Goal: Task Accomplishment & Management: Manage account settings

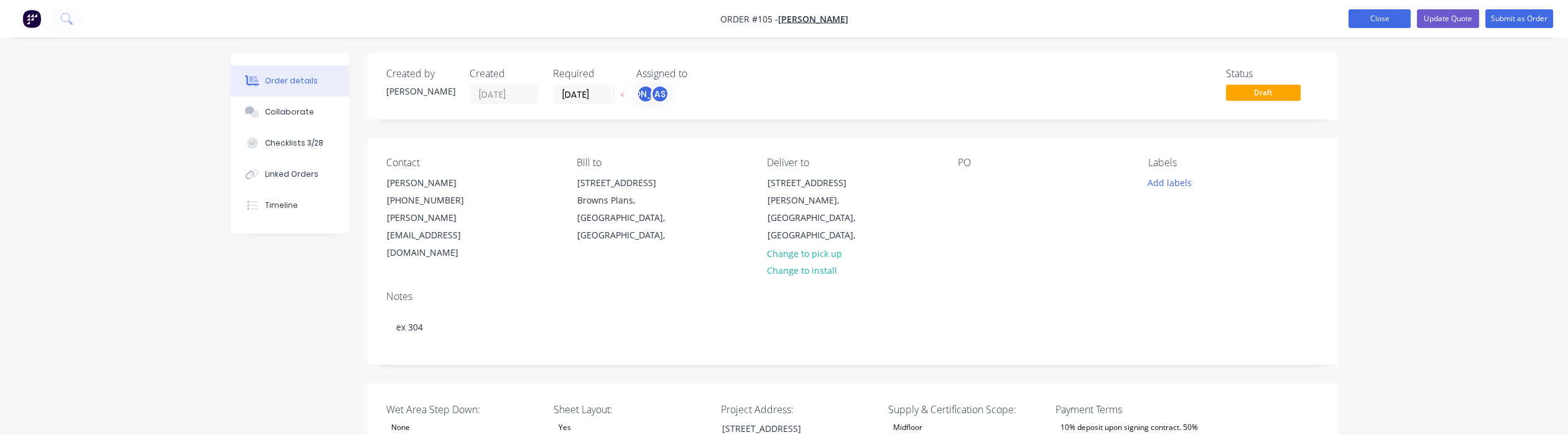
click at [1388, 19] on button "Close" at bounding box center [1380, 18] width 62 height 19
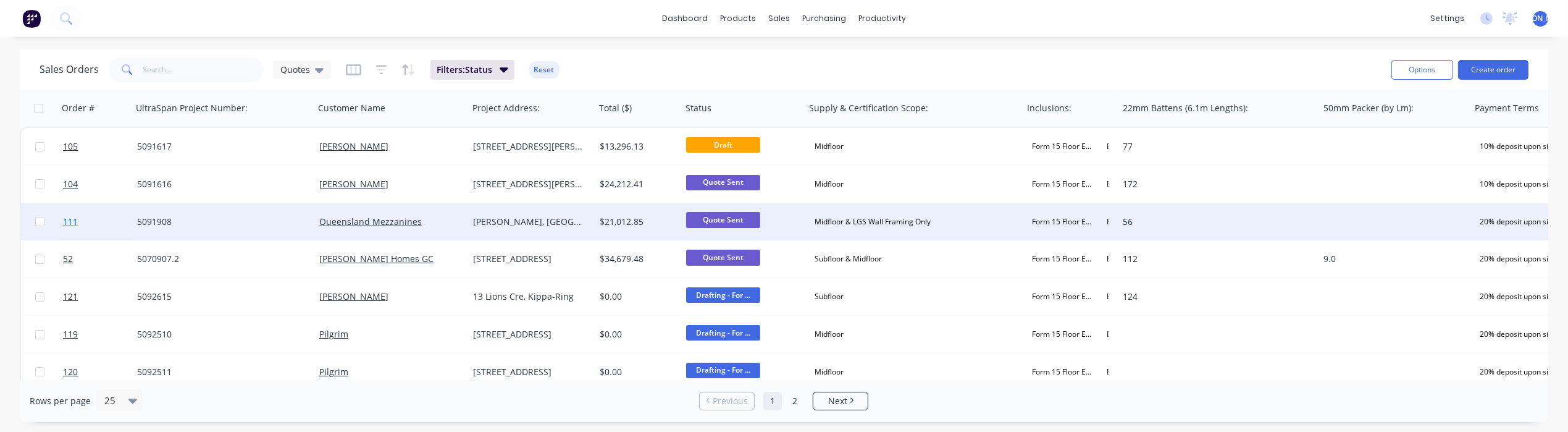
click at [67, 222] on span "111" at bounding box center [70, 221] width 15 height 12
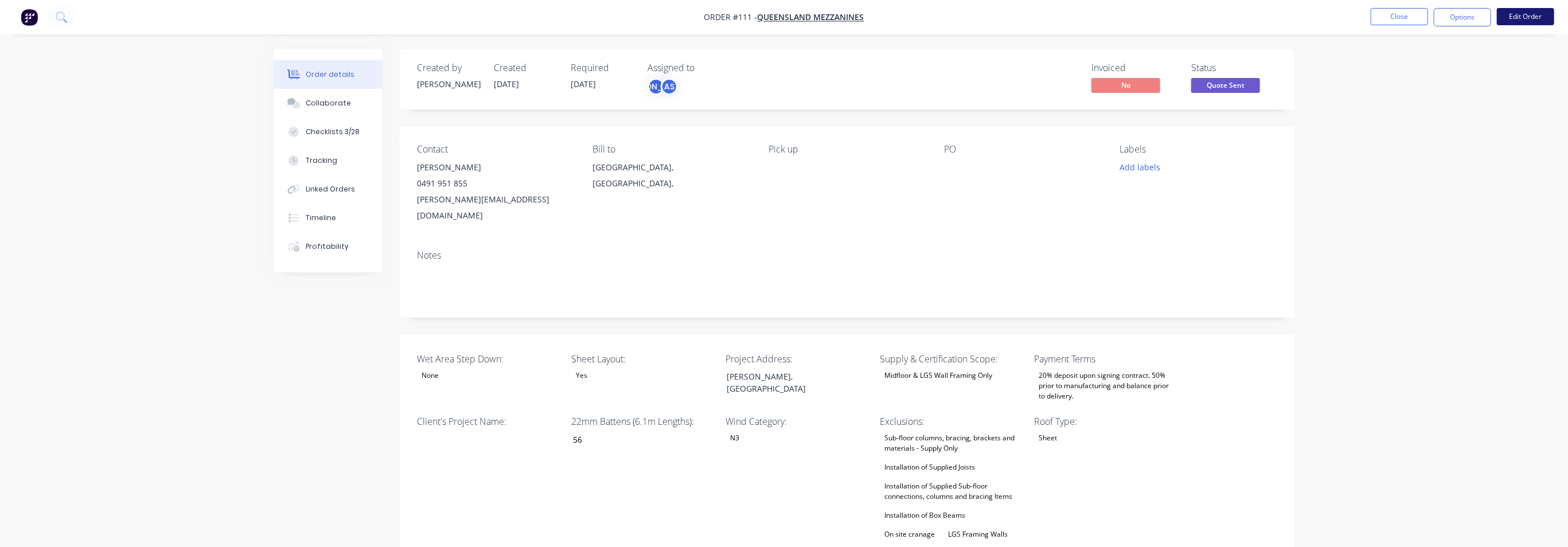
click at [1445, 17] on button "Edit Order" at bounding box center [1526, 17] width 58 height 17
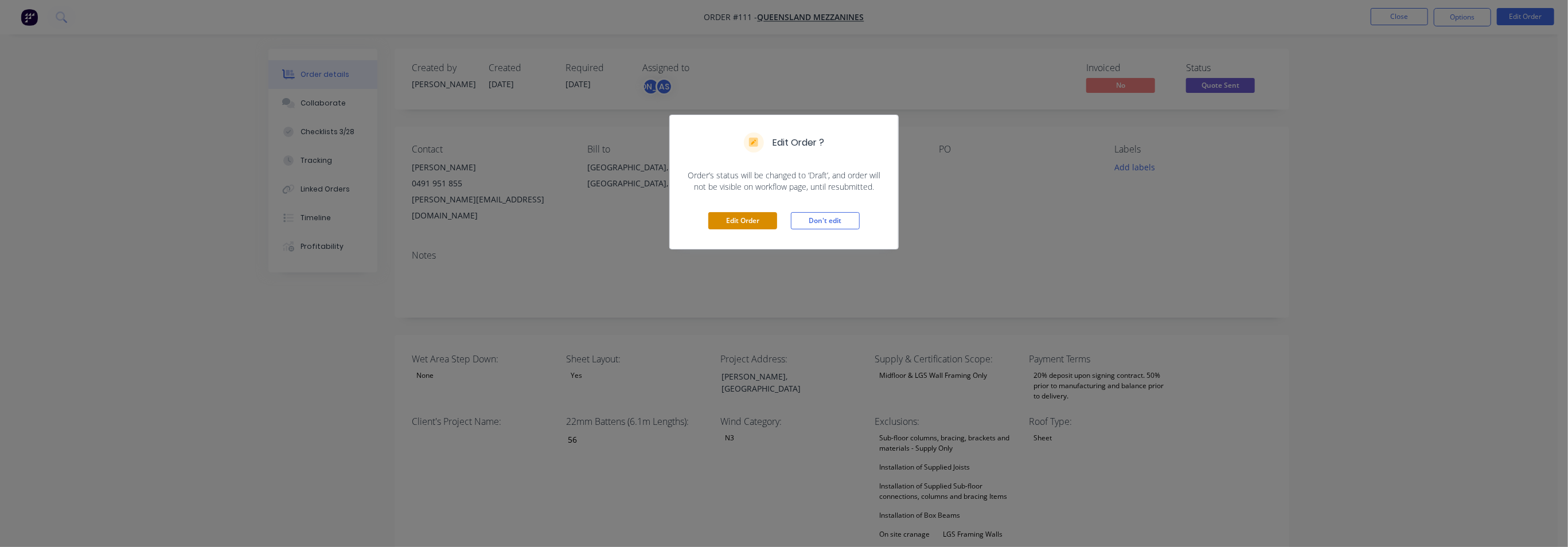
click at [740, 219] on button "Edit Order" at bounding box center [742, 220] width 69 height 17
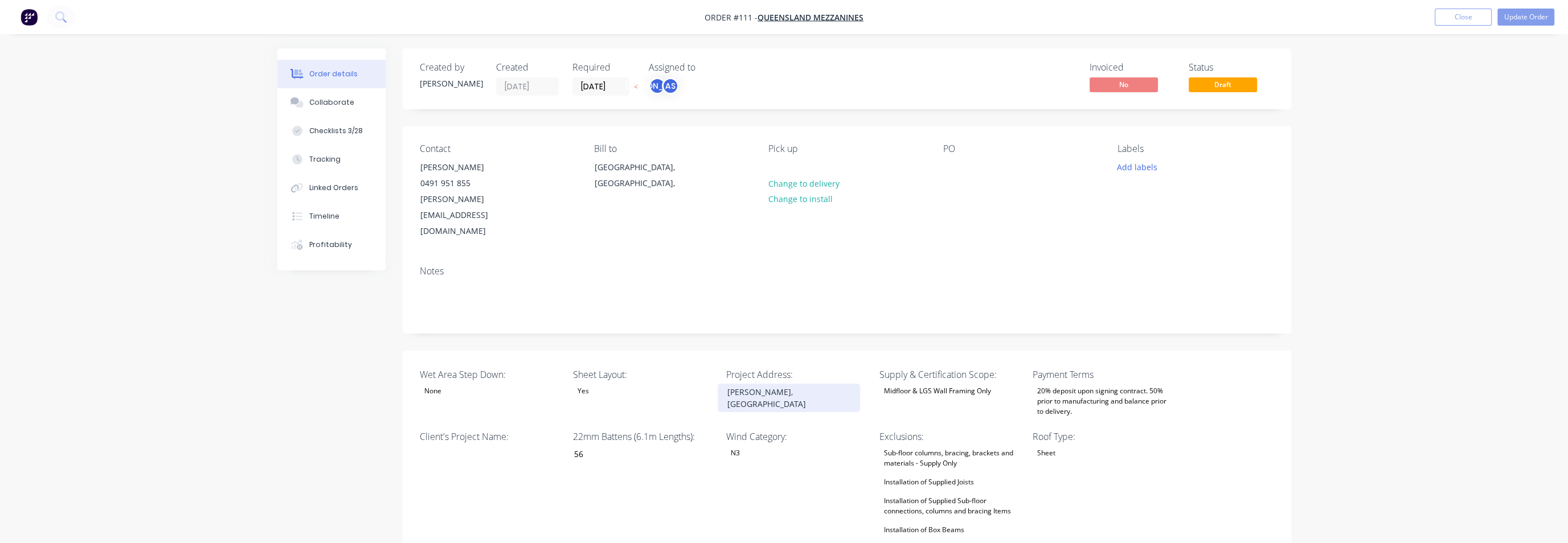
type input "56"
type input "124"
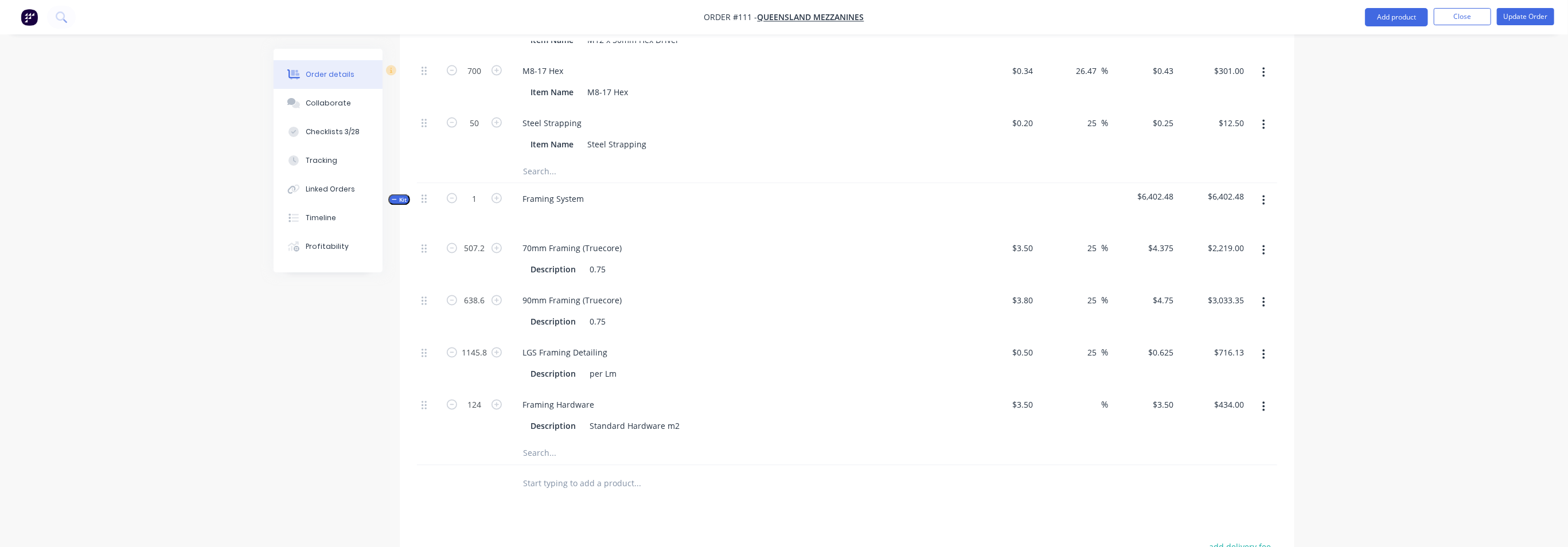
scroll to position [1790, 0]
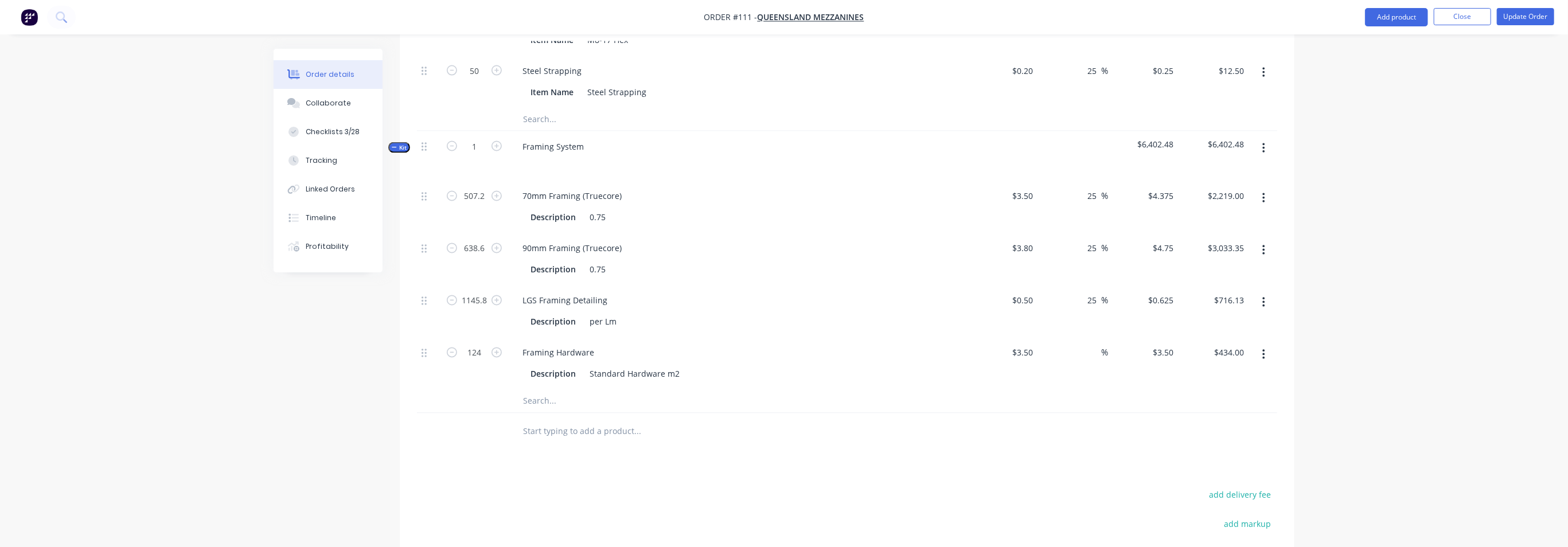
click at [481, 181] on div "507.2" at bounding box center [474, 207] width 69 height 52
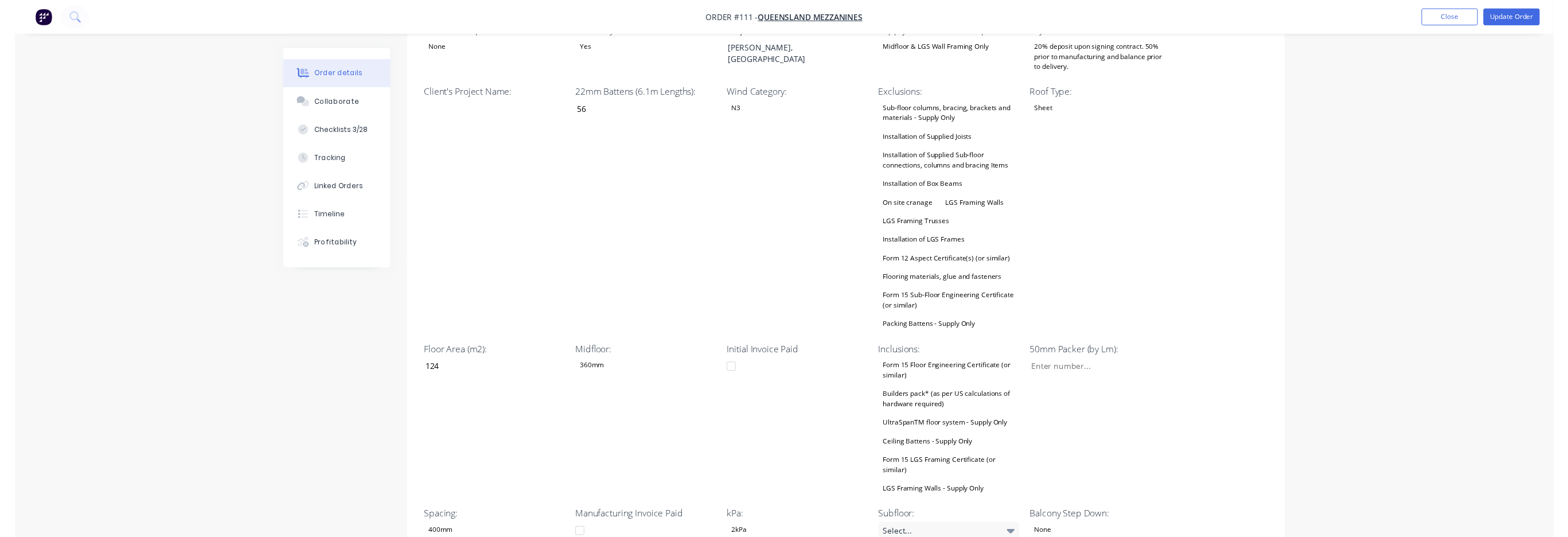
scroll to position [0, 0]
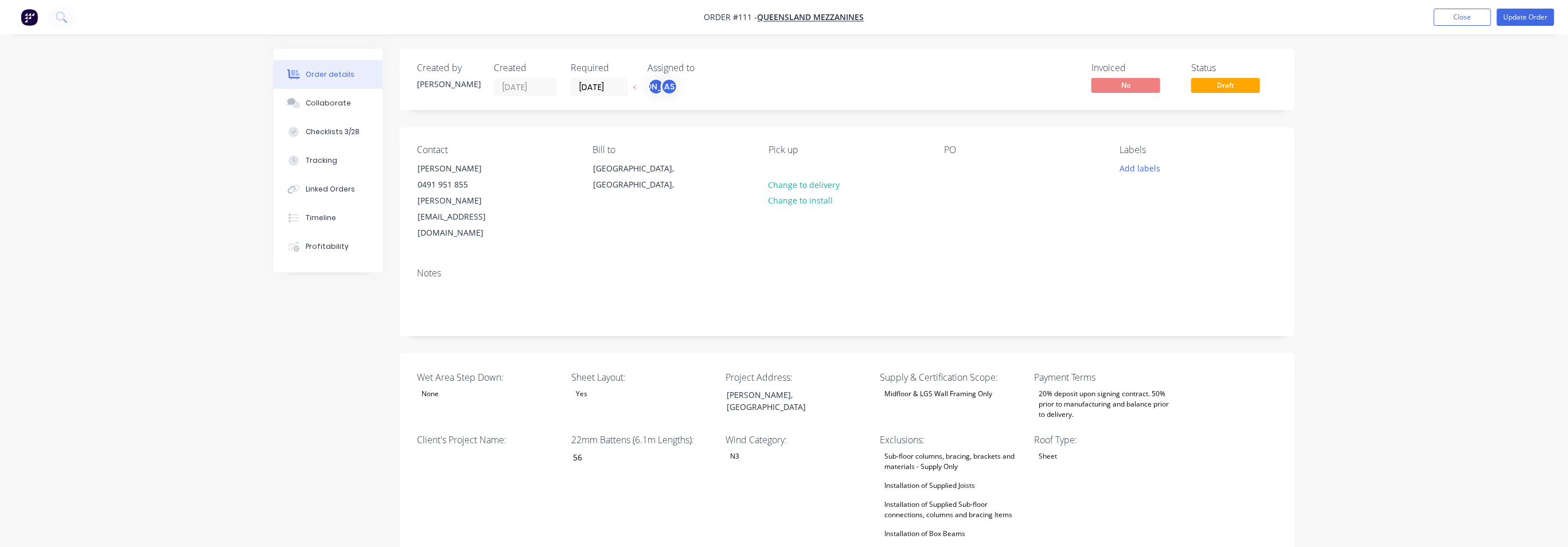
click at [31, 17] on img "button" at bounding box center [29, 17] width 17 height 17
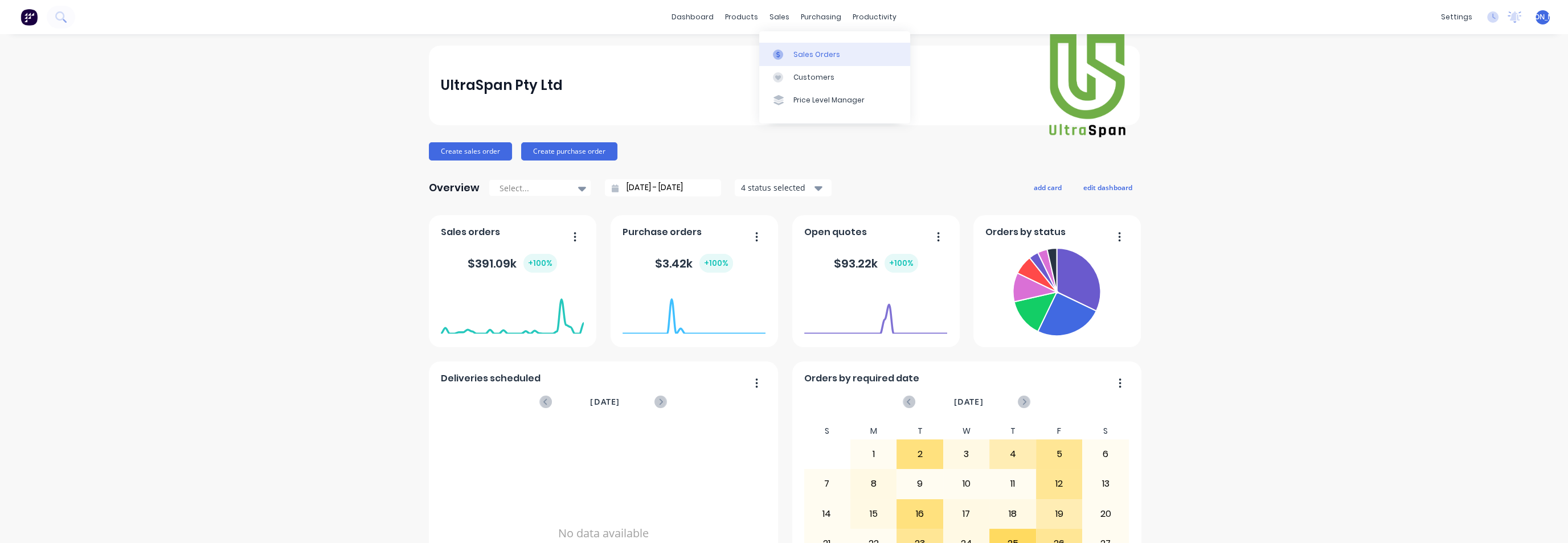
click at [805, 50] on div "Sales Orders" at bounding box center [817, 55] width 47 height 11
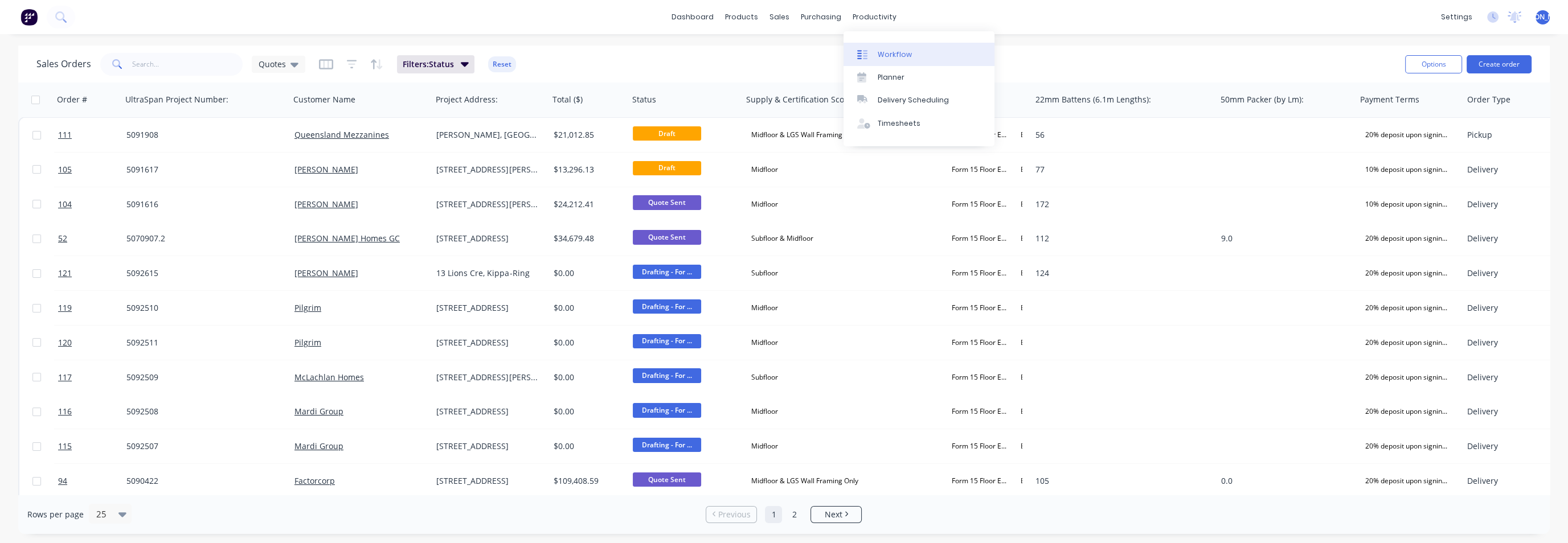
click at [886, 52] on div "Workflow" at bounding box center [894, 55] width 34 height 11
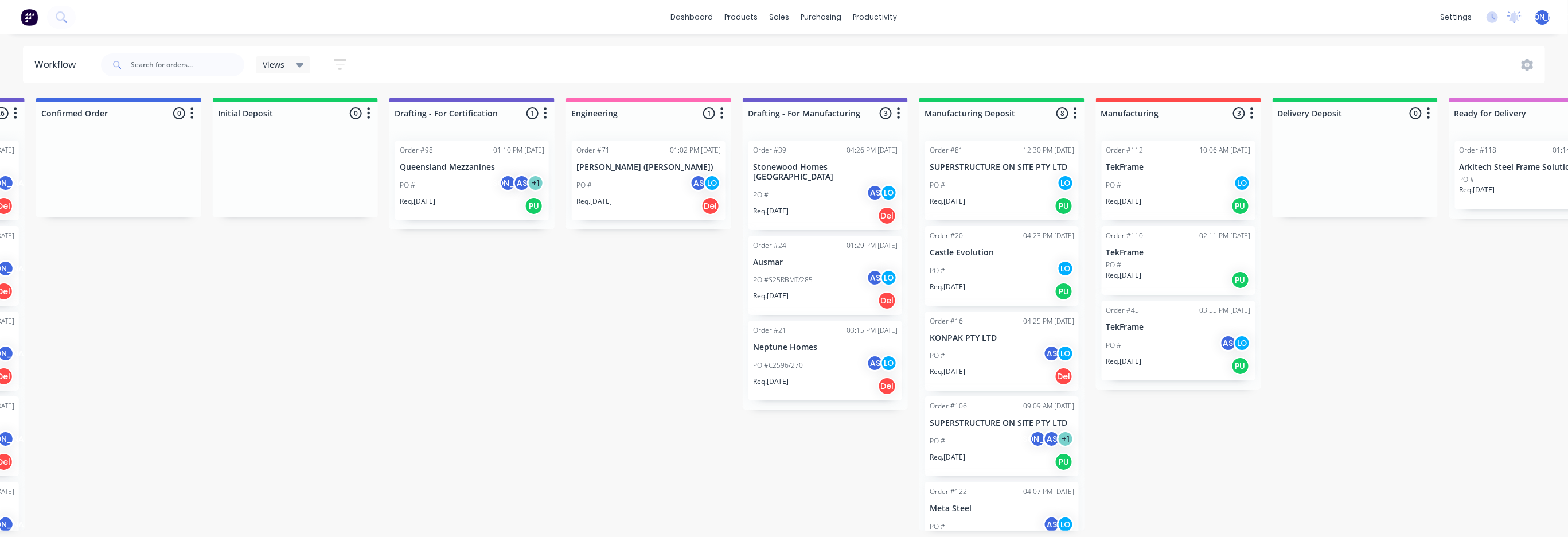
scroll to position [0, 867]
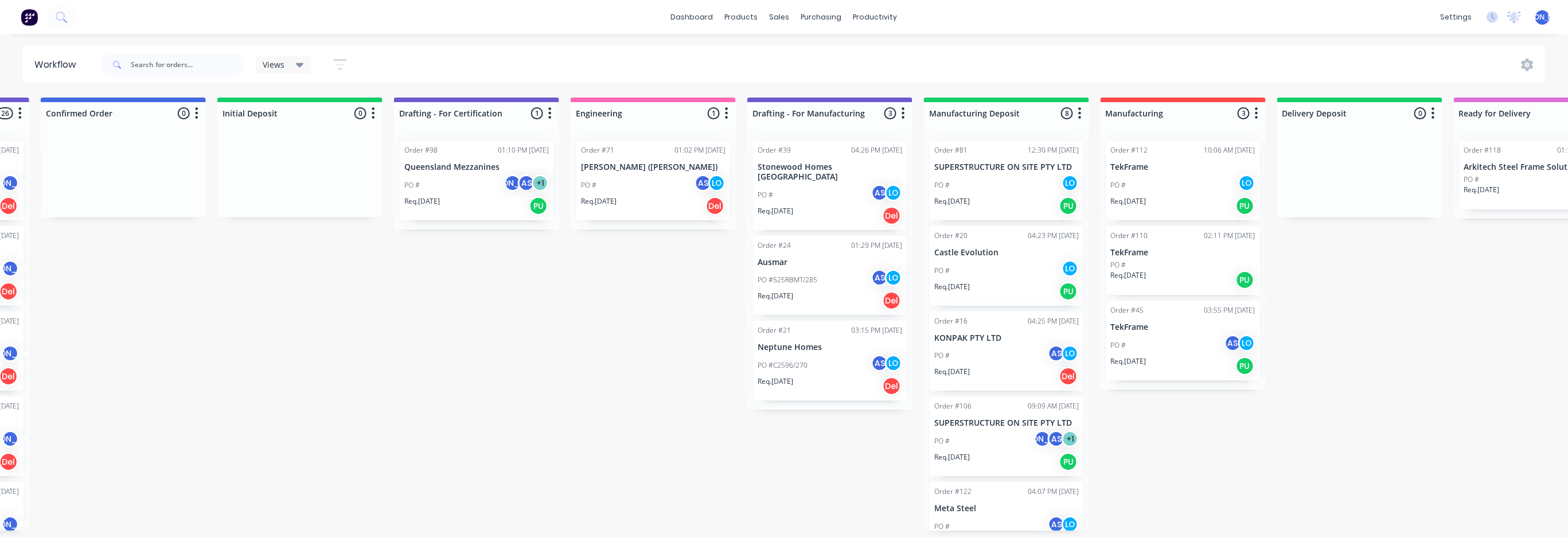
click at [946, 325] on div "Order #16" at bounding box center [951, 322] width 33 height 11
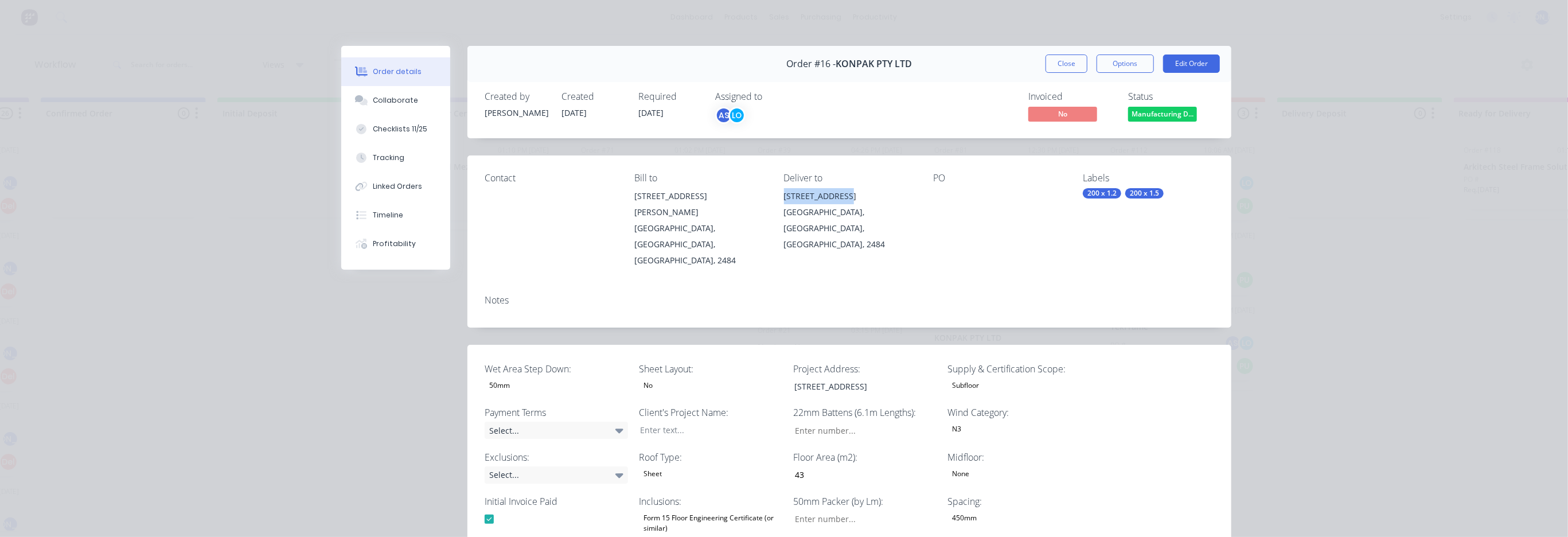
drag, startPoint x: 839, startPoint y: 197, endPoint x: 778, endPoint y: 198, distance: 61.0
click at [778, 198] on div "Contact Bill to [STREET_ADDRESS][GEOGRAPHIC_DATA][PERSON_NAME] Deliver to [STRE…" at bounding box center [850, 221] width 764 height 130
copy div "[STREET_ADDRESS]"
click at [1175, 61] on button "Edit Order" at bounding box center [1191, 64] width 57 height 18
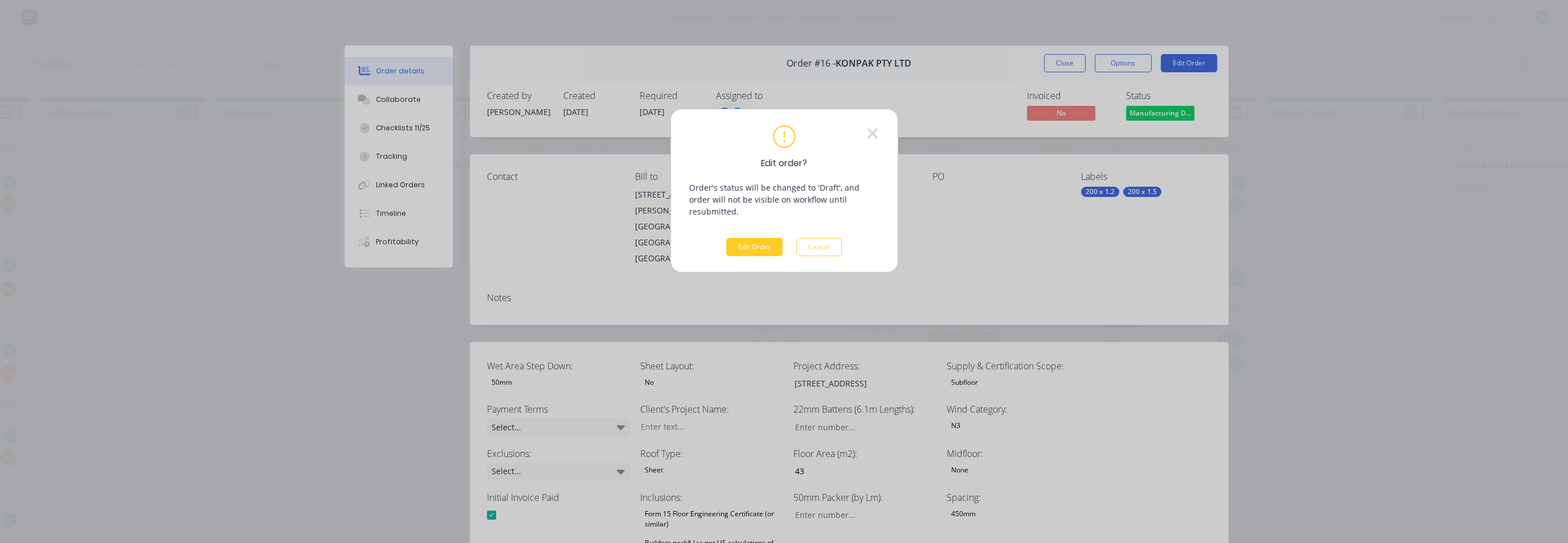
click at [763, 238] on button "Edit Order" at bounding box center [754, 247] width 56 height 18
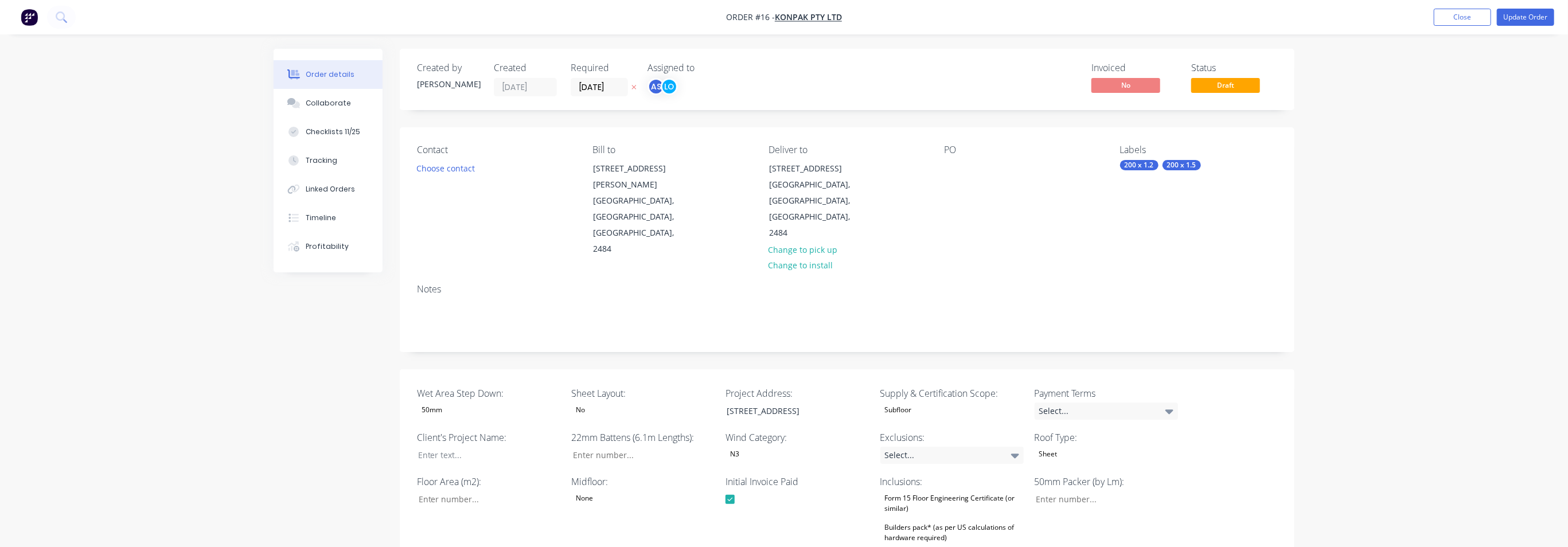
type input "43"
click at [447, 169] on button "Choose contact" at bounding box center [446, 167] width 71 height 15
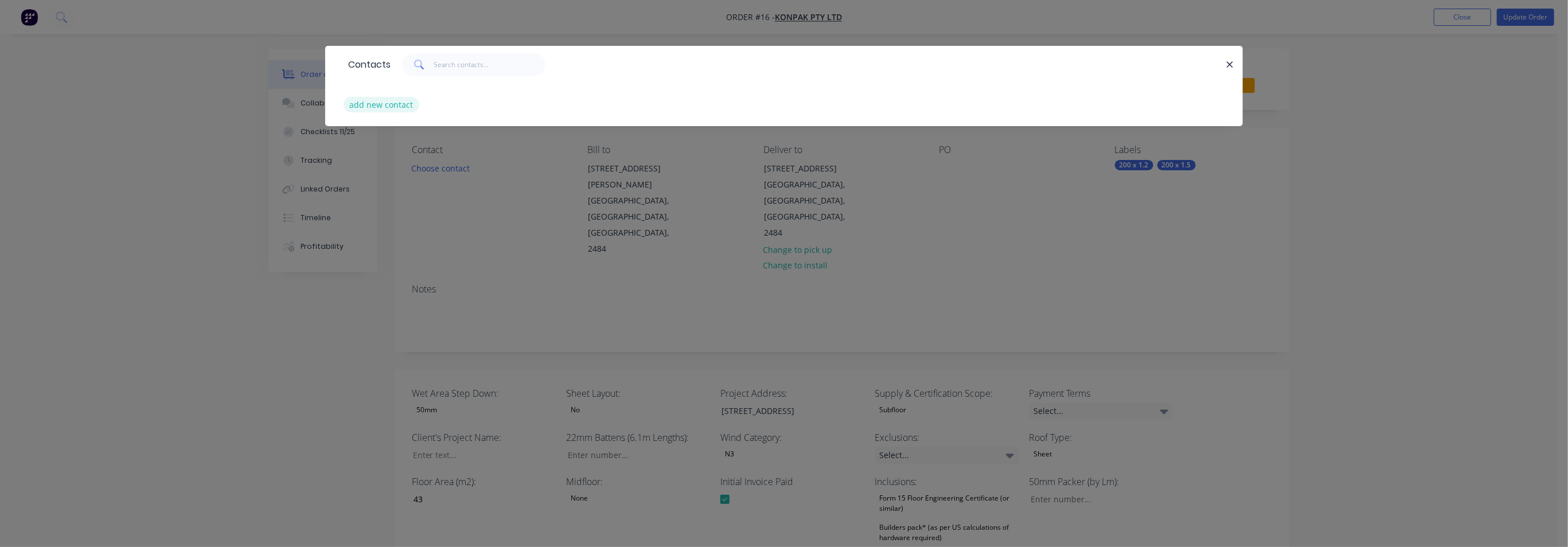
click at [384, 102] on button "add new contact" at bounding box center [381, 105] width 76 height 15
select select "AU"
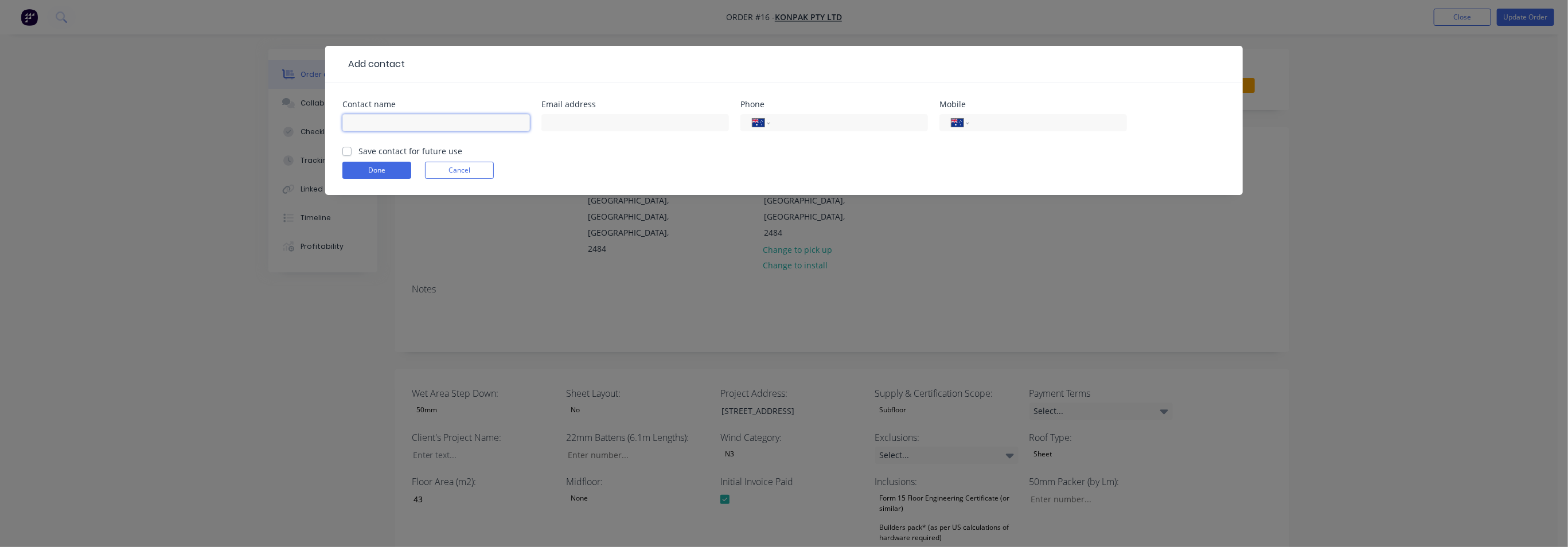
click at [383, 127] on input "text" at bounding box center [436, 123] width 187 height 17
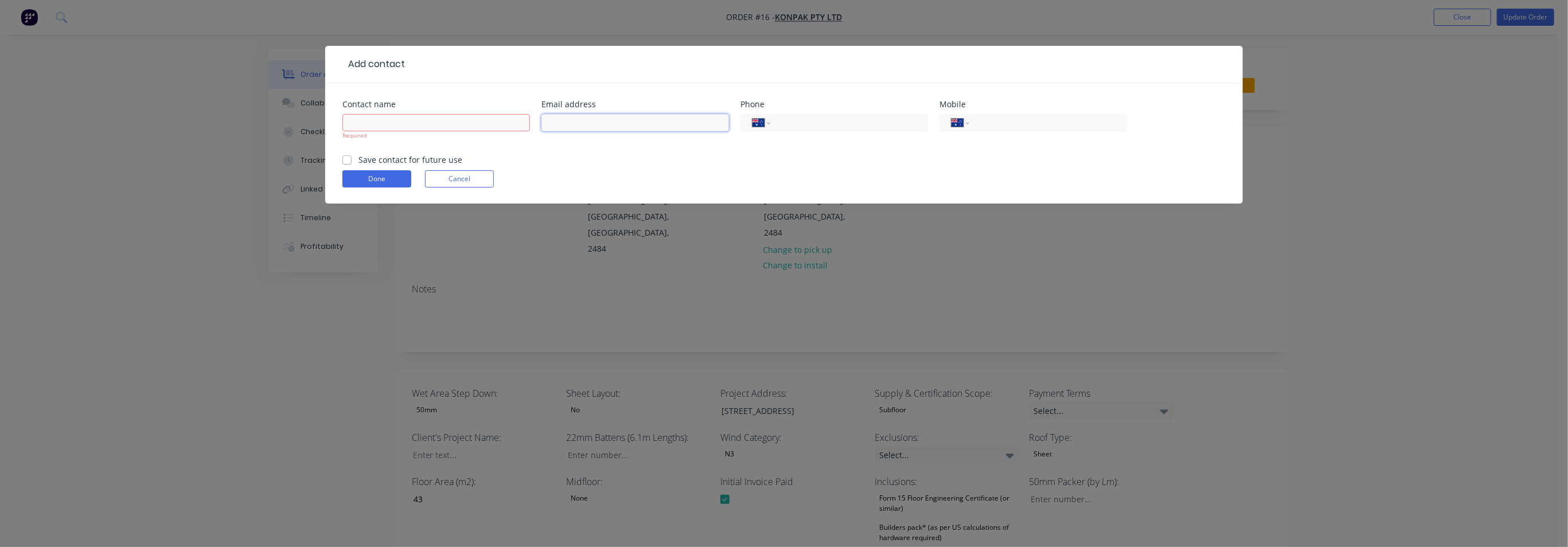
click at [596, 126] on input "text" at bounding box center [635, 123] width 187 height 17
paste input "[PERSON_NAME][EMAIL_ADDRESS][DOMAIN_NAME]"
type input "[PERSON_NAME][EMAIL_ADDRESS][DOMAIN_NAME]"
click at [406, 123] on input "text" at bounding box center [436, 123] width 187 height 17
paste input "[PERSON_NAME]"
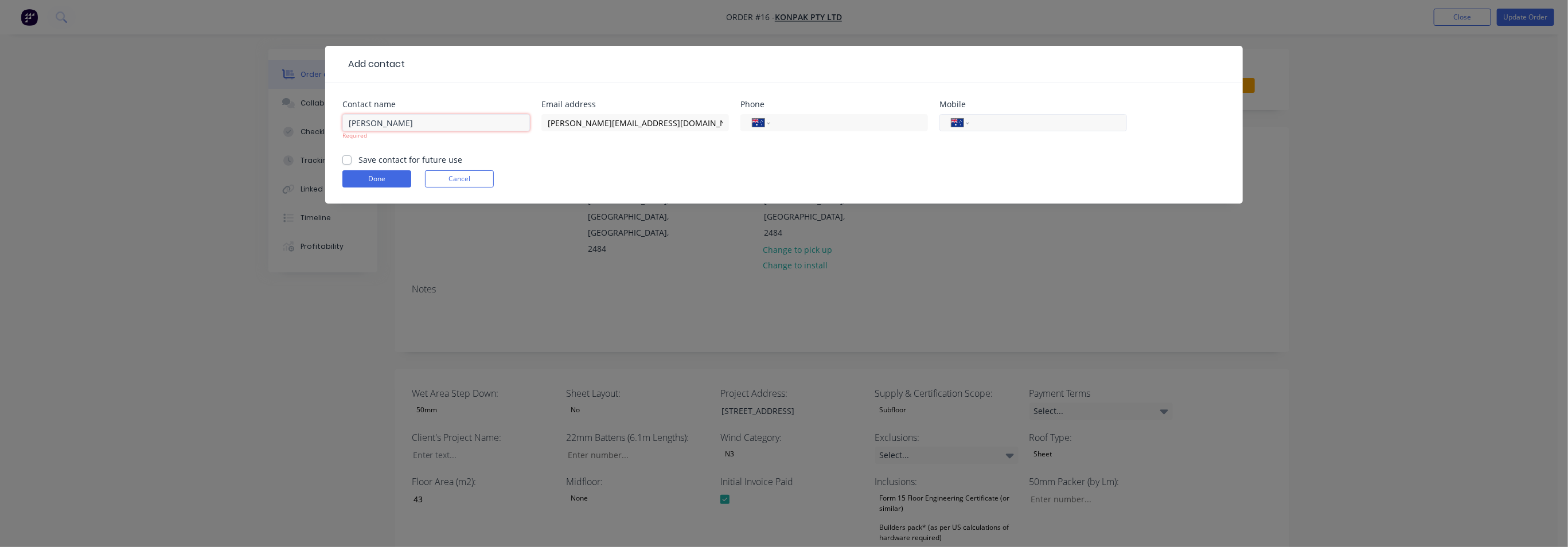
type input "[PERSON_NAME]"
click at [1013, 127] on input "tel" at bounding box center [1046, 123] width 138 height 13
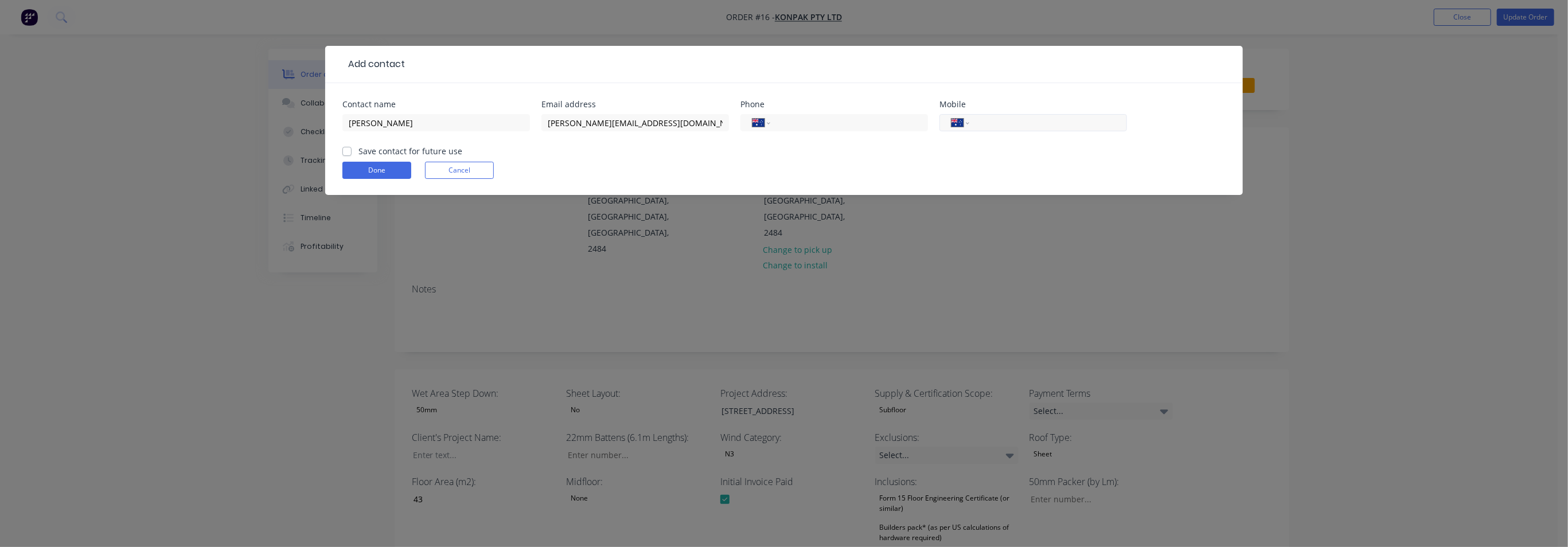
click at [1019, 121] on input "tel" at bounding box center [1046, 123] width 138 height 13
paste input "0421 147 969"
type input "0421 147 969"
click at [359, 154] on label "Save contact for future use" at bounding box center [410, 151] width 104 height 12
click at [351, 154] on input "Save contact for future use" at bounding box center [347, 150] width 9 height 11
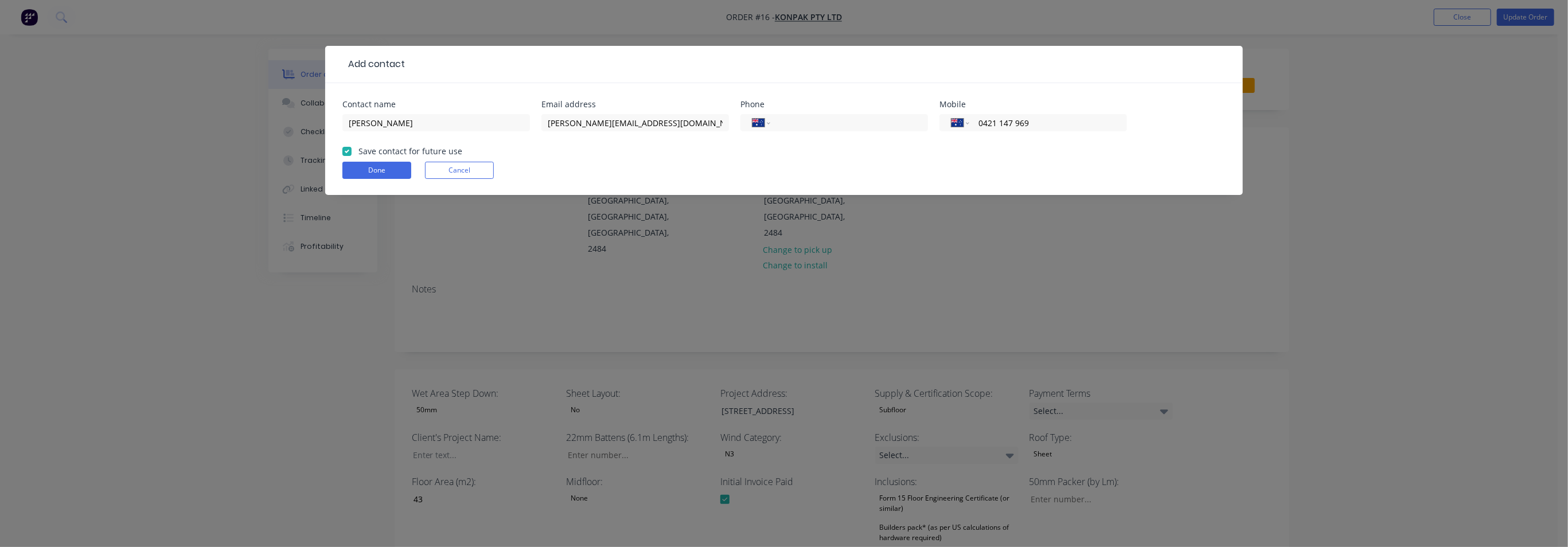
checkbox input "true"
click at [352, 172] on button "Done" at bounding box center [377, 170] width 69 height 17
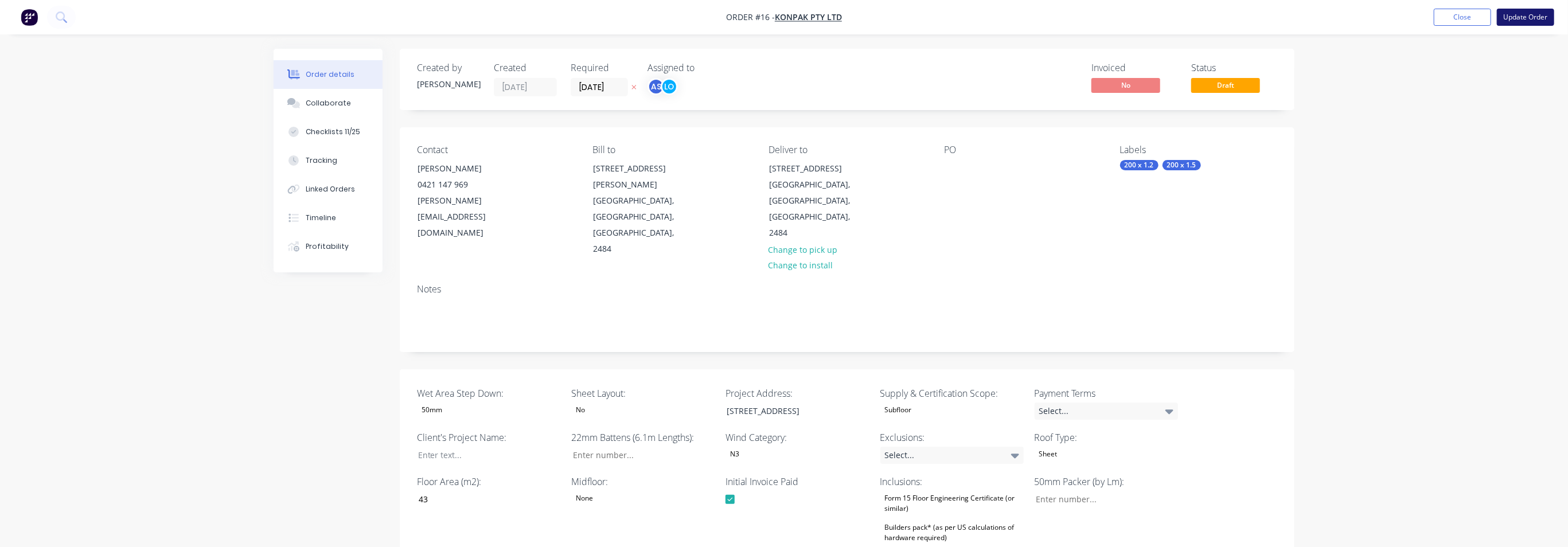
click at [1445, 15] on button "Update Order" at bounding box center [1526, 17] width 58 height 17
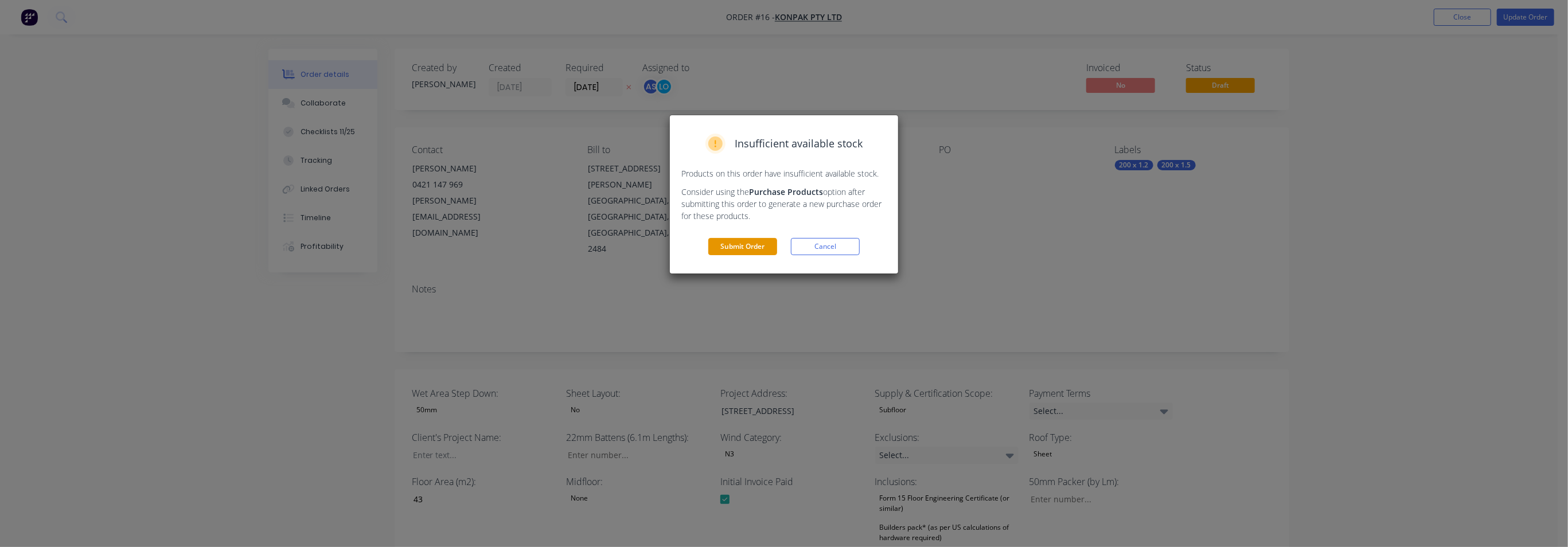
click at [740, 245] on button "Submit Order" at bounding box center [742, 246] width 69 height 17
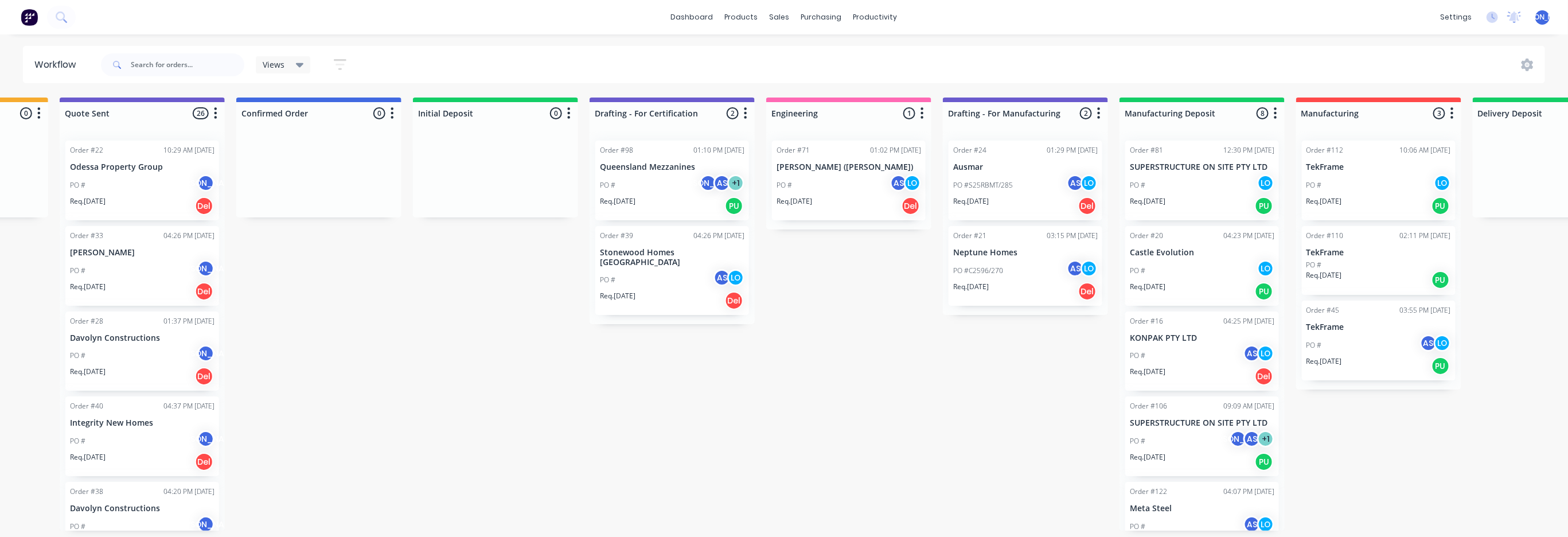
scroll to position [0, 690]
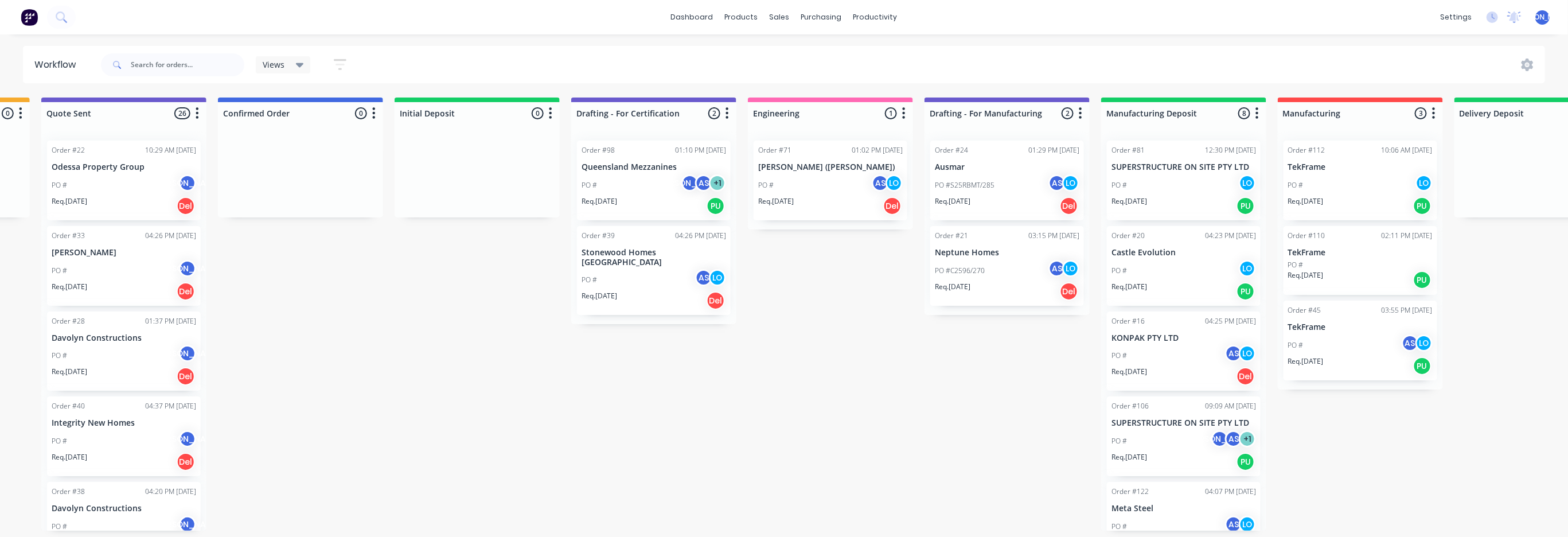
click at [607, 236] on div "Order #39" at bounding box center [598, 236] width 33 height 11
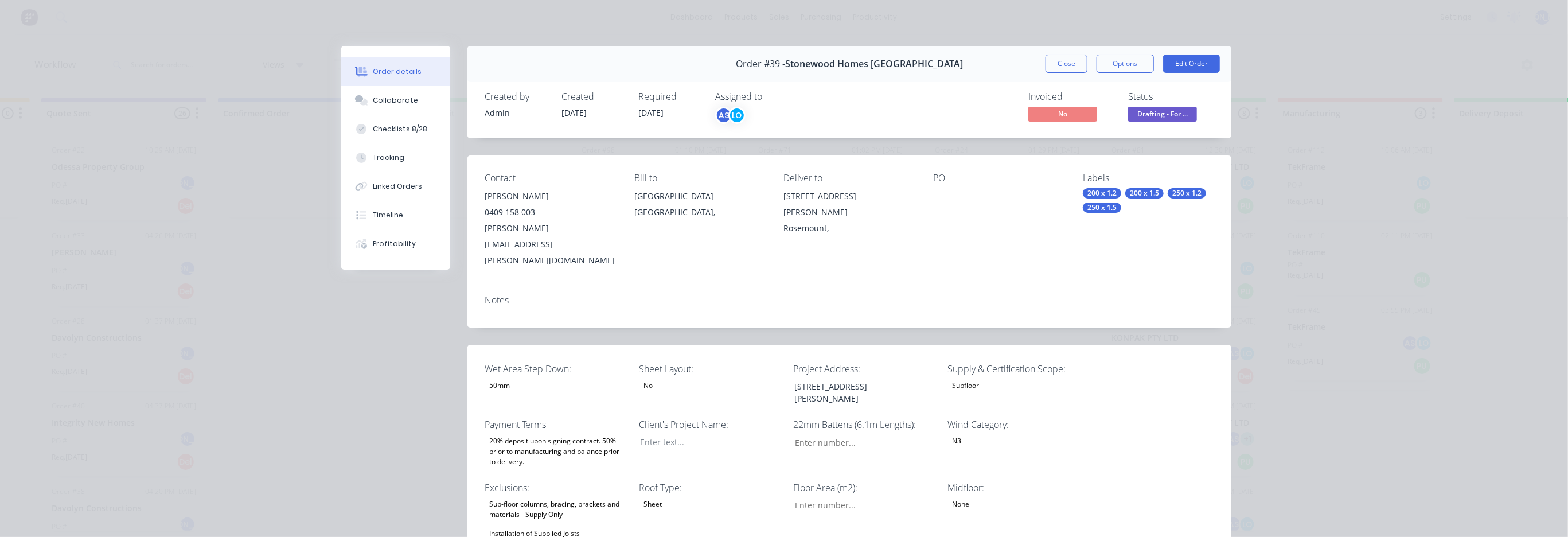
type input "21"
type input "128"
type input "1.0"
drag, startPoint x: 631, startPoint y: 234, endPoint x: 528, endPoint y: 238, distance: 103.1
click at [528, 238] on div "Contact [PERSON_NAME] [PHONE_NUMBER] [PERSON_NAME][EMAIL_ADDRESS][PERSON_NAME][…" at bounding box center [850, 221] width 764 height 130
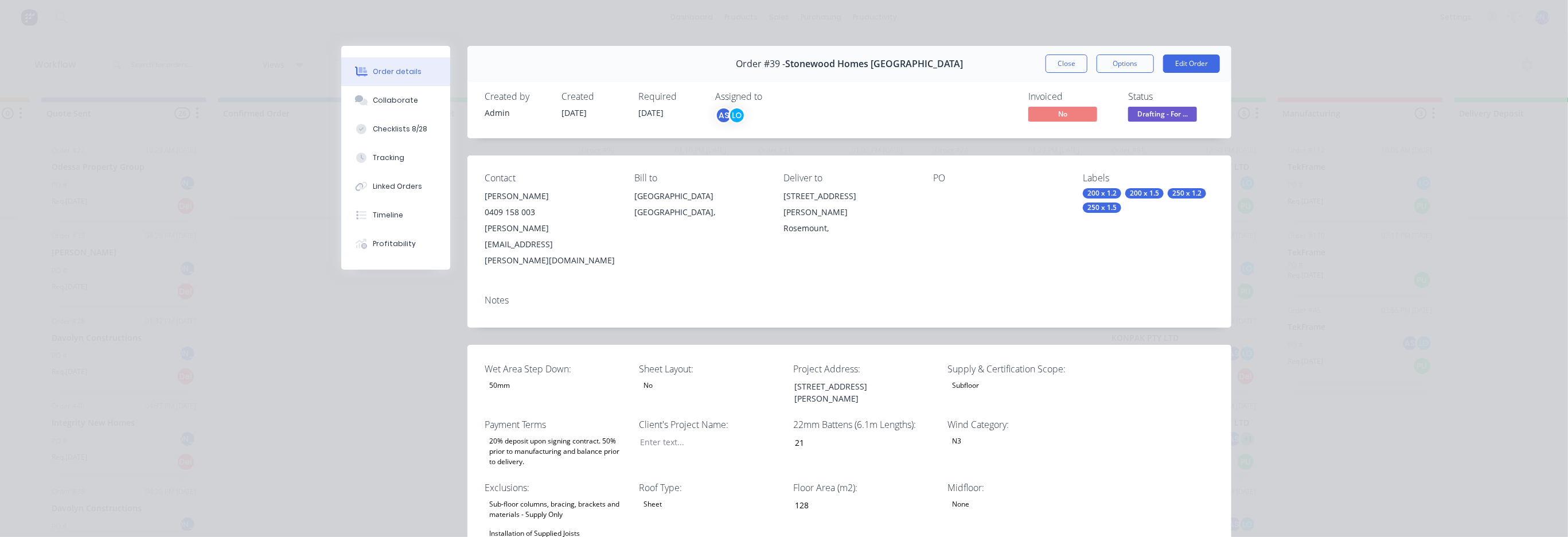
click at [600, 286] on div "Notes" at bounding box center [850, 306] width 764 height 42
drag, startPoint x: 628, startPoint y: 227, endPoint x: 479, endPoint y: 231, distance: 149.1
click at [479, 231] on div "Contact [PERSON_NAME] [PHONE_NUMBER] [PERSON_NAME][EMAIL_ADDRESS][PERSON_NAME][…" at bounding box center [850, 221] width 764 height 130
copy div "[PERSON_NAME][EMAIL_ADDRESS][PERSON_NAME][DOMAIN_NAME]"
drag, startPoint x: 883, startPoint y: 196, endPoint x: 790, endPoint y: 197, distance: 93.0
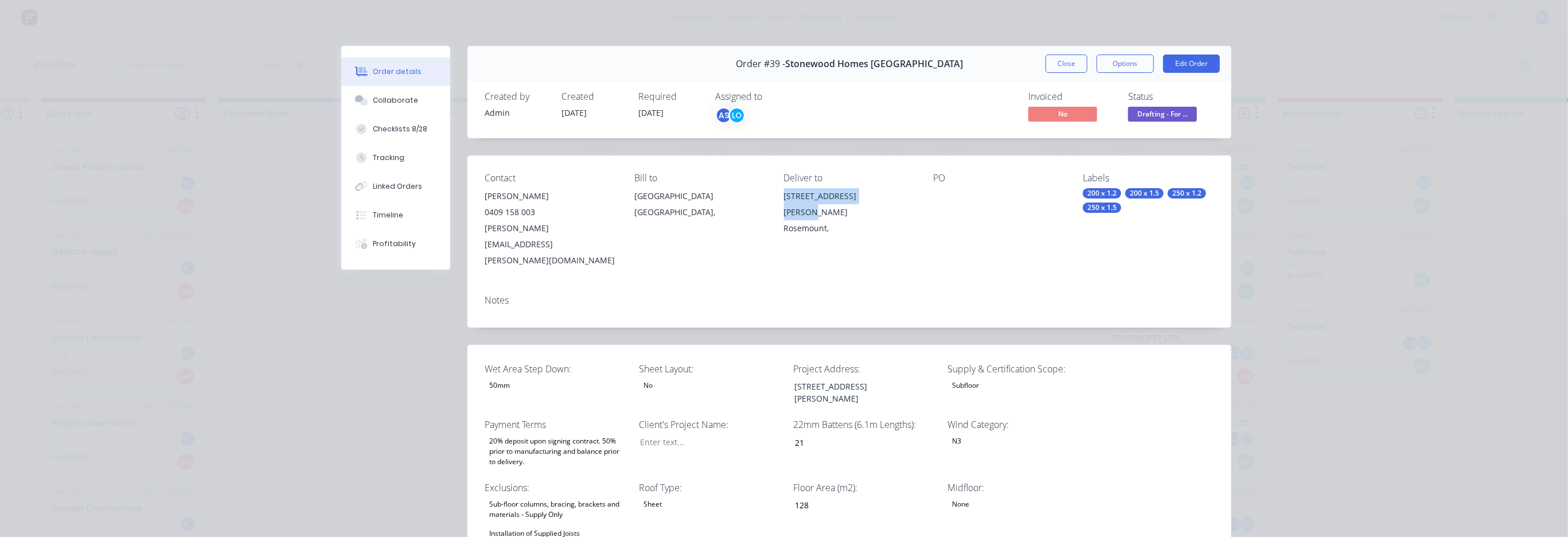
click at [790, 197] on div "Contact [PERSON_NAME] [PHONE_NUMBER] [PERSON_NAME][EMAIL_ADDRESS][PERSON_NAME][…" at bounding box center [850, 221] width 764 height 130
copy div "[STREET_ADDRESS][PERSON_NAME]"
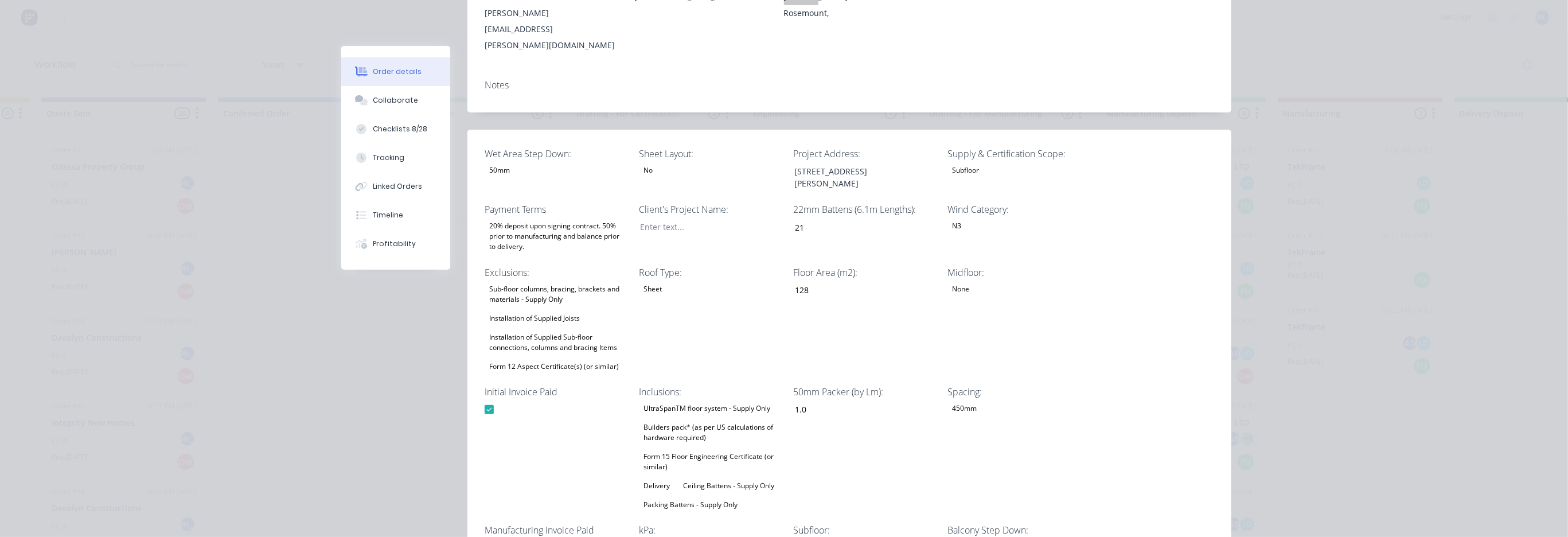
scroll to position [0, 0]
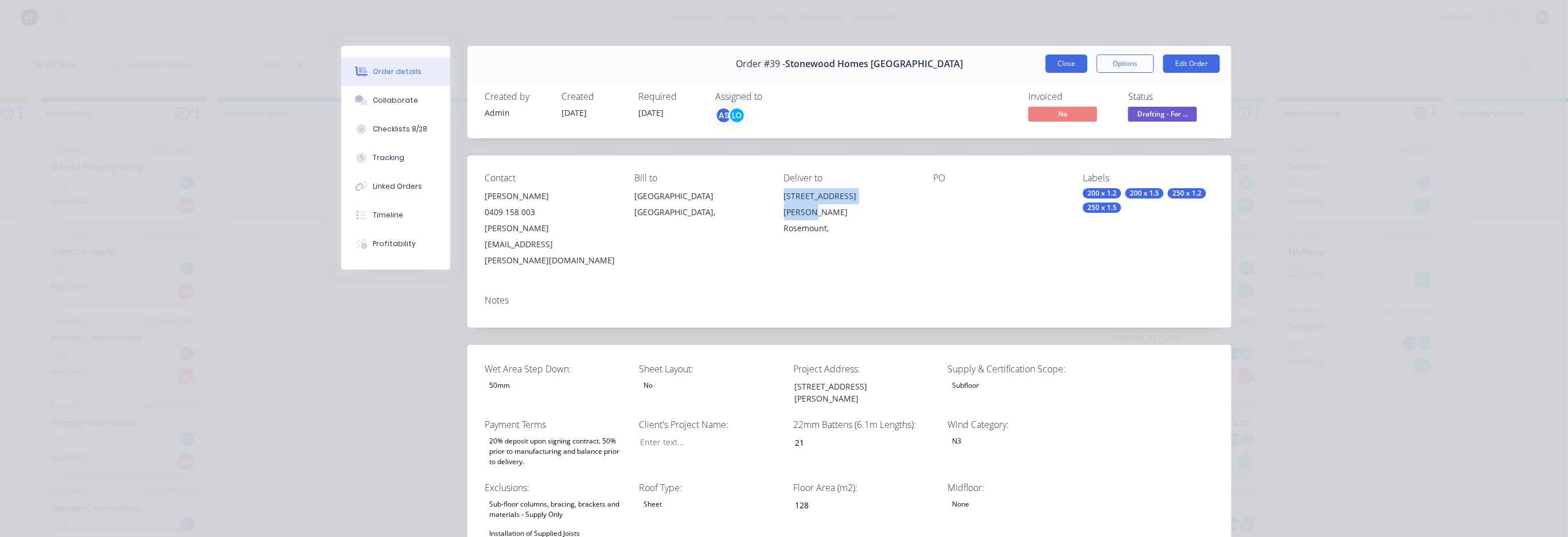
click at [1052, 64] on button "Close" at bounding box center [1066, 64] width 42 height 18
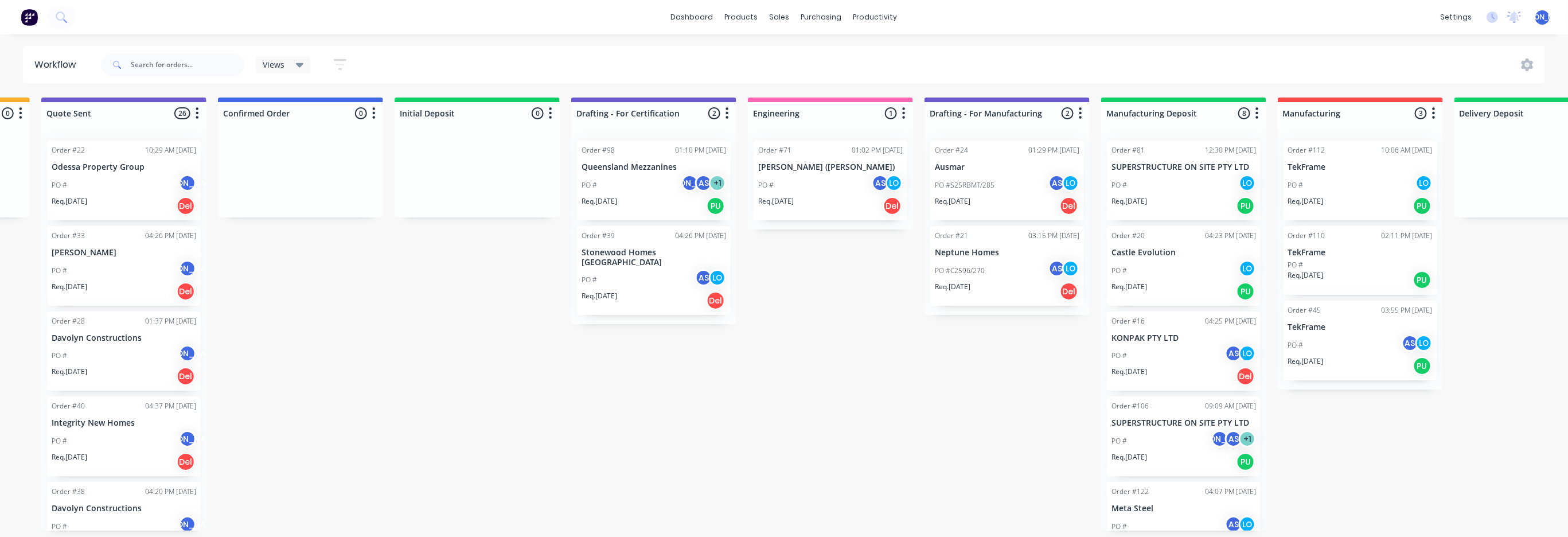
click at [601, 169] on p "Queensland Mezzanines" at bounding box center [654, 167] width 145 height 10
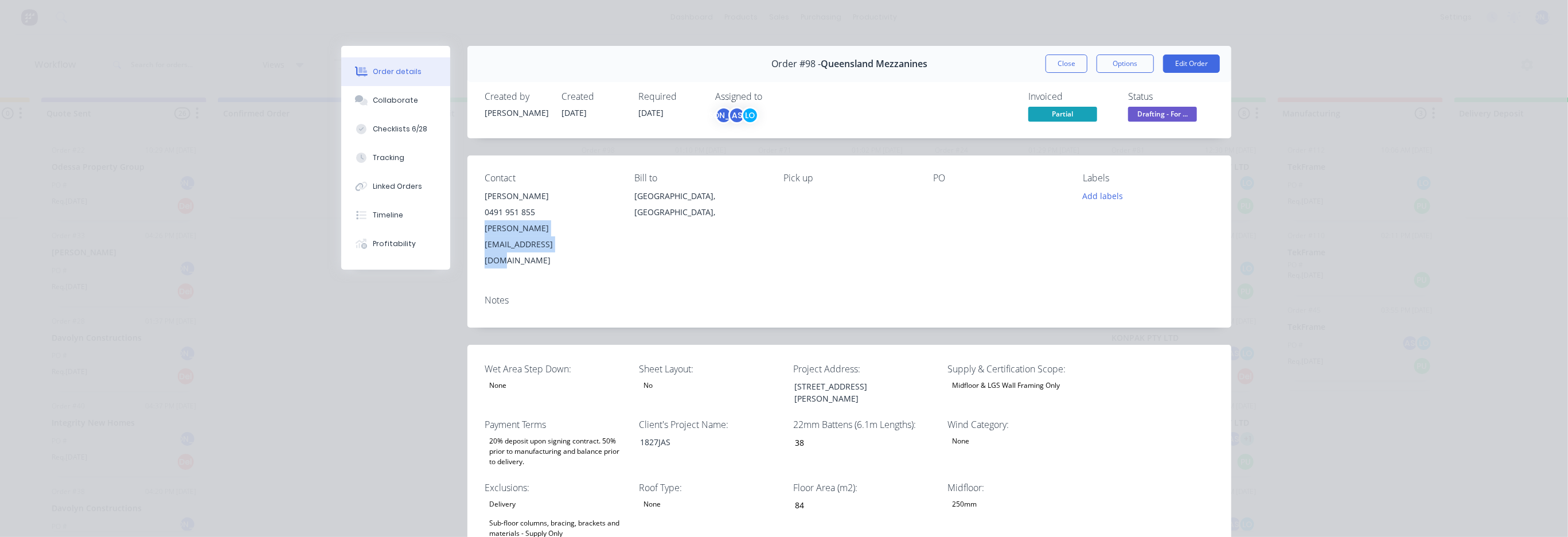
drag, startPoint x: 626, startPoint y: 229, endPoint x: 481, endPoint y: 229, distance: 145.0
click at [481, 229] on div "Contact [PERSON_NAME] [PHONE_NUMBER] [PERSON_NAME][EMAIL_ADDRESS][DOMAIN_NAME] …" at bounding box center [850, 221] width 764 height 130
copy div "[PERSON_NAME][EMAIL_ADDRESS][DOMAIN_NAME]"
click at [1060, 63] on button "Close" at bounding box center [1066, 64] width 42 height 18
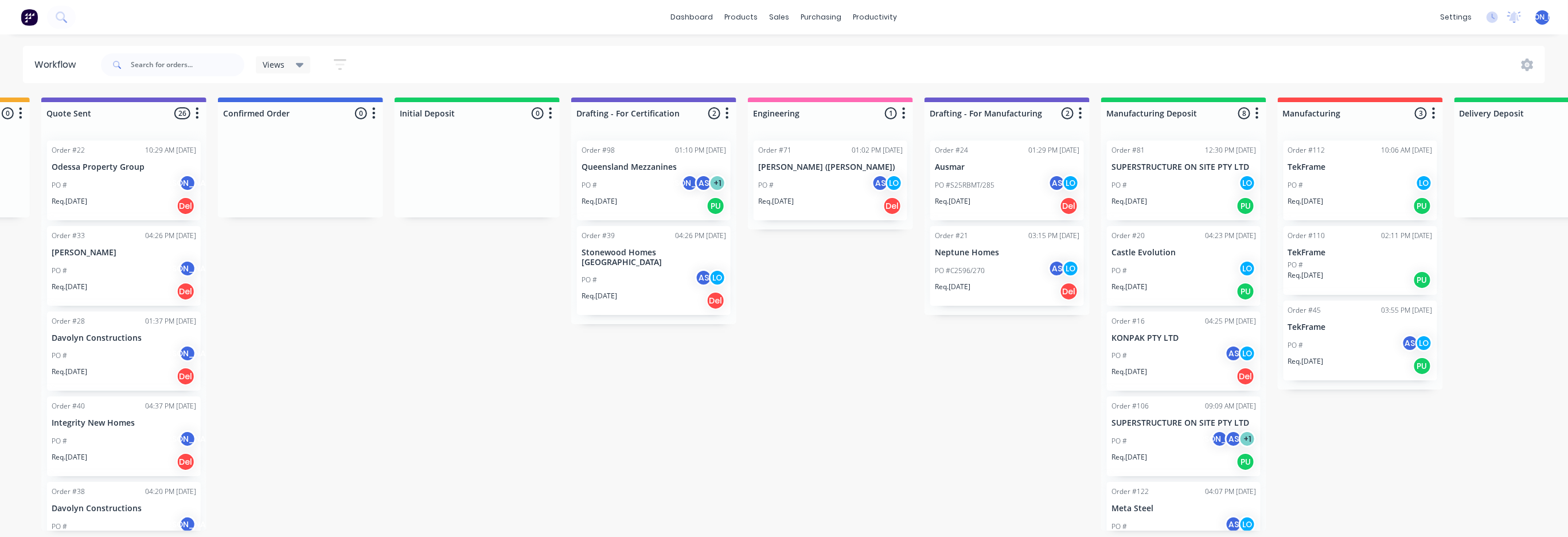
click at [1130, 154] on div "Order #81" at bounding box center [1128, 150] width 33 height 11
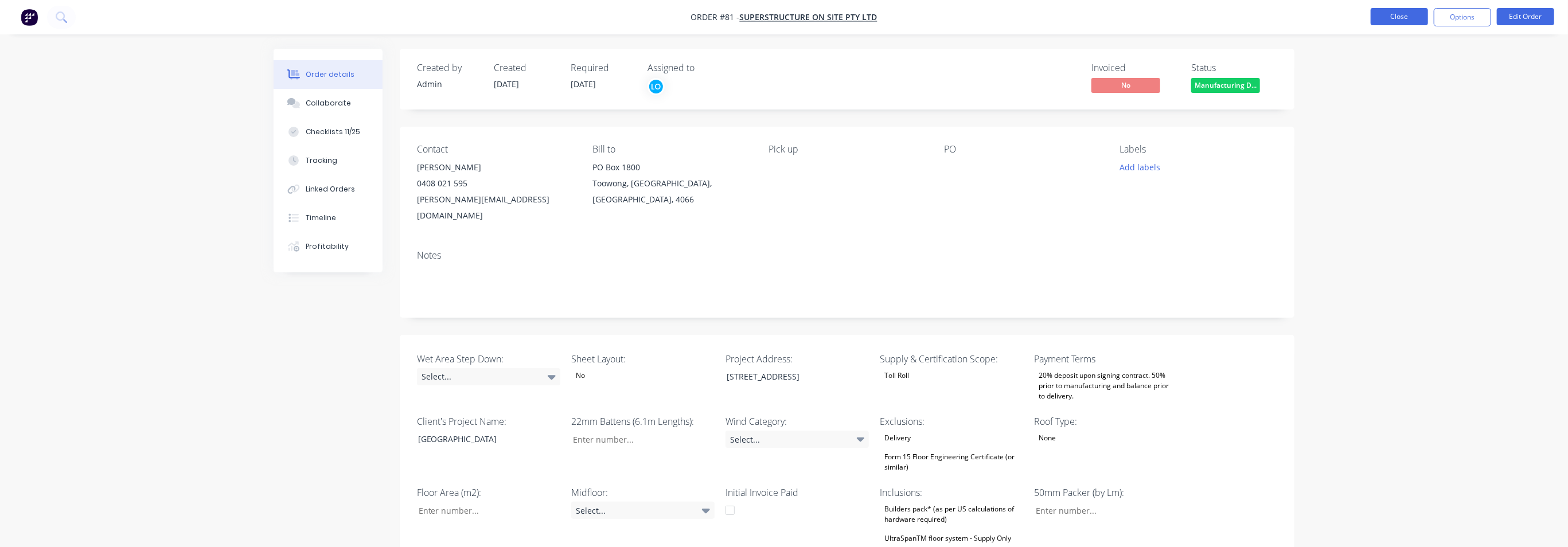
click at [1384, 20] on button "Close" at bounding box center [1400, 17] width 58 height 17
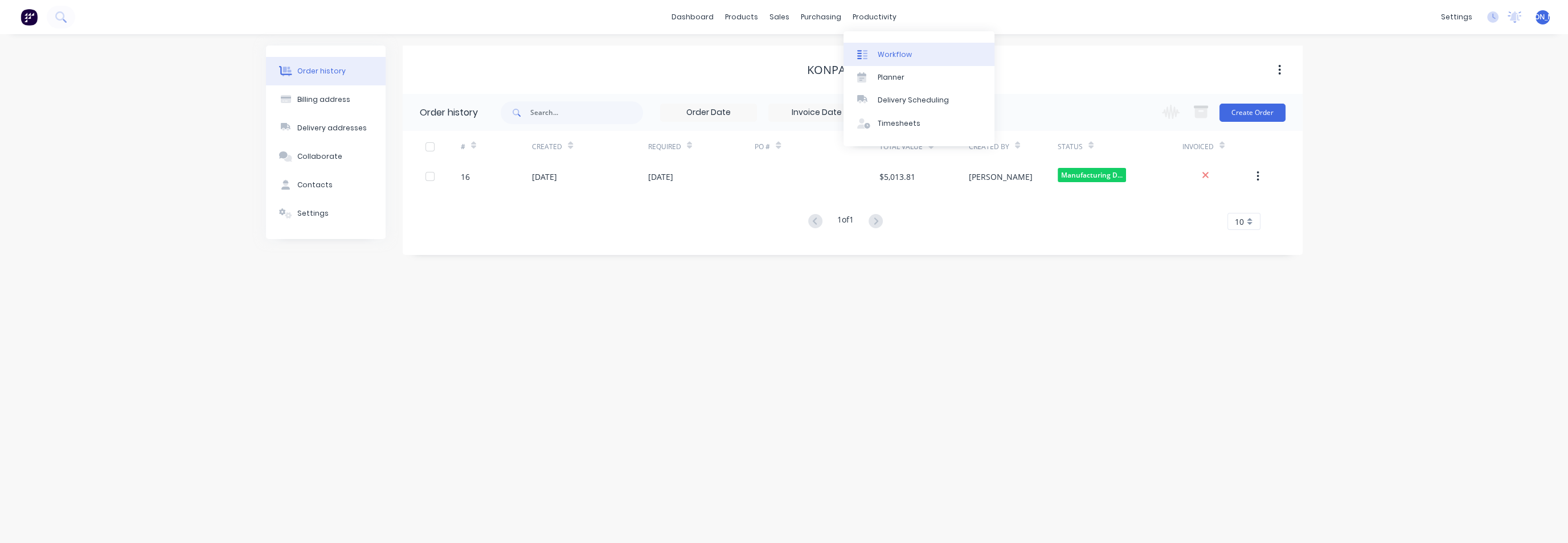
click at [878, 53] on div "Workflow" at bounding box center [894, 55] width 34 height 11
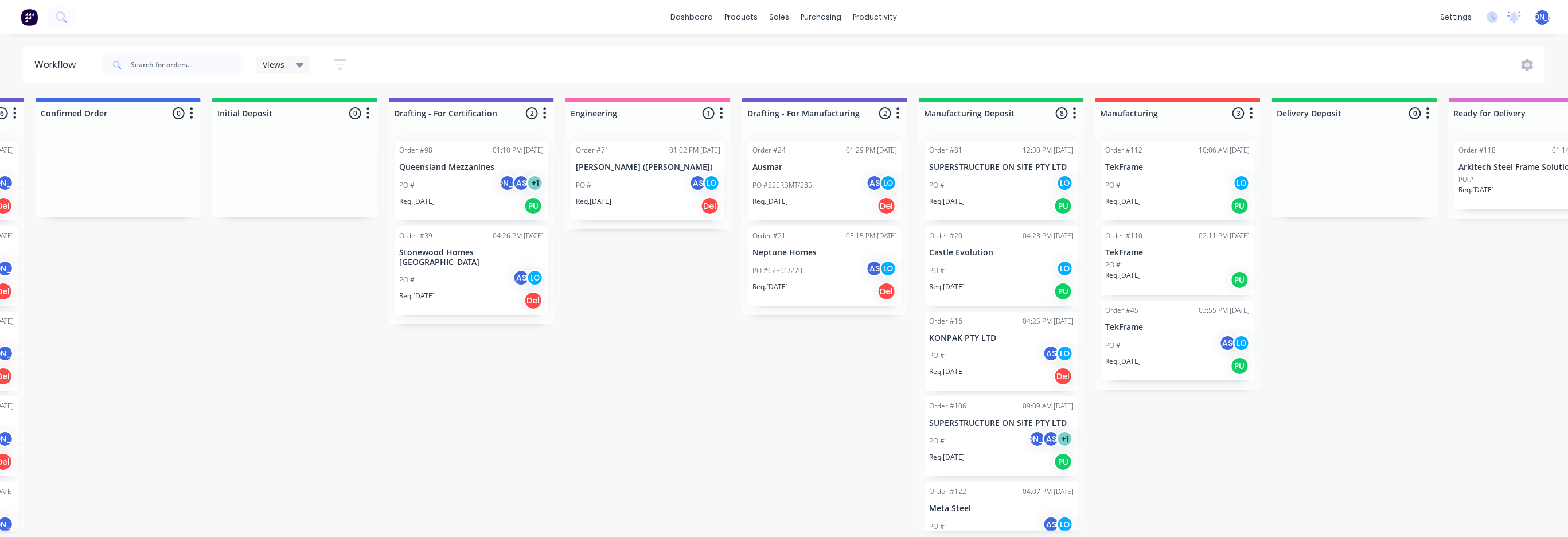
scroll to position [0, 881]
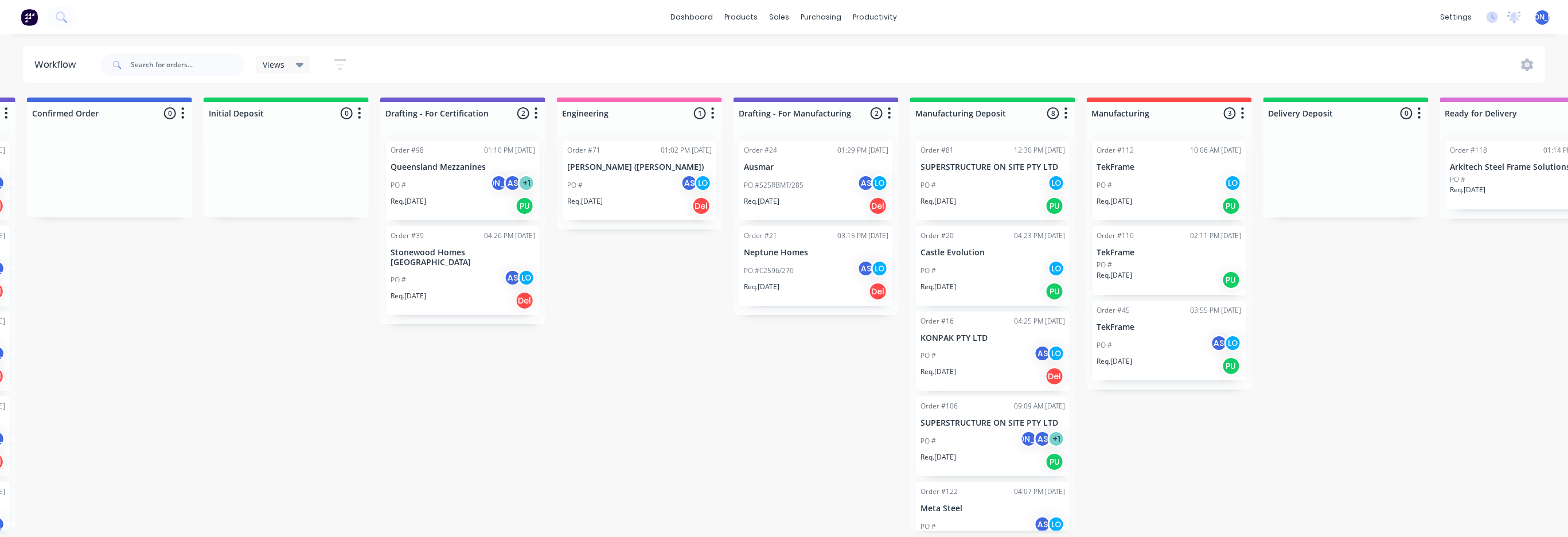
click at [955, 249] on p "Castle Evolution" at bounding box center [993, 253] width 145 height 10
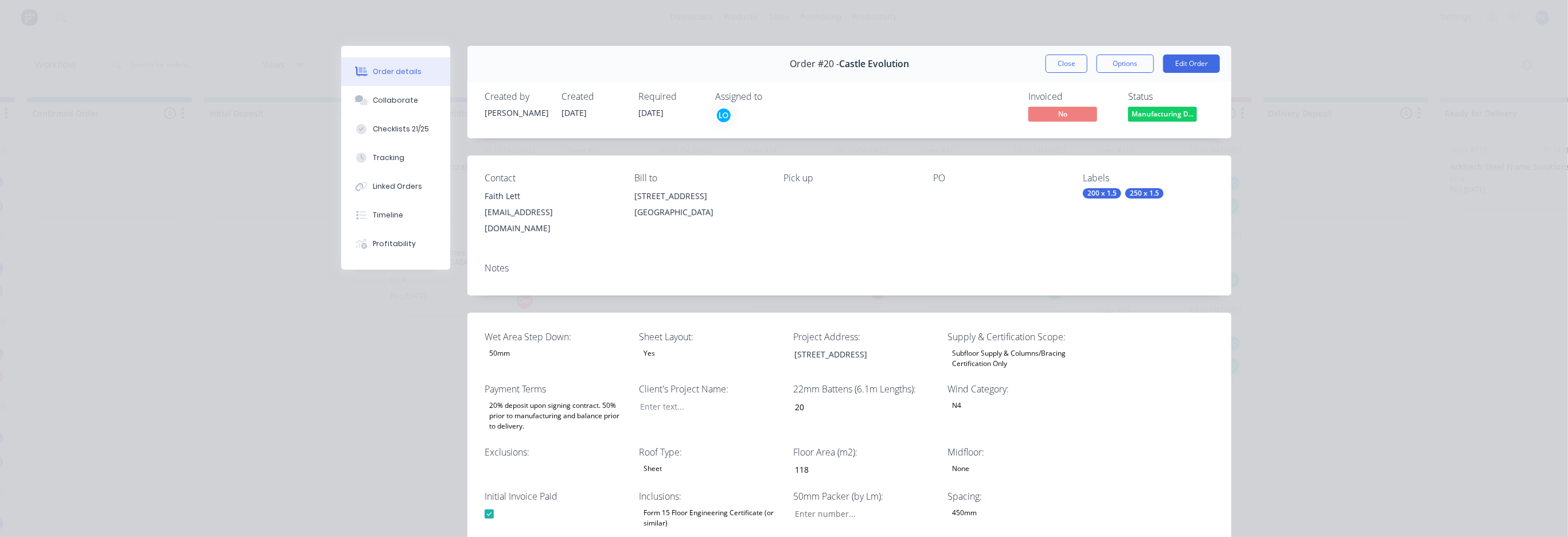
click at [667, 113] on div "Required [DATE]" at bounding box center [670, 108] width 63 height 33
click at [689, 114] on div "Required [DATE]" at bounding box center [670, 108] width 63 height 33
click at [656, 117] on span "[DATE]" at bounding box center [651, 112] width 25 height 11
click at [663, 111] on span "[DATE]" at bounding box center [651, 112] width 25 height 11
click at [1186, 62] on button "Edit Order" at bounding box center [1191, 64] width 57 height 18
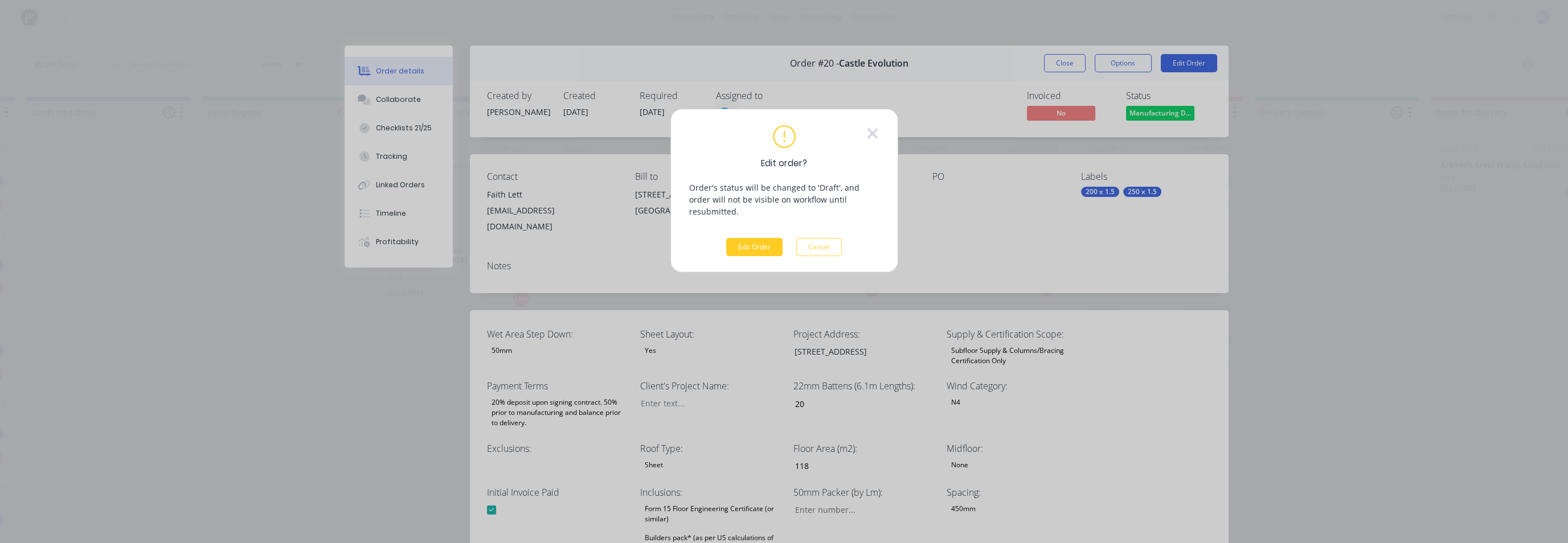
click at [755, 238] on button "Edit Order" at bounding box center [754, 247] width 56 height 18
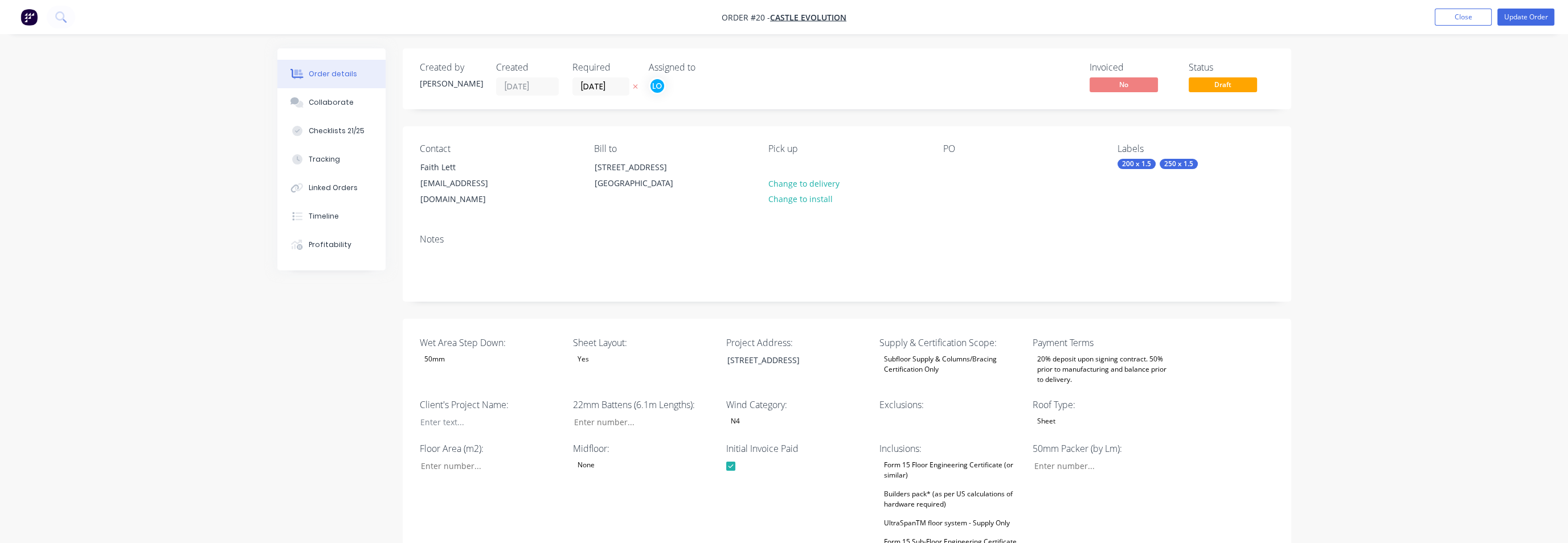
type input "20"
type input "118"
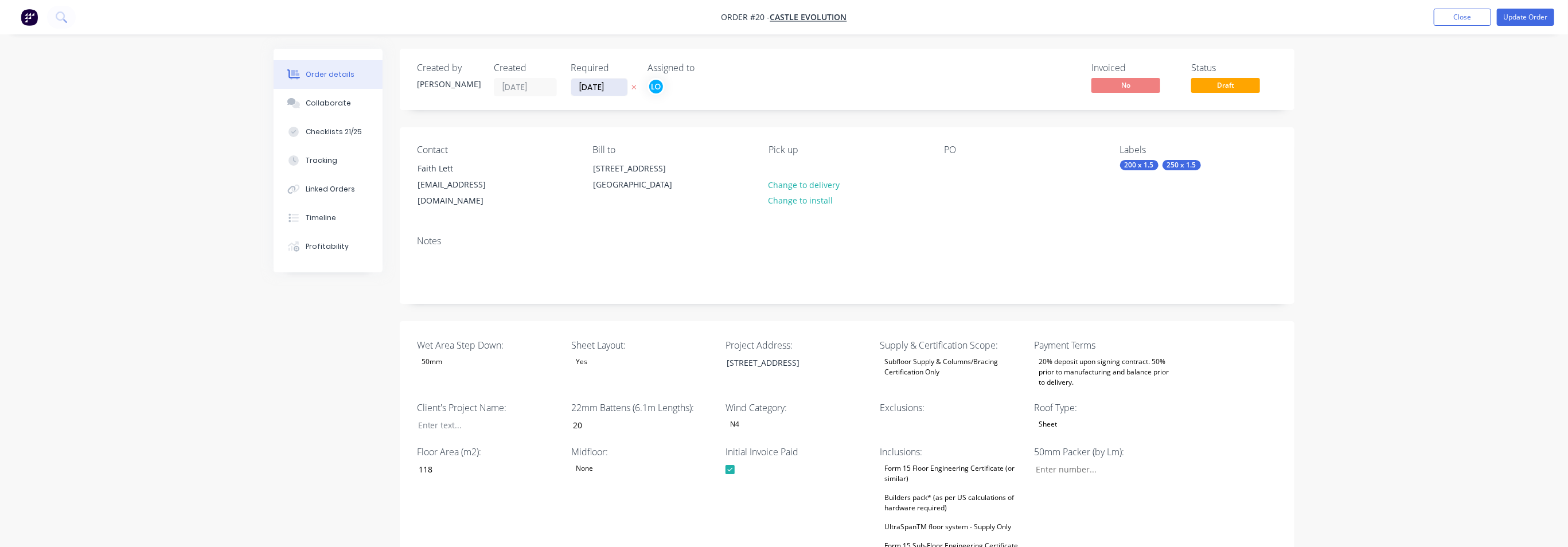
click at [613, 88] on input "[DATE]" at bounding box center [599, 87] width 56 height 17
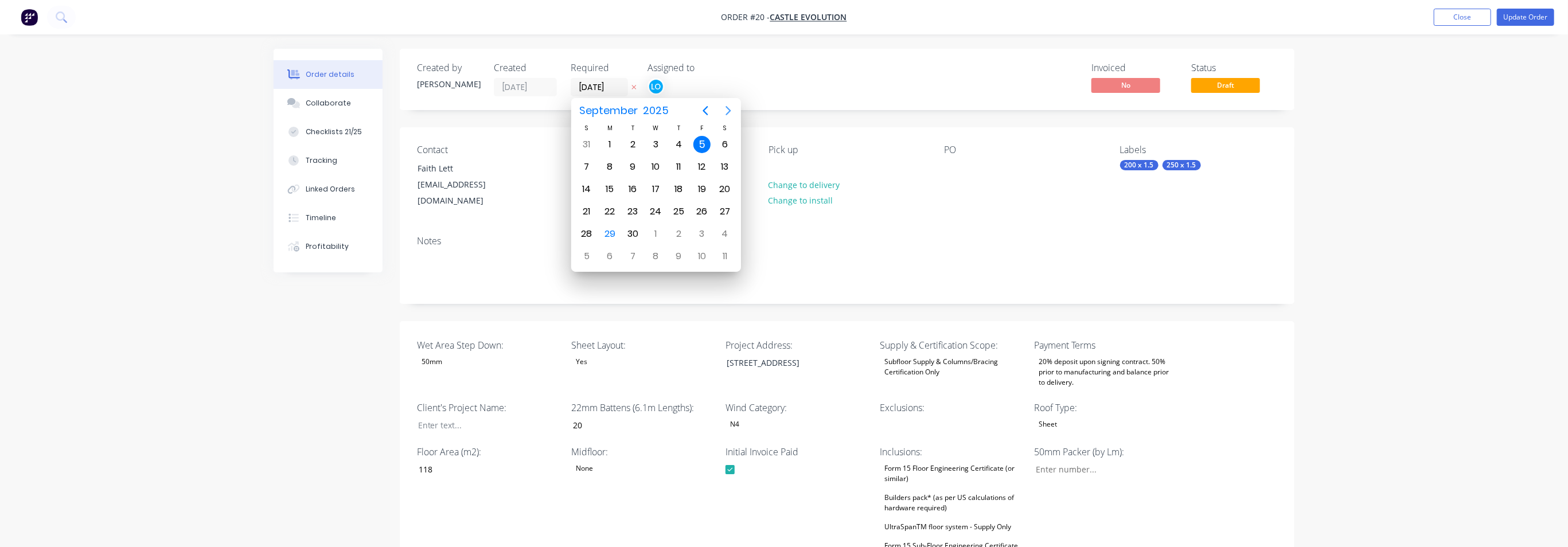
click at [729, 112] on icon "Next page" at bounding box center [728, 111] width 5 height 9
click at [701, 164] on div "10" at bounding box center [702, 167] width 17 height 17
type input "[DATE]"
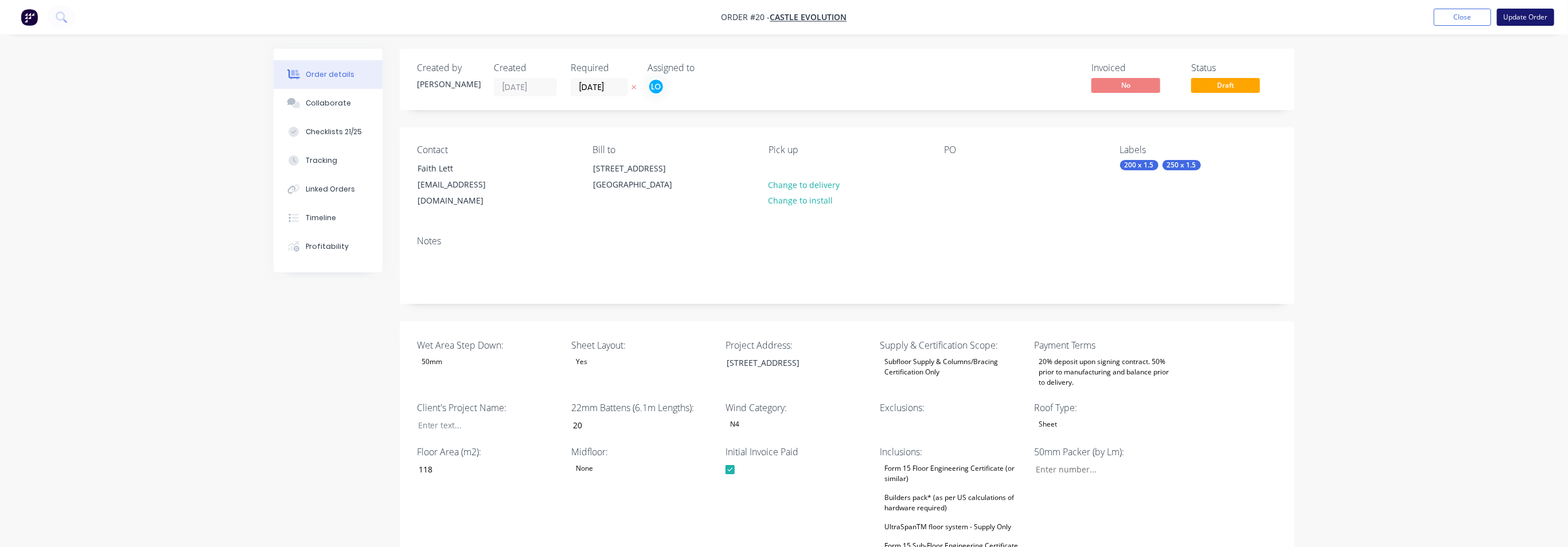
click at [1445, 15] on button "Update Order" at bounding box center [1526, 17] width 58 height 17
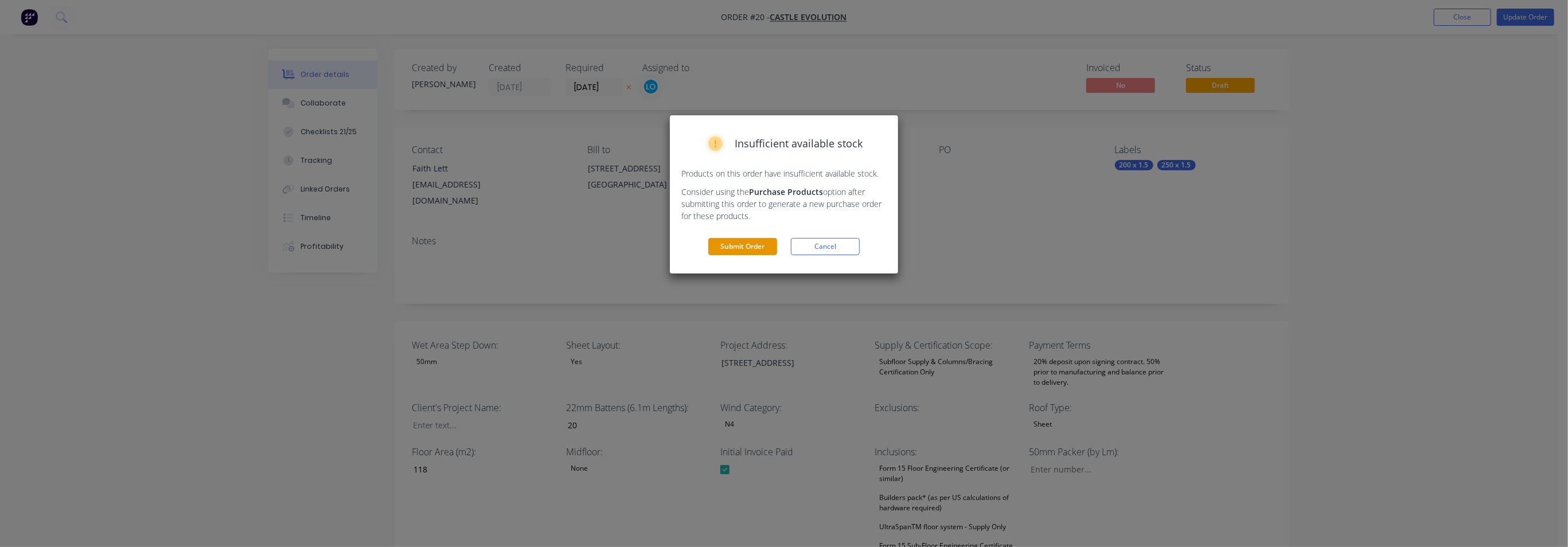
click at [723, 248] on button "Submit Order" at bounding box center [742, 246] width 69 height 17
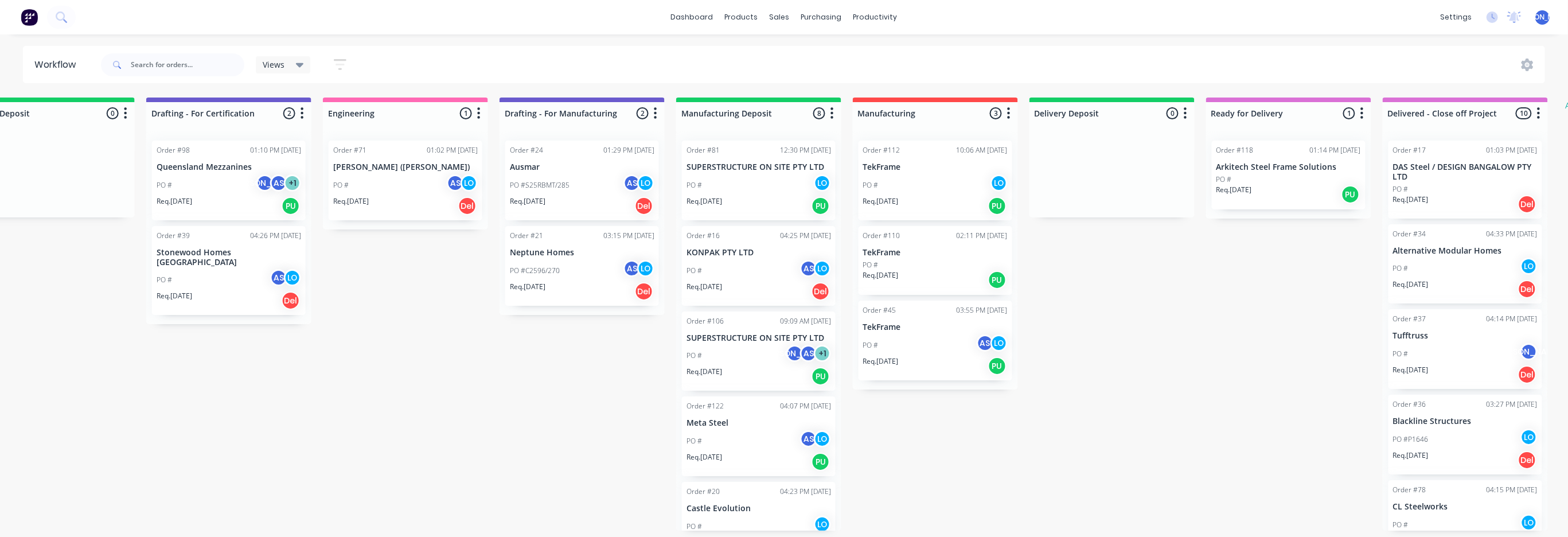
scroll to position [0, 1115]
click at [717, 400] on p "Meta Steel" at bounding box center [758, 422] width 145 height 10
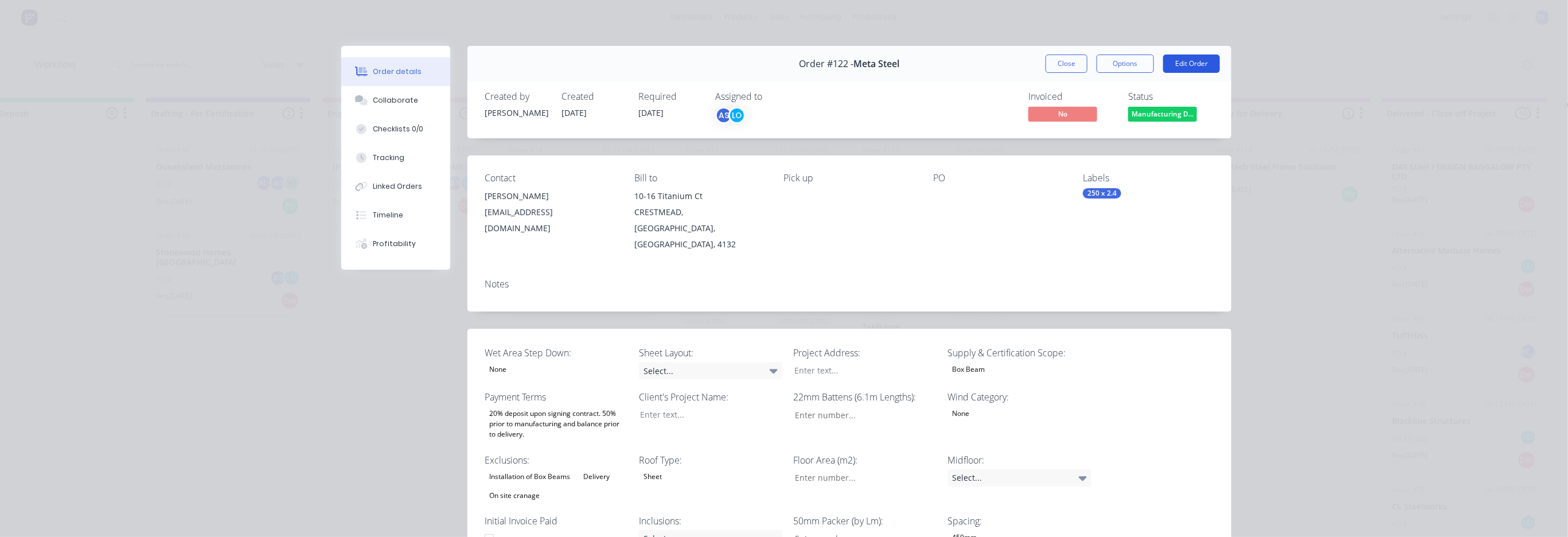
click at [1184, 58] on button "Edit Order" at bounding box center [1191, 64] width 57 height 18
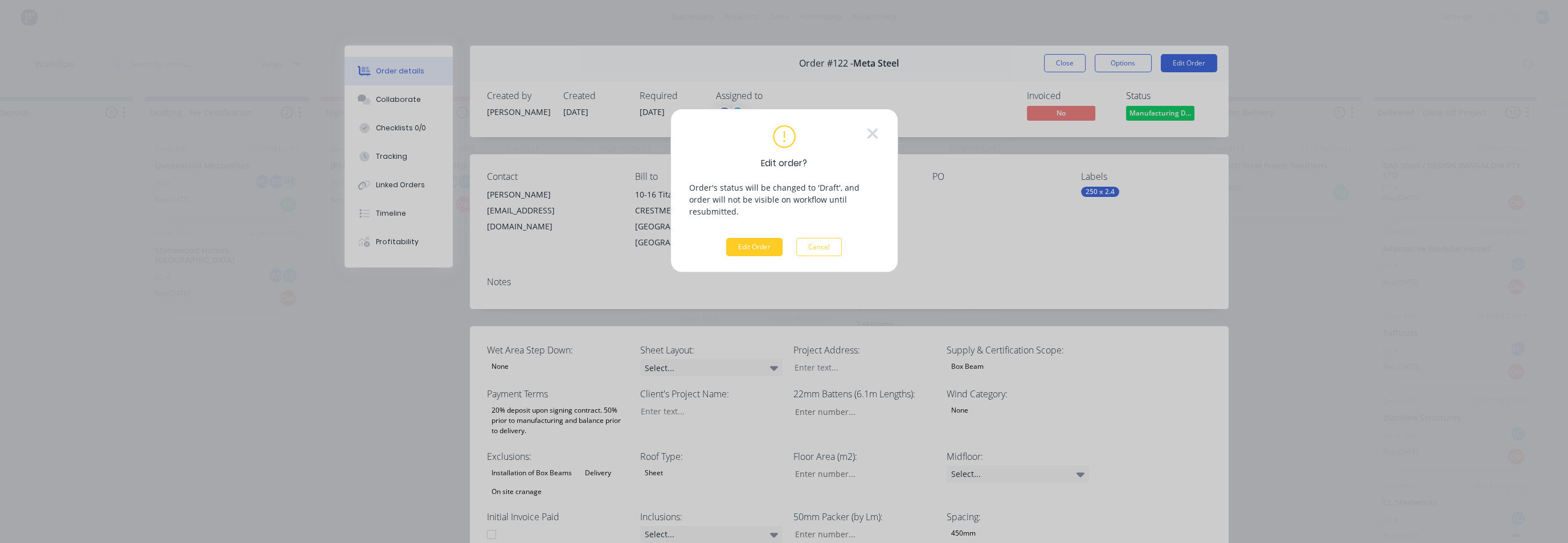
click at [748, 238] on button "Edit Order" at bounding box center [754, 247] width 56 height 18
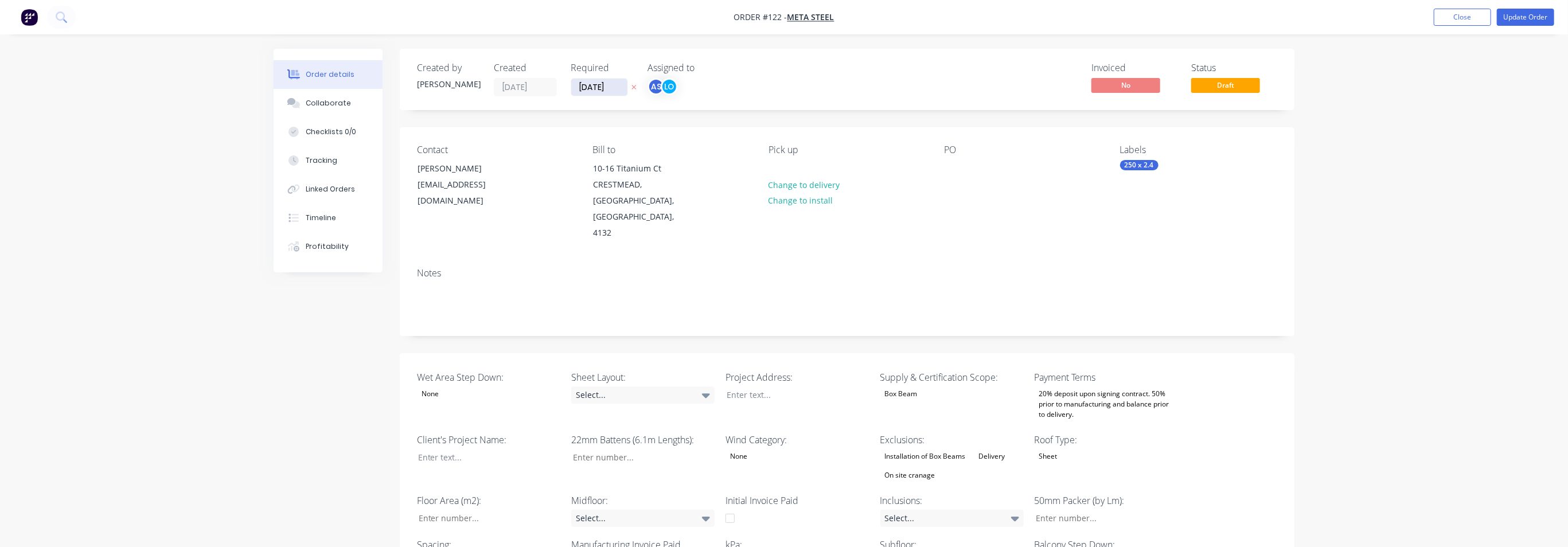
click at [621, 88] on input "[DATE]" at bounding box center [599, 87] width 56 height 17
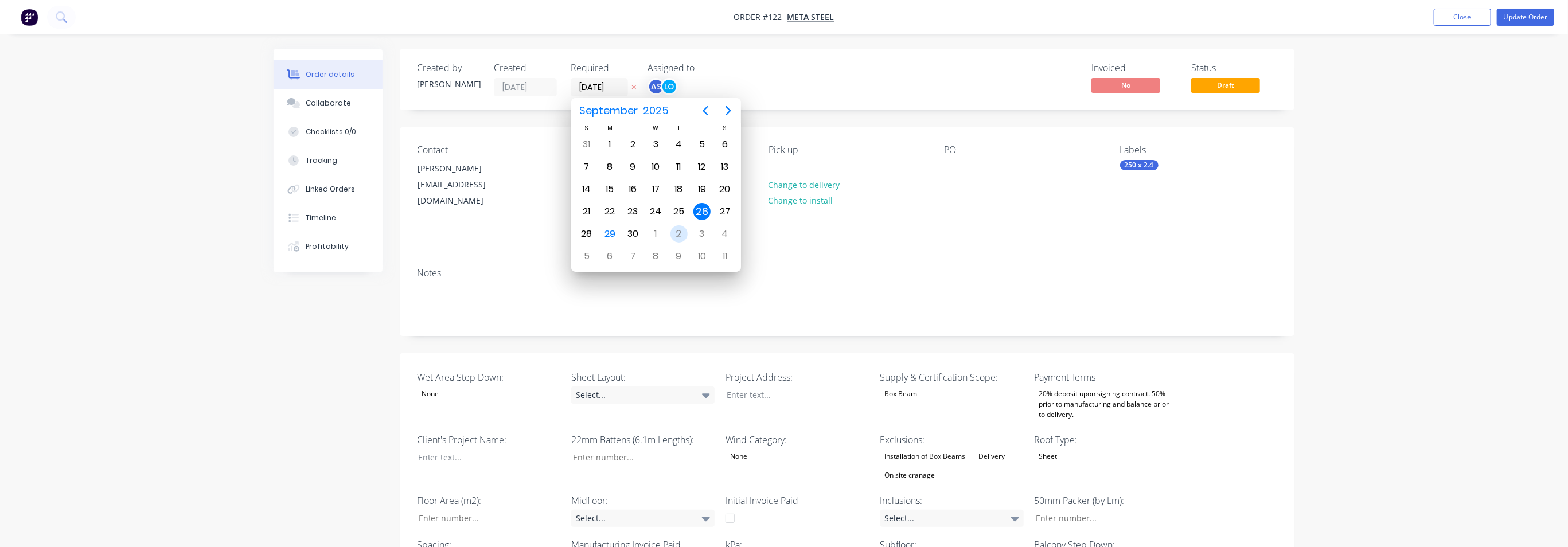
click at [682, 234] on div "2" at bounding box center [679, 233] width 17 height 17
type input "[DATE]"
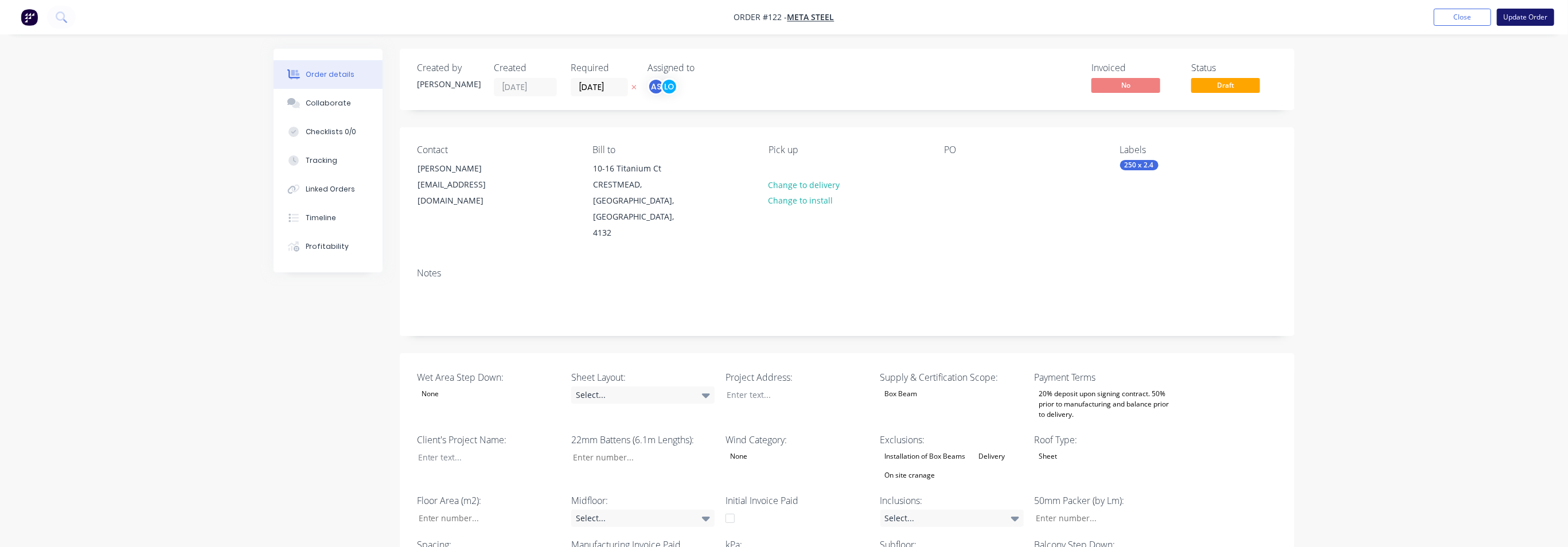
click at [1445, 17] on button "Update Order" at bounding box center [1526, 17] width 58 height 17
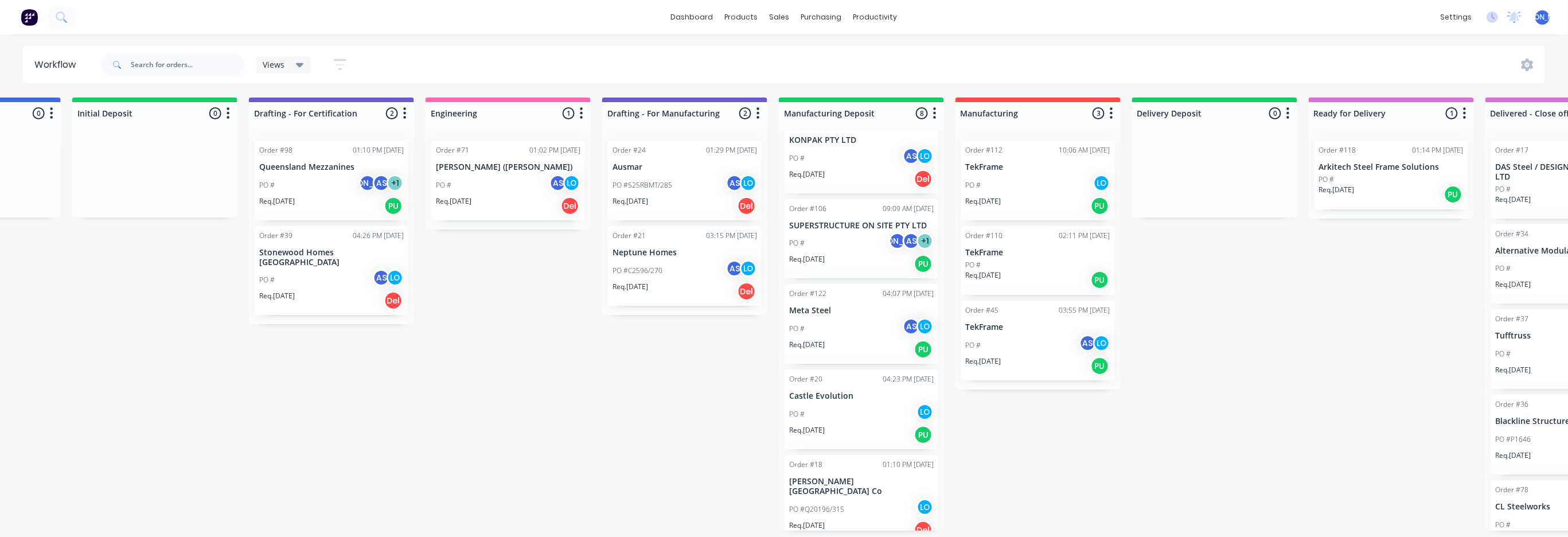
scroll to position [143, 0]
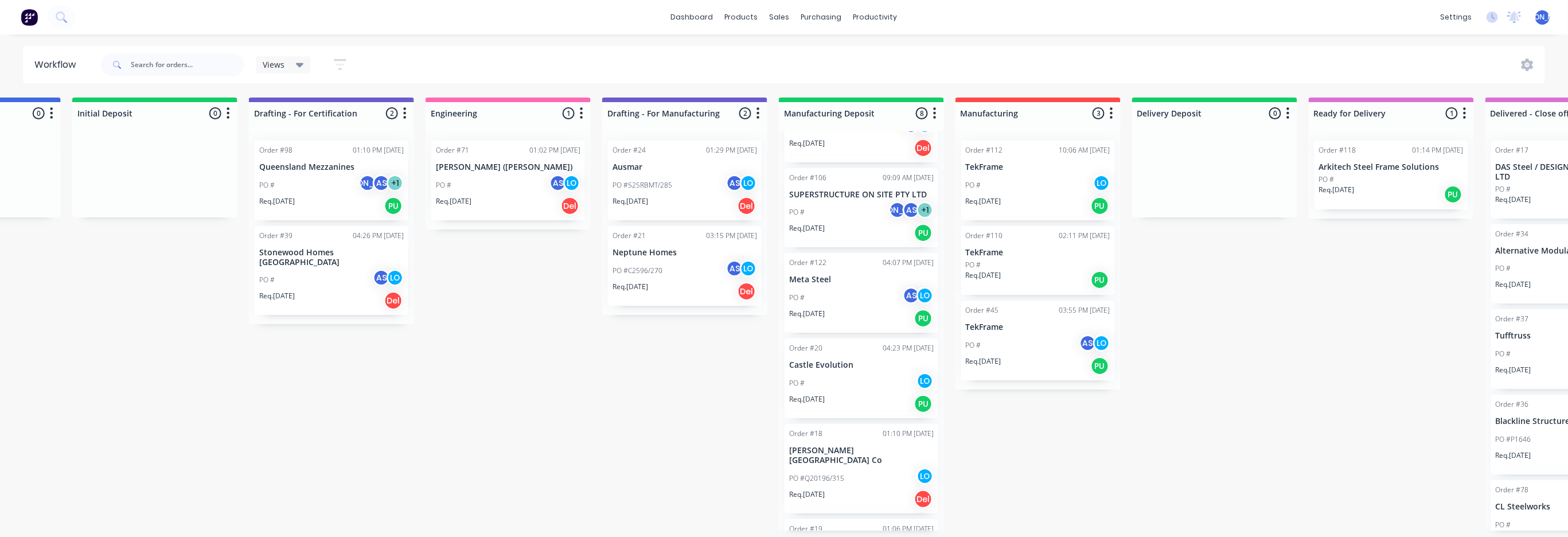
click at [830, 400] on p "[PERSON_NAME][GEOGRAPHIC_DATA] Co" at bounding box center [861, 456] width 145 height 20
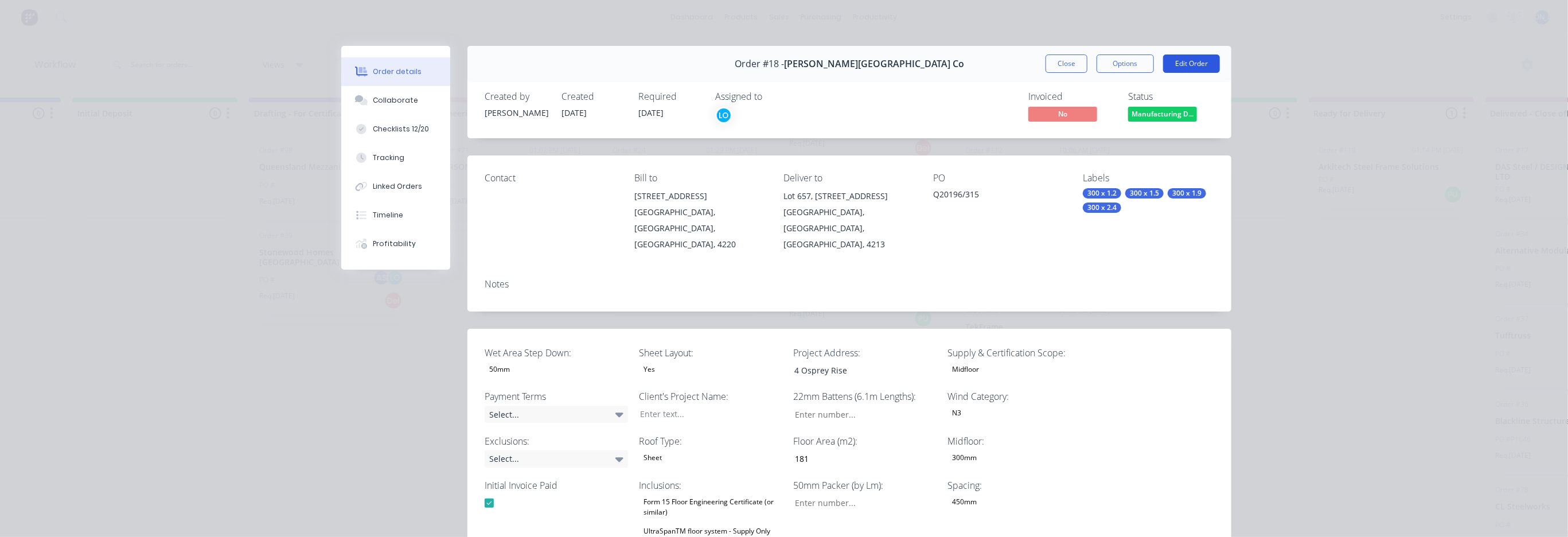
click at [1194, 61] on button "Edit Order" at bounding box center [1191, 64] width 57 height 18
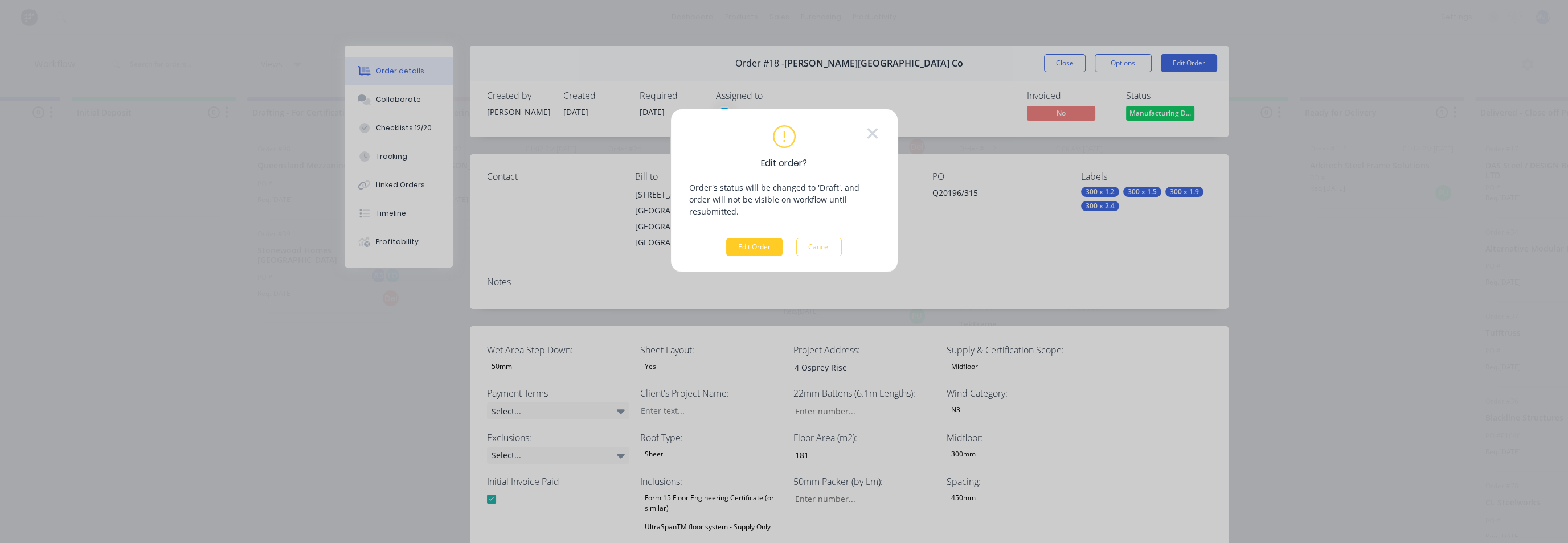
click at [763, 238] on button "Edit Order" at bounding box center [754, 247] width 56 height 18
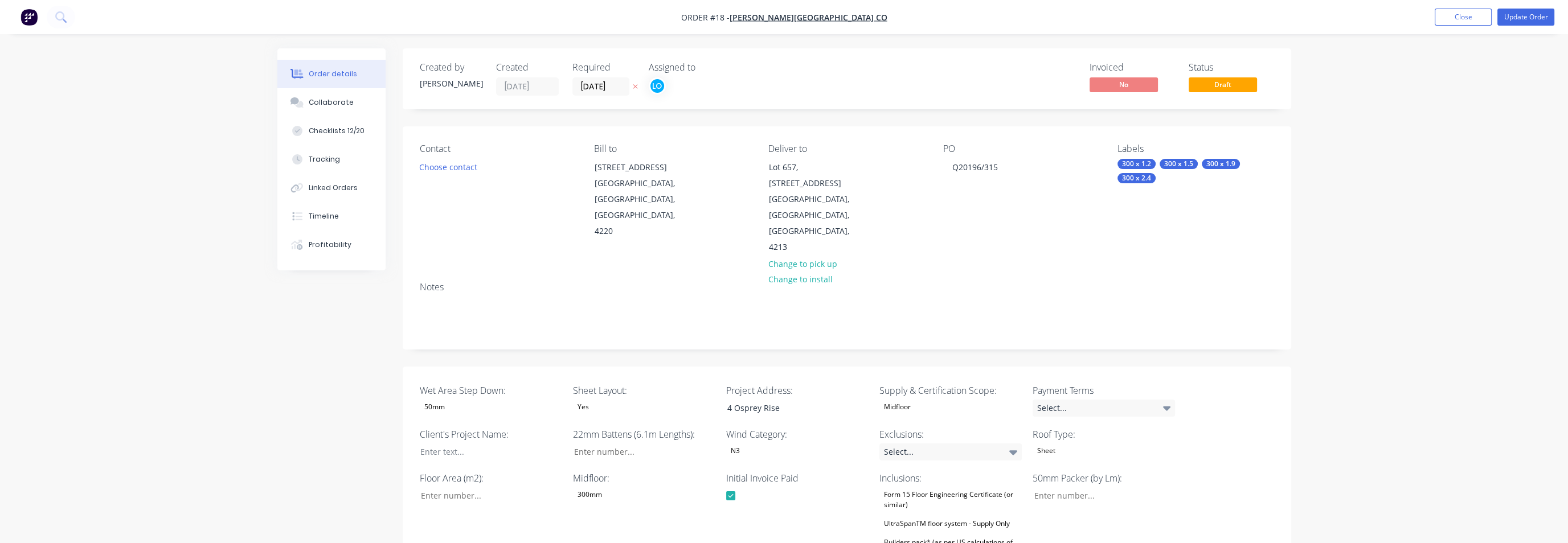
type input "181"
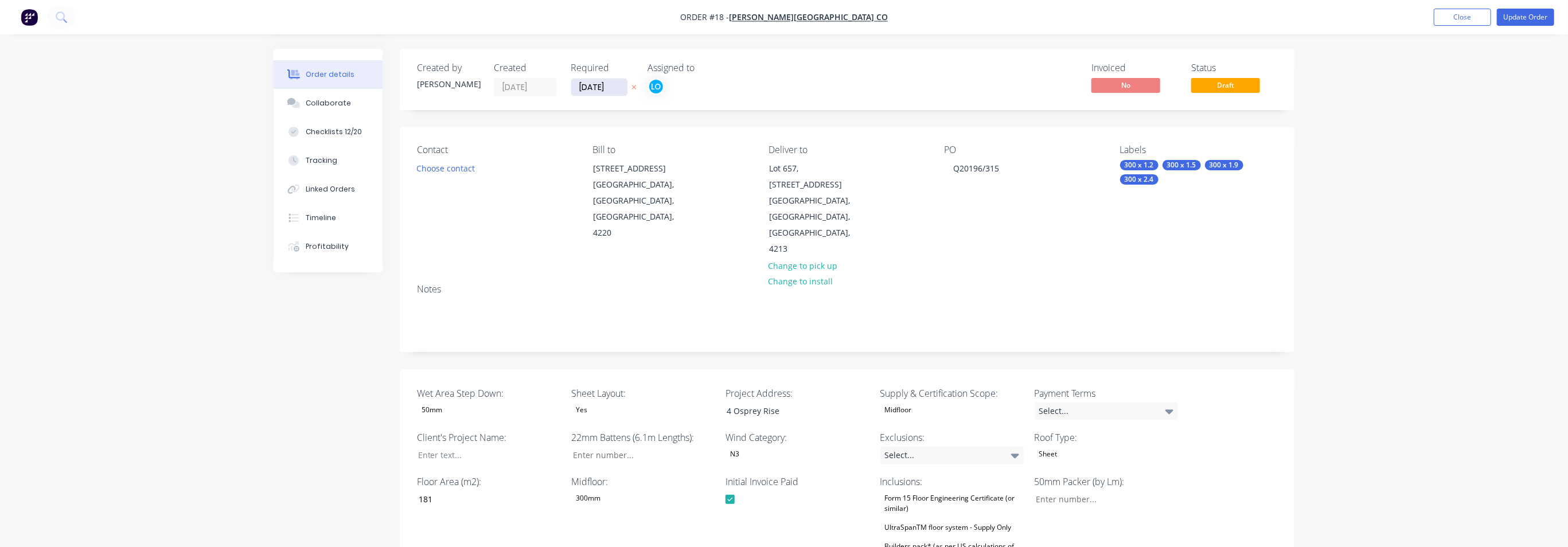
click at [609, 88] on input "[DATE]" at bounding box center [599, 87] width 56 height 17
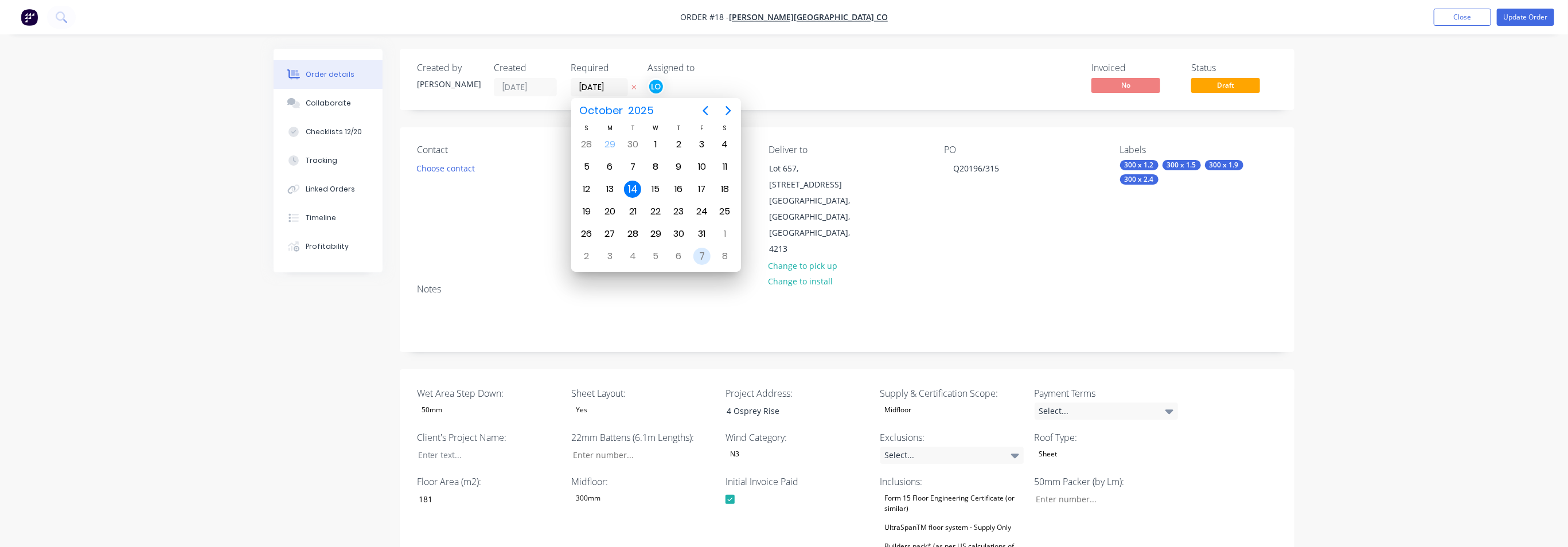
click at [703, 255] on div "7" at bounding box center [702, 256] width 17 height 17
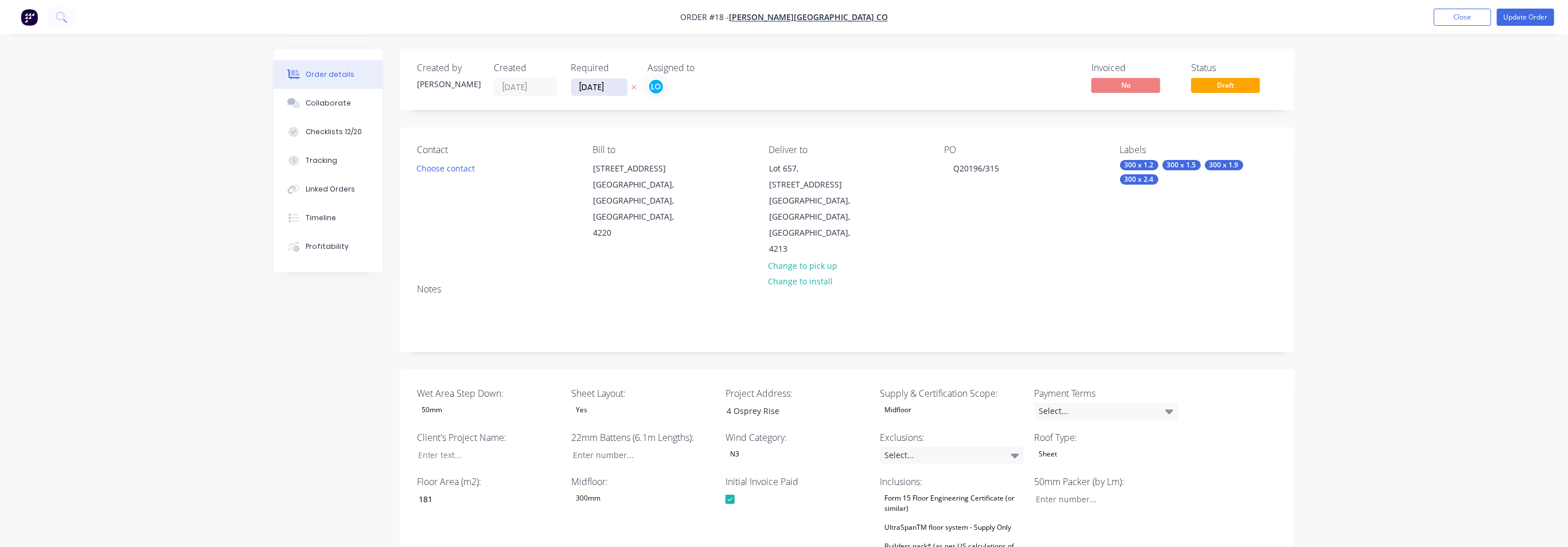
click at [600, 89] on input "[DATE]" at bounding box center [599, 87] width 56 height 17
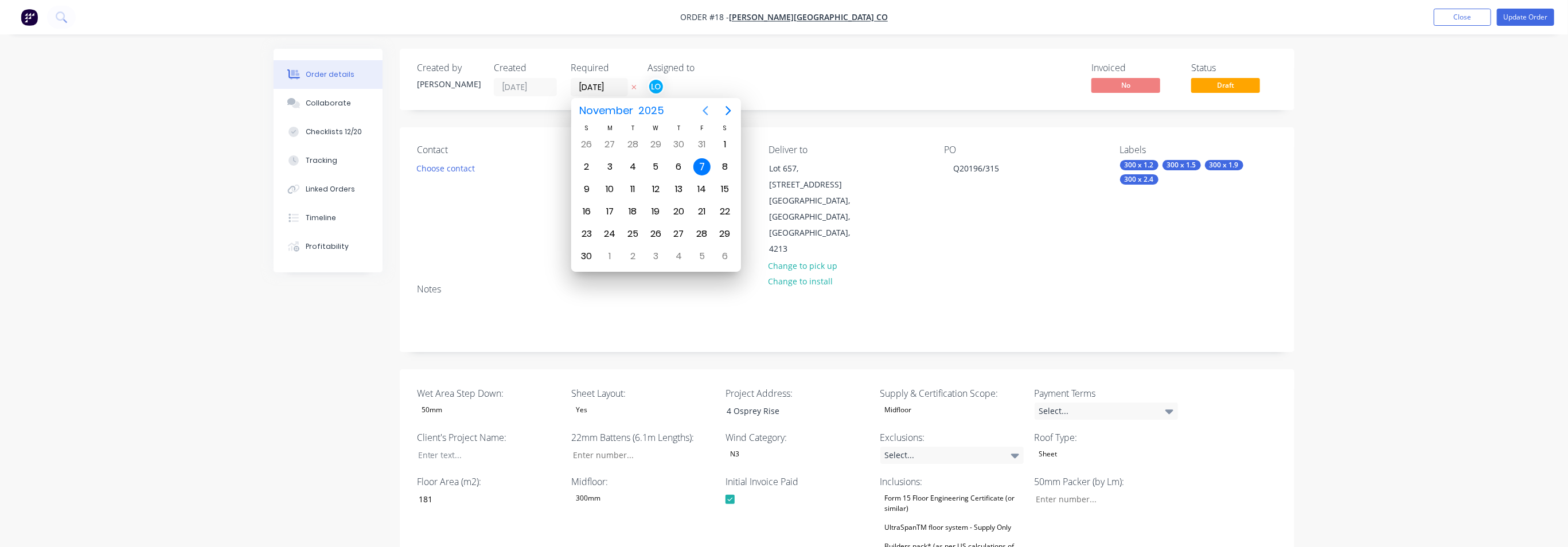
click at [707, 108] on icon "Previous page" at bounding box center [705, 111] width 14 height 14
click at [632, 163] on div "7" at bounding box center [632, 167] width 17 height 17
type input "[DATE]"
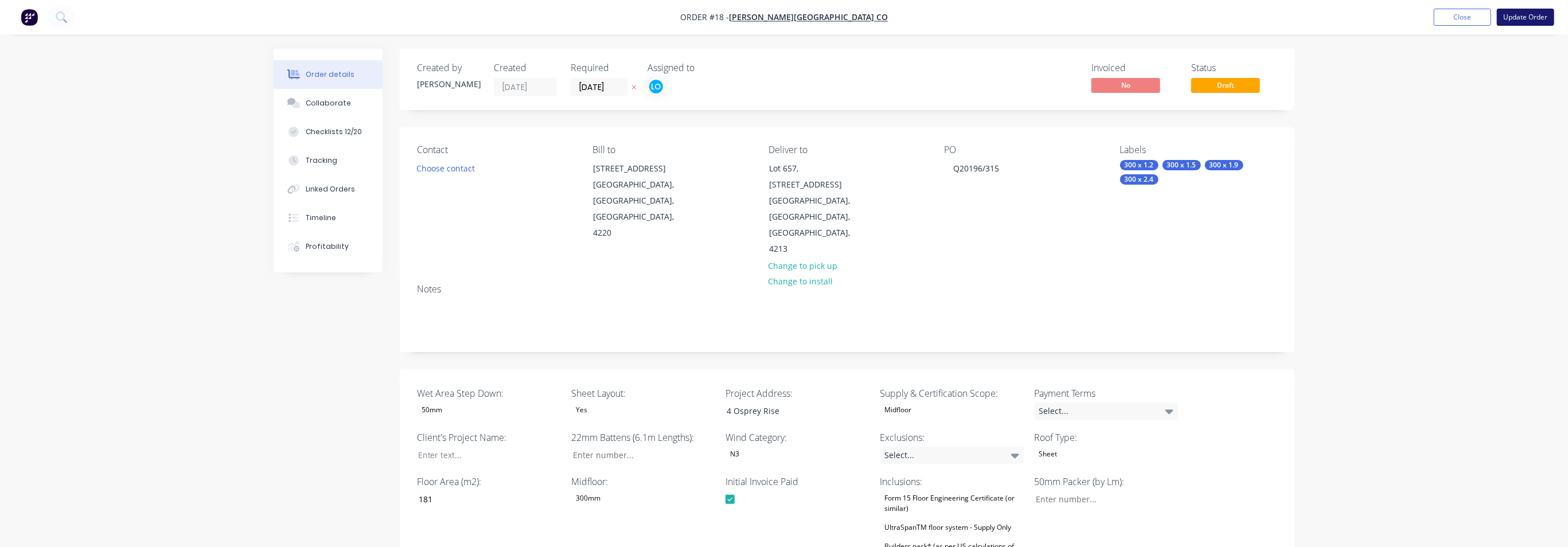
click at [1445, 17] on button "Update Order" at bounding box center [1526, 17] width 58 height 17
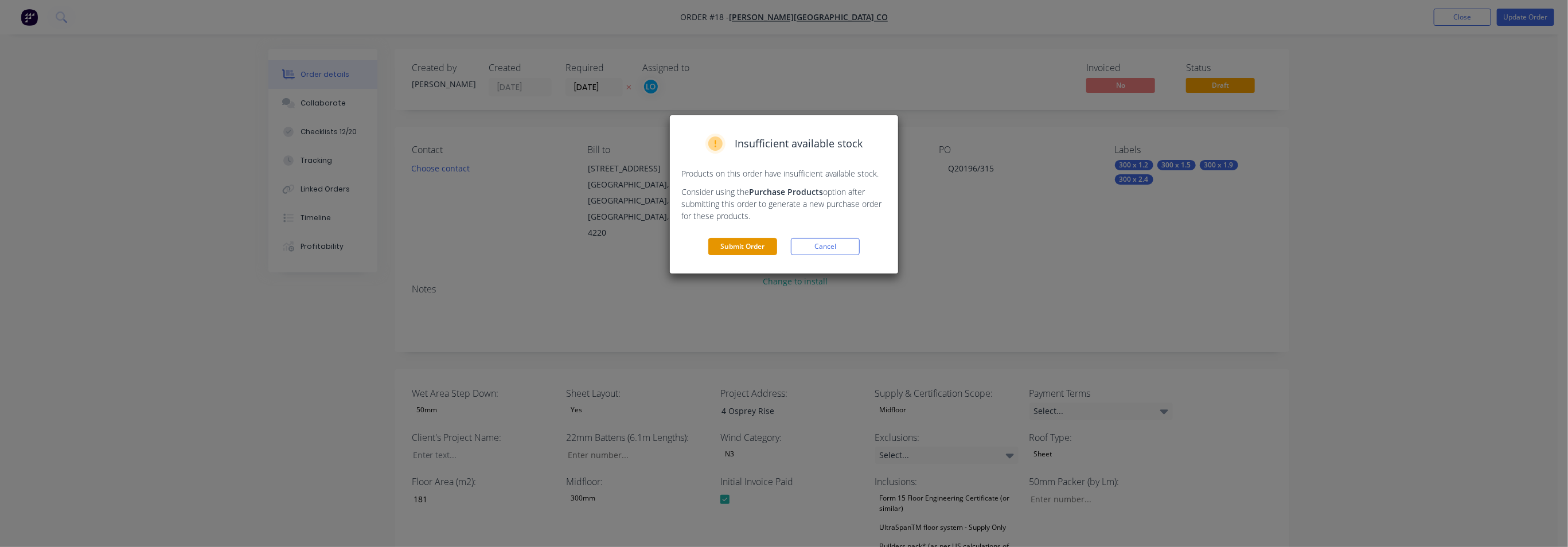
click at [749, 245] on button "Submit Order" at bounding box center [742, 246] width 69 height 17
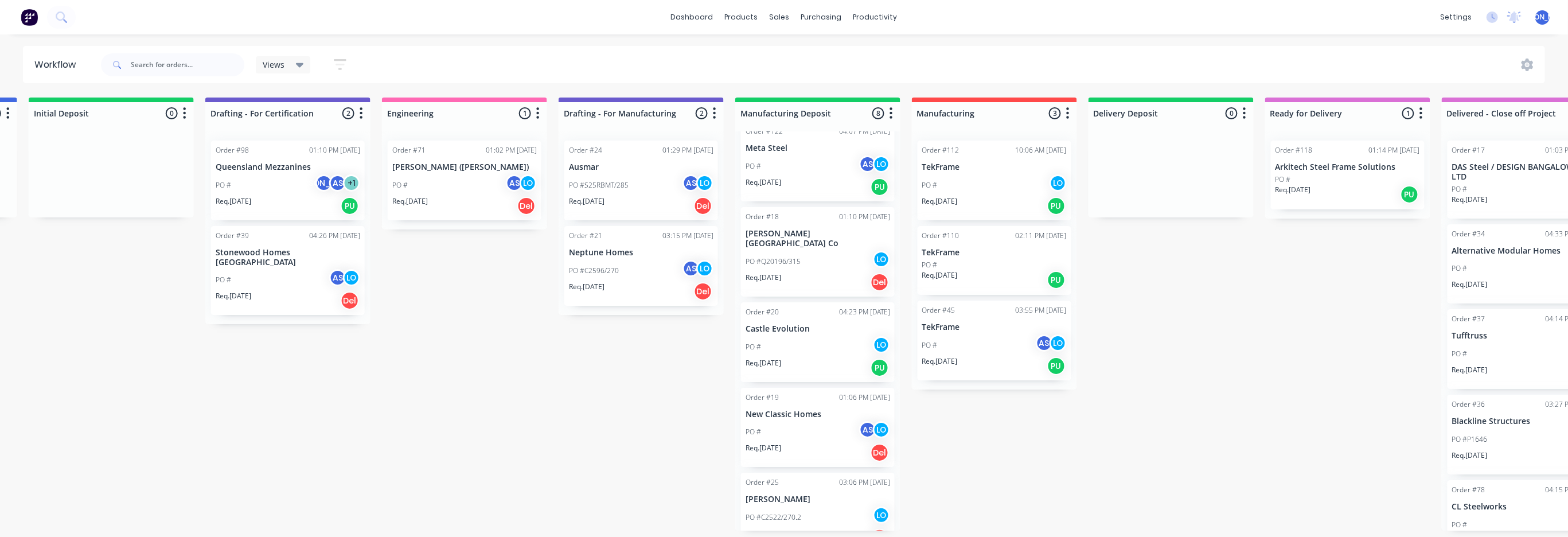
scroll to position [285, 0]
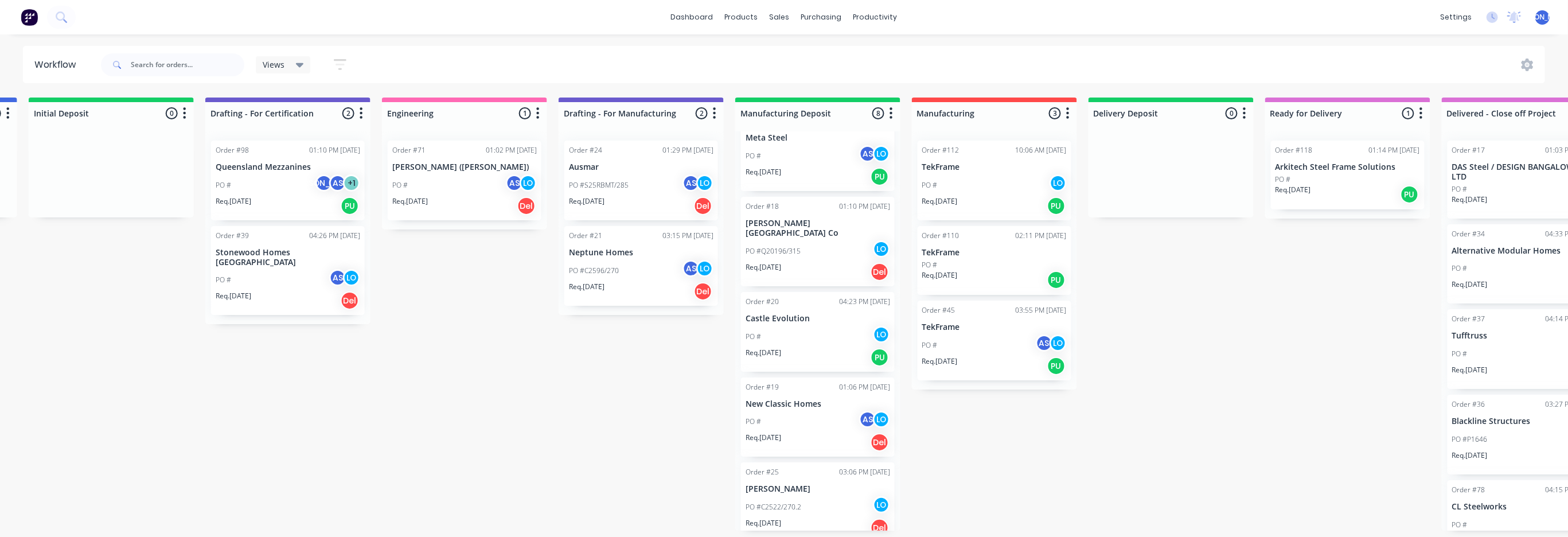
click at [790, 400] on p "New Classic Homes" at bounding box center [817, 404] width 145 height 10
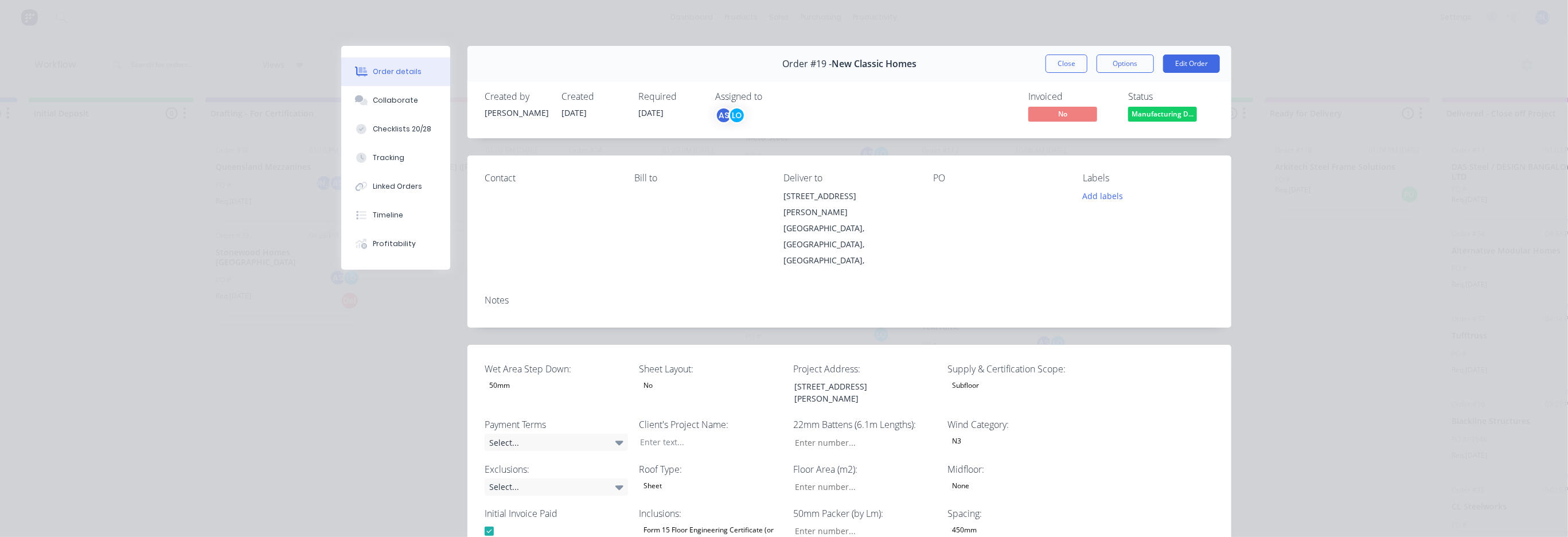
type input "191"
drag, startPoint x: 867, startPoint y: 196, endPoint x: 780, endPoint y: 199, distance: 87.1
click at [784, 199] on div "[STREET_ADDRESS][PERSON_NAME]" at bounding box center [849, 204] width 131 height 32
click at [494, 181] on div "Contact" at bounding box center [550, 178] width 131 height 11
click at [1181, 62] on button "Edit Order" at bounding box center [1191, 64] width 57 height 18
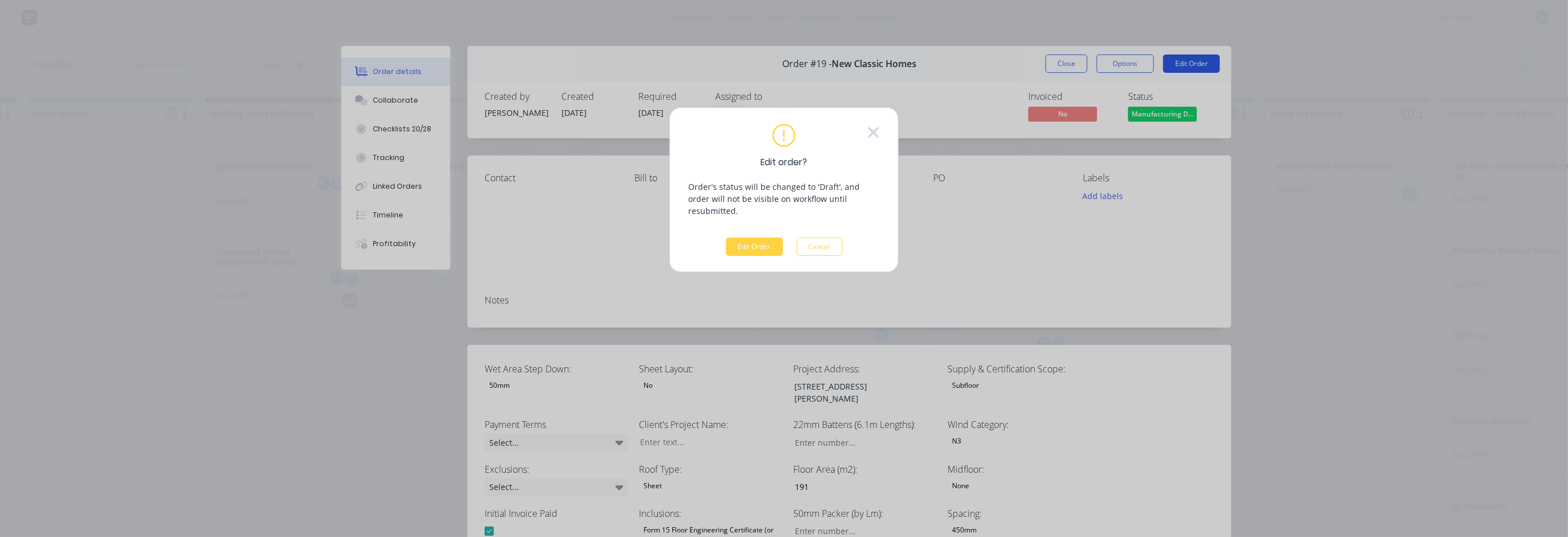
scroll to position [0, 1056]
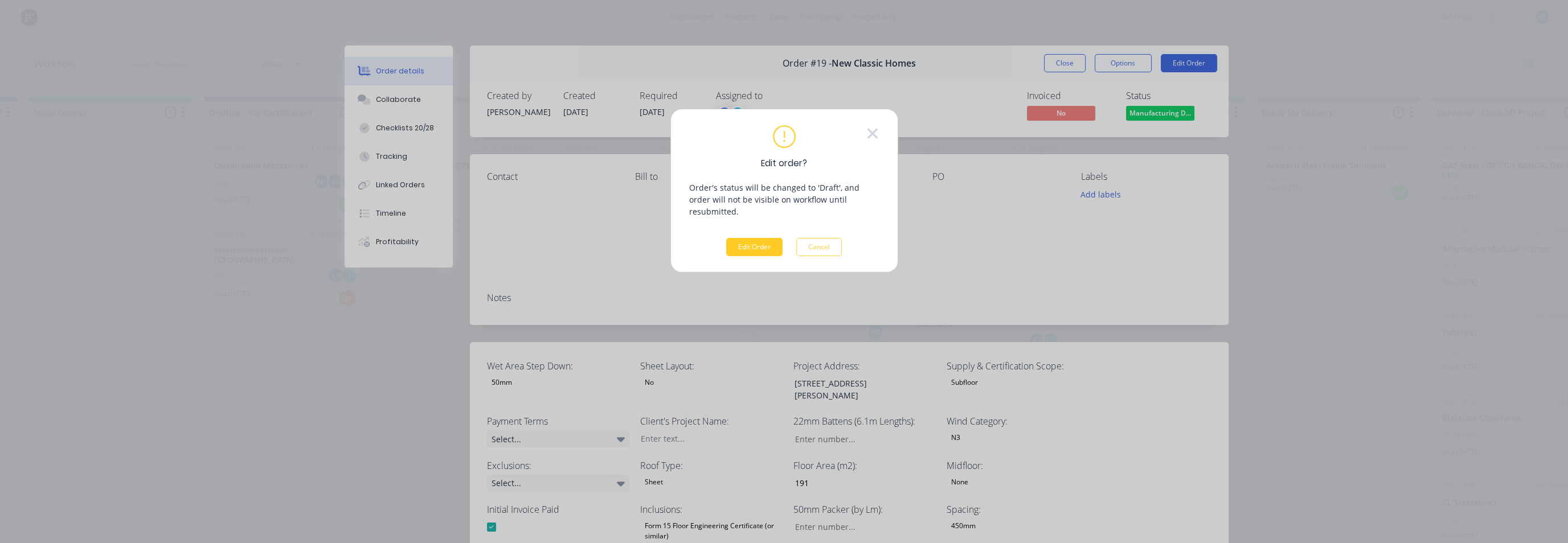
click at [743, 238] on button "Edit Order" at bounding box center [754, 247] width 56 height 18
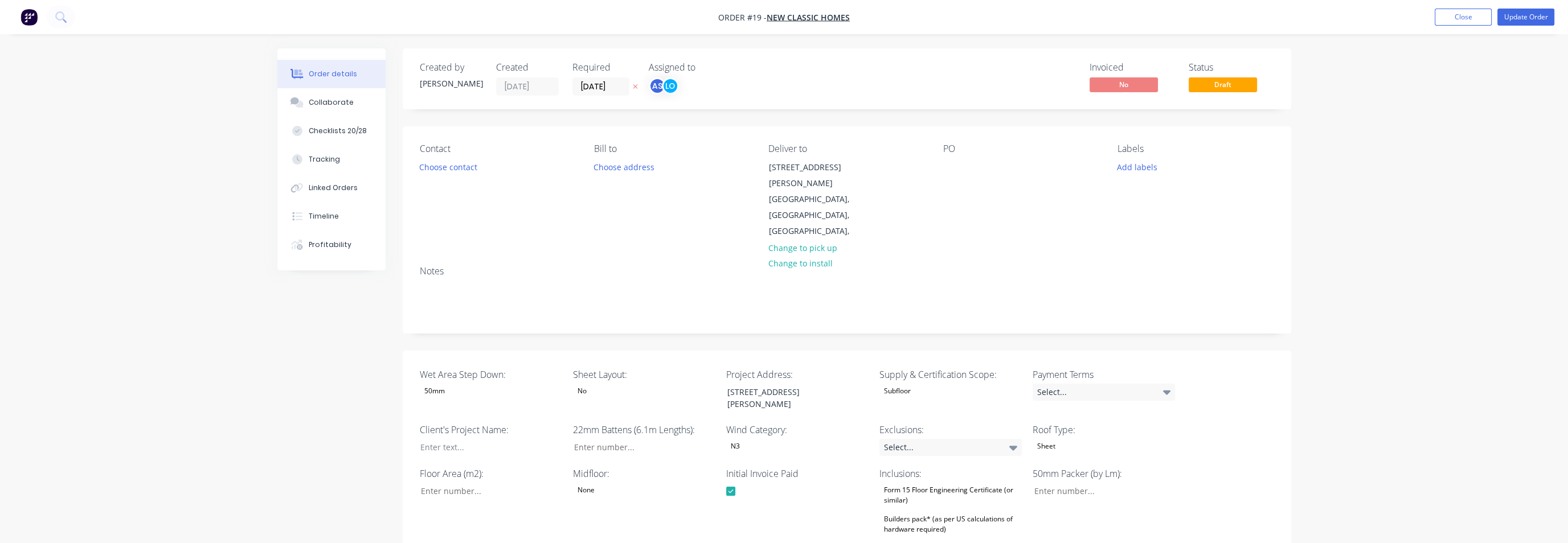
type input "191"
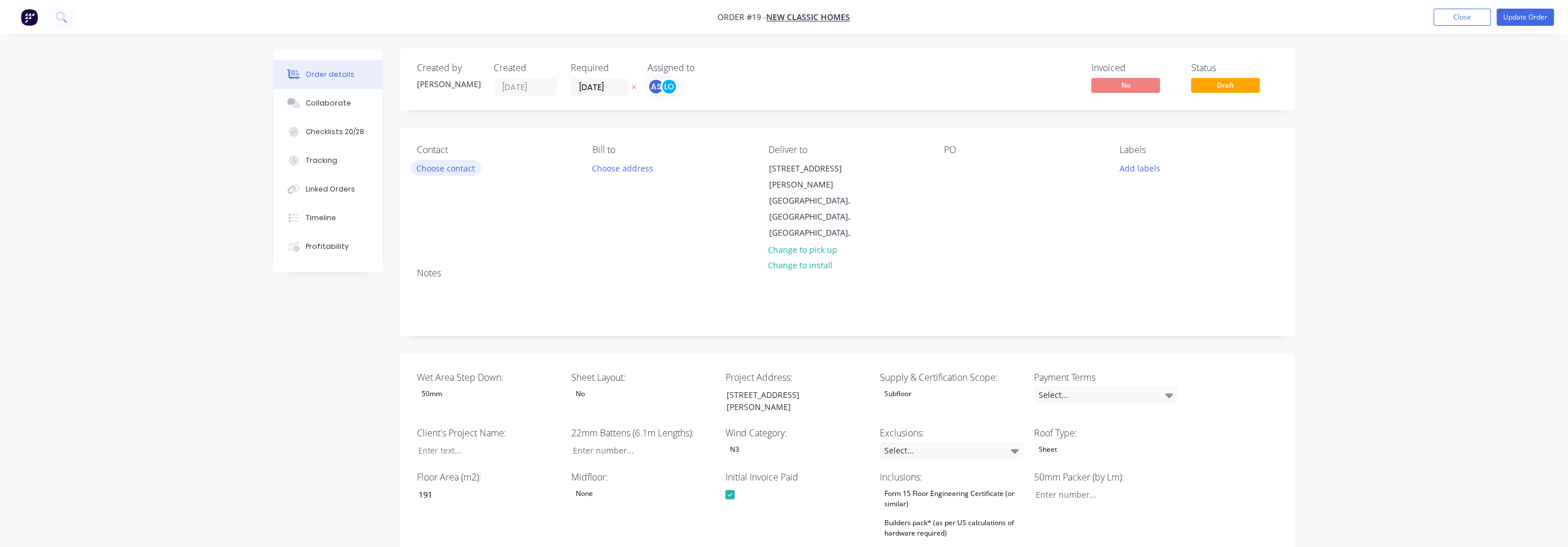
click at [453, 170] on button "Choose contact" at bounding box center [446, 167] width 71 height 15
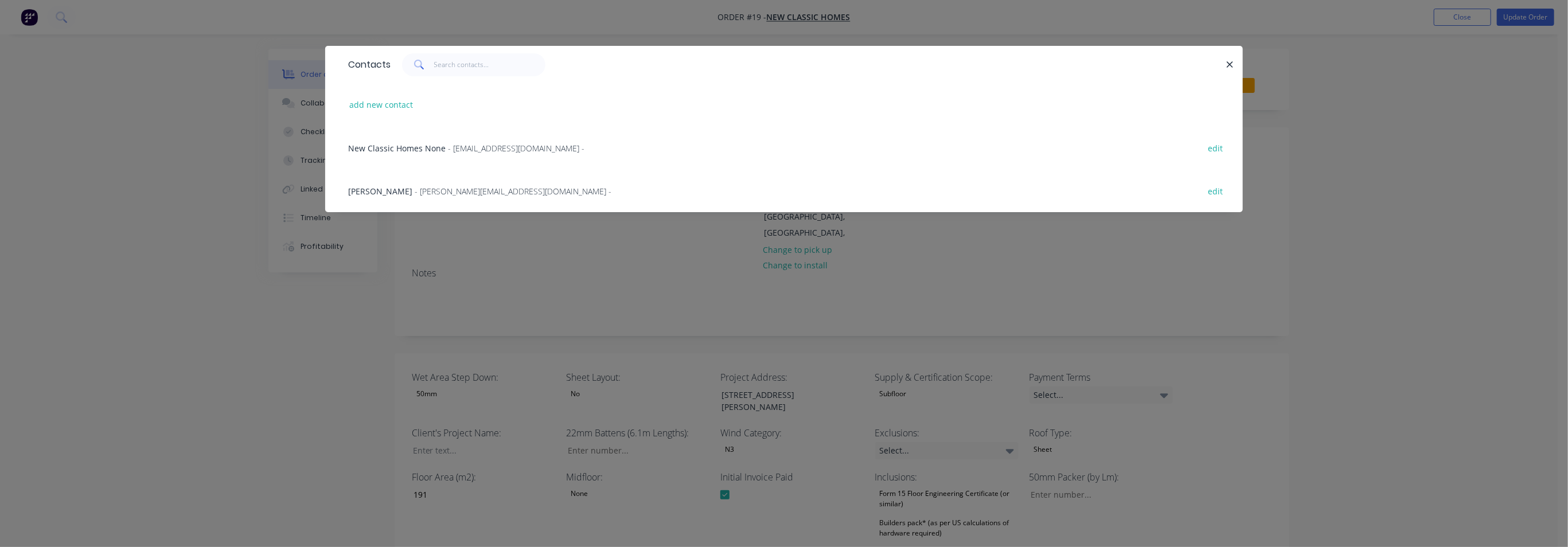
click at [466, 190] on span "- [PERSON_NAME][EMAIL_ADDRESS][DOMAIN_NAME] -" at bounding box center [513, 191] width 196 height 11
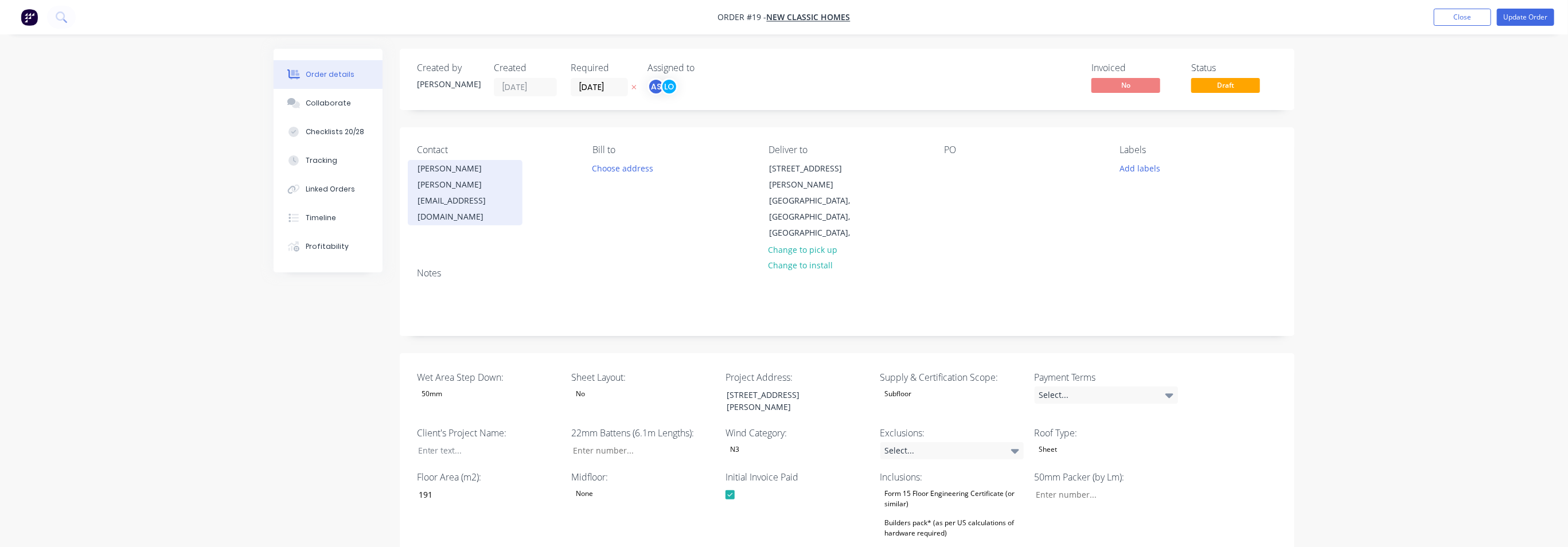
click at [451, 173] on div "[PERSON_NAME]" at bounding box center [466, 168] width 96 height 16
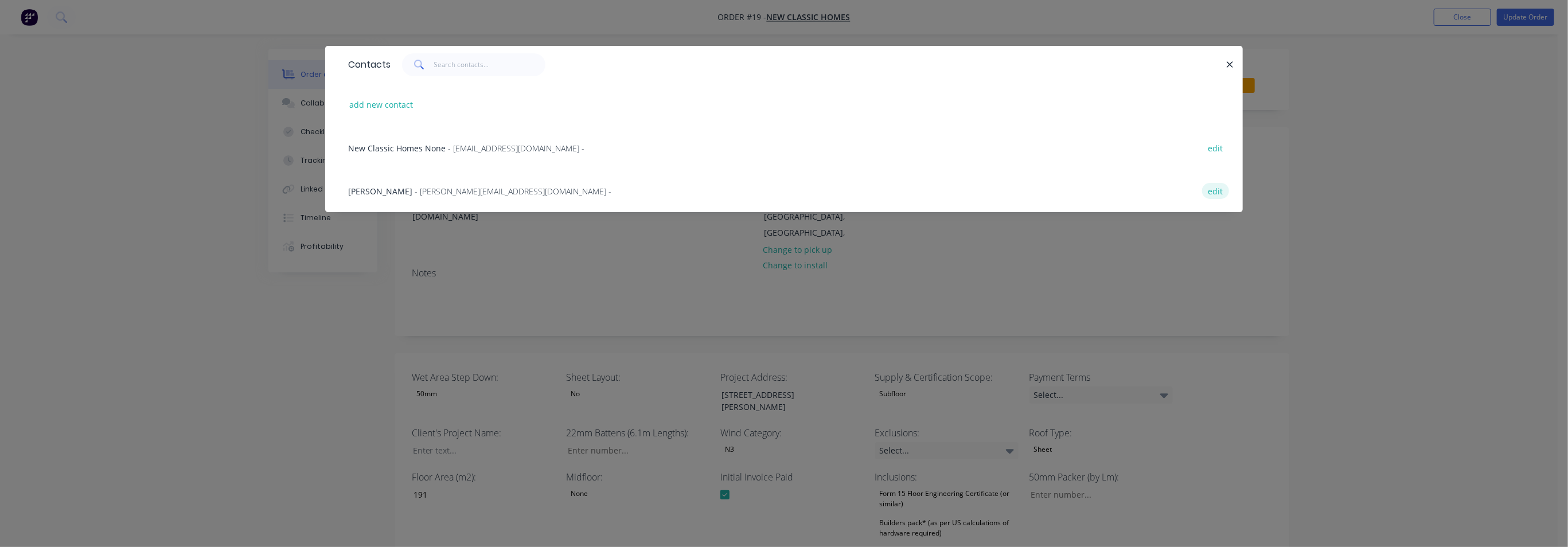
click at [1215, 196] on button "edit" at bounding box center [1216, 190] width 27 height 15
select select "AU"
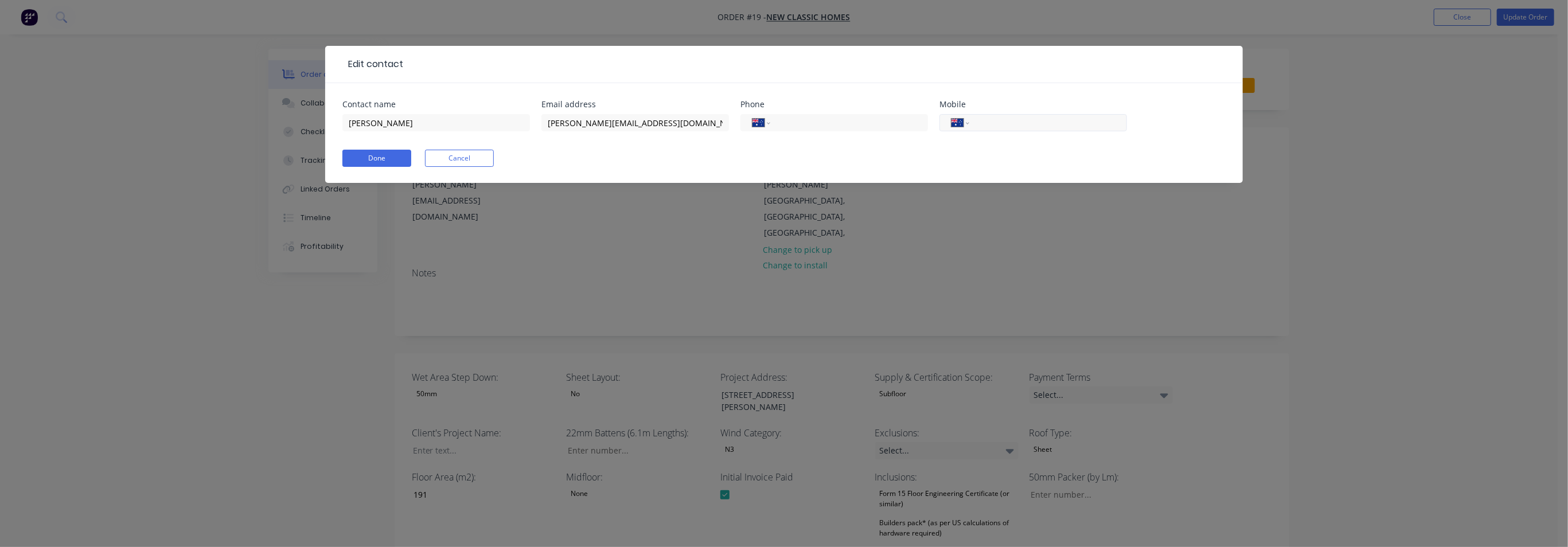
click at [1043, 123] on input "tel" at bounding box center [1046, 123] width 138 height 13
click at [1002, 126] on input "tel" at bounding box center [1046, 123] width 138 height 13
paste input "0434 725 127"
type input "0434 725 127"
click at [384, 158] on button "Done" at bounding box center [377, 158] width 69 height 17
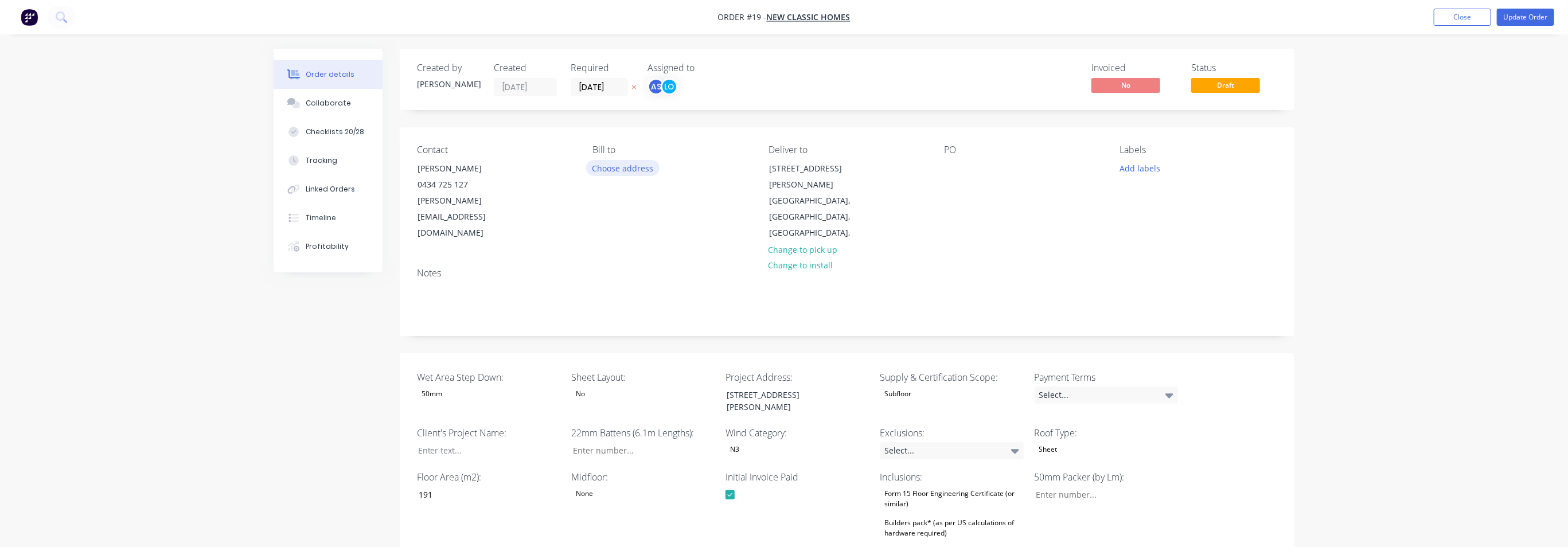
click at [649, 170] on button "Choose address" at bounding box center [622, 167] width 74 height 15
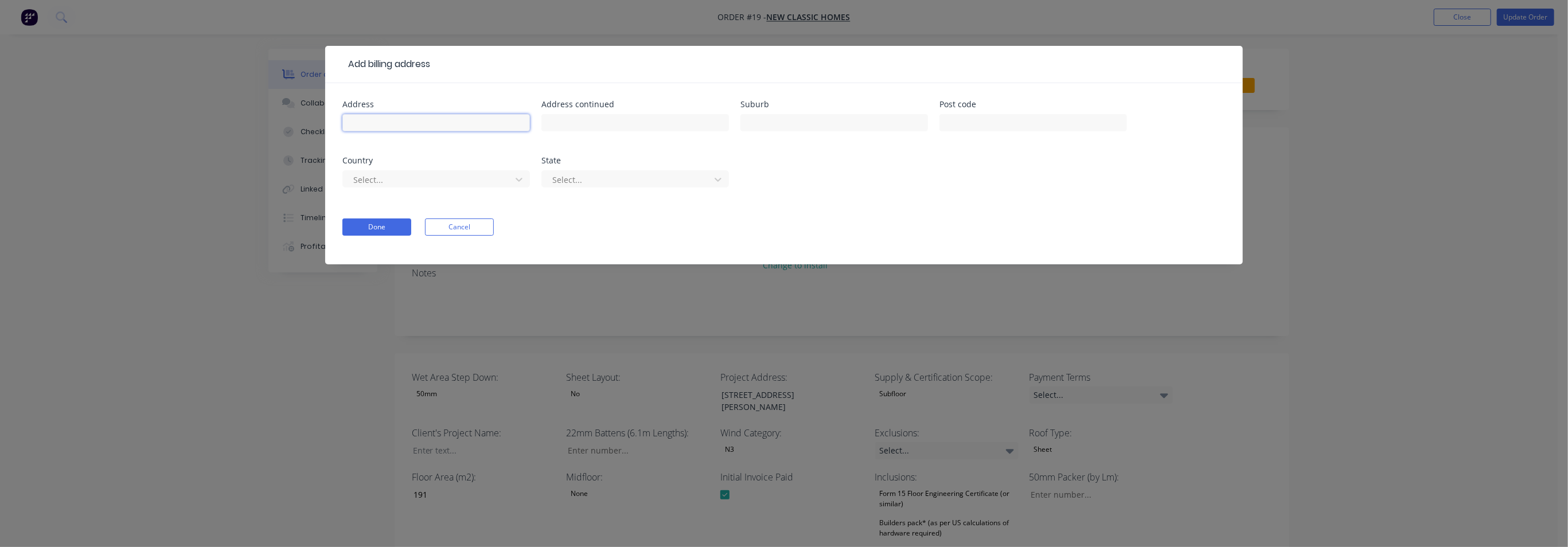
click at [376, 121] on input "text" at bounding box center [436, 123] width 187 height 17
paste input "[STREET_ADDRESS][PERSON_NAME]"
click at [505, 125] on input "[STREET_ADDRESS][PERSON_NAME]" at bounding box center [436, 123] width 187 height 17
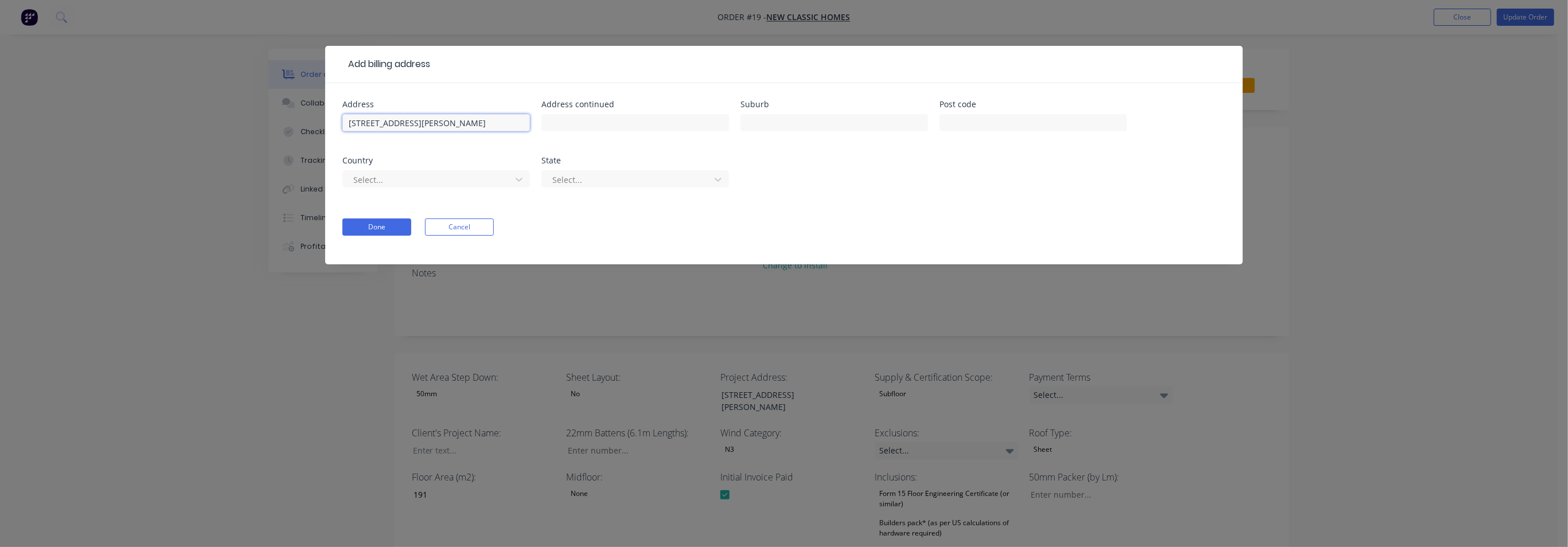
scroll to position [0, 5]
click at [516, 123] on input "[STREET_ADDRESS][PERSON_NAME]" at bounding box center [436, 123] width 187 height 17
click at [713, 175] on icon at bounding box center [718, 179] width 11 height 11
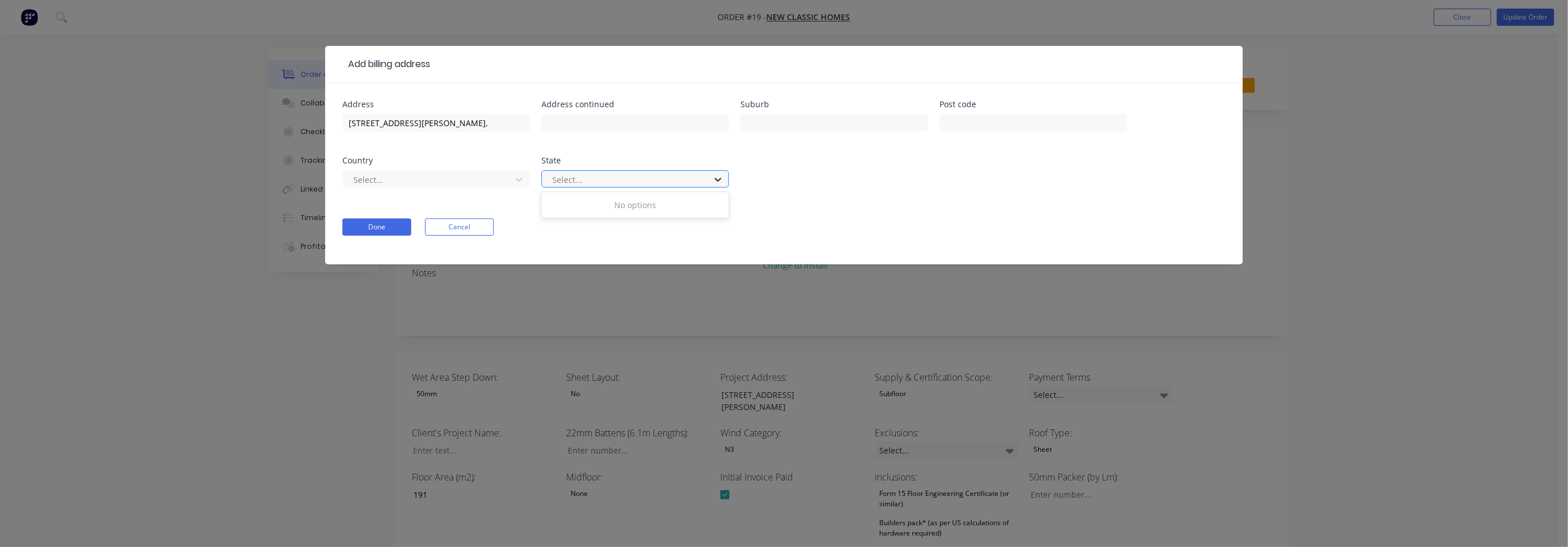
click at [713, 175] on icon at bounding box center [718, 179] width 11 height 11
click at [660, 185] on div at bounding box center [628, 180] width 153 height 14
click at [660, 180] on div at bounding box center [628, 180] width 153 height 14
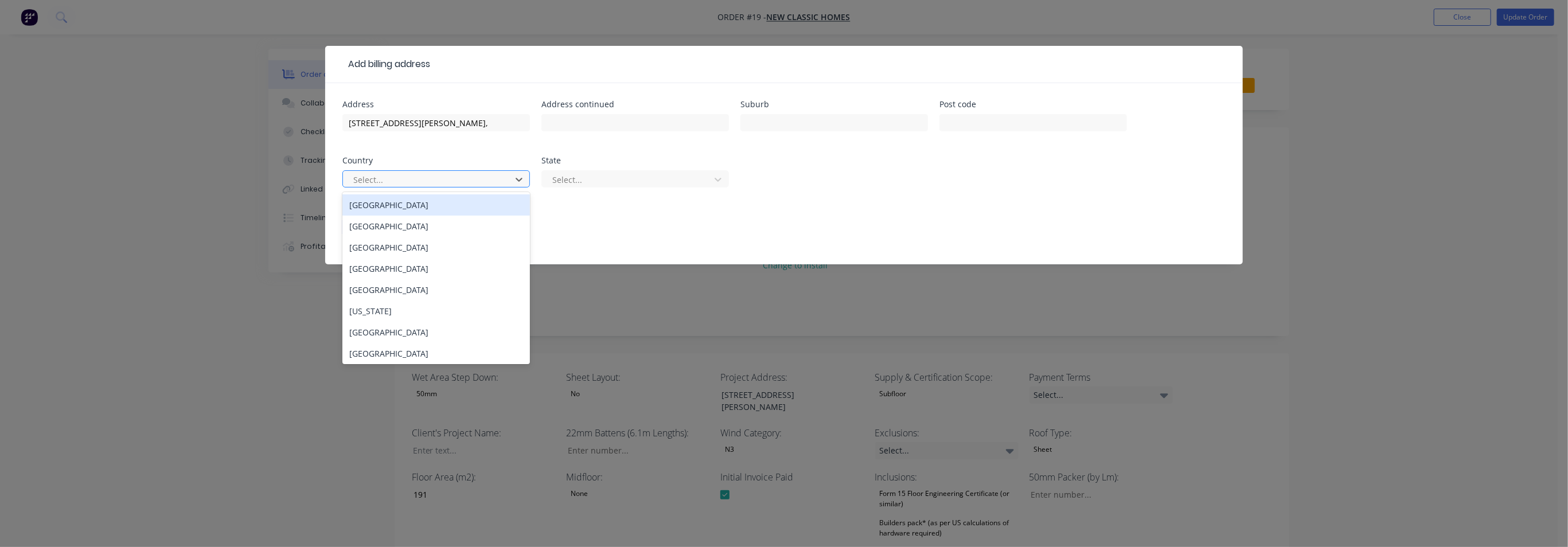
click at [451, 178] on div at bounding box center [428, 180] width 153 height 14
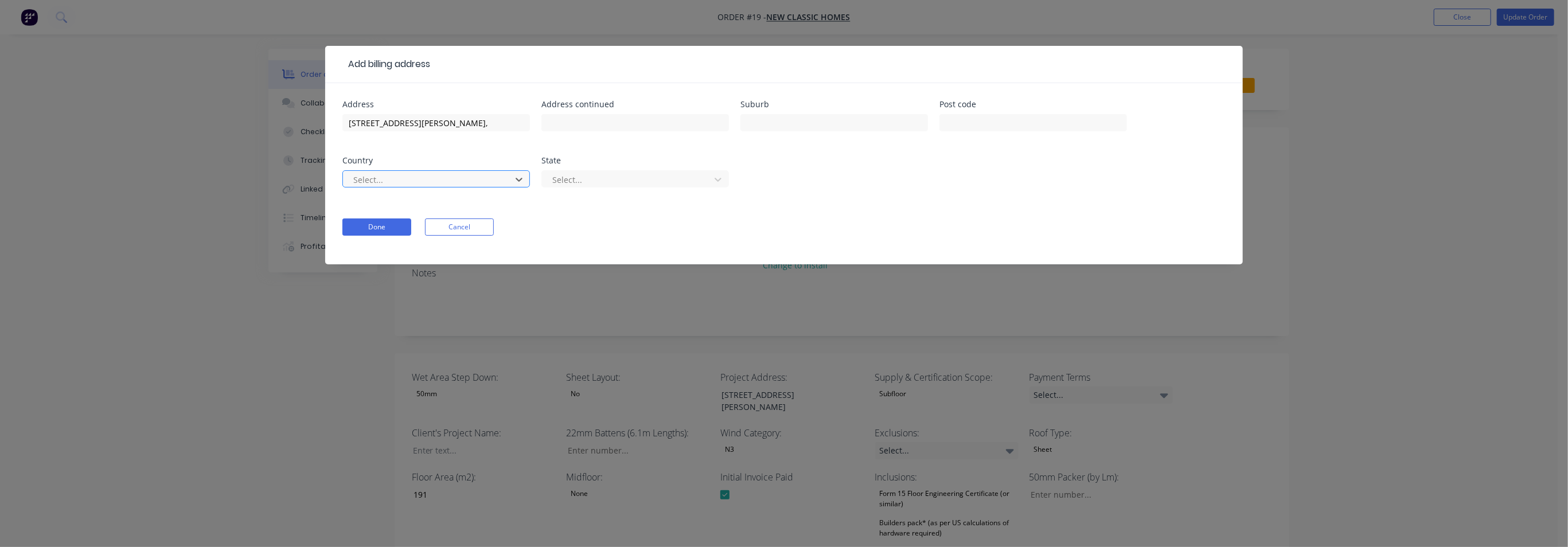
click at [451, 178] on div at bounding box center [428, 180] width 153 height 14
click at [438, 127] on input "[STREET_ADDRESS][PERSON_NAME]," at bounding box center [436, 123] width 187 height 17
drag, startPoint x: 434, startPoint y: 121, endPoint x: 354, endPoint y: 121, distance: 80.0
click at [354, 121] on input "[STREET_ADDRESS][PERSON_NAME]," at bounding box center [436, 123] width 187 height 17
type input "9"
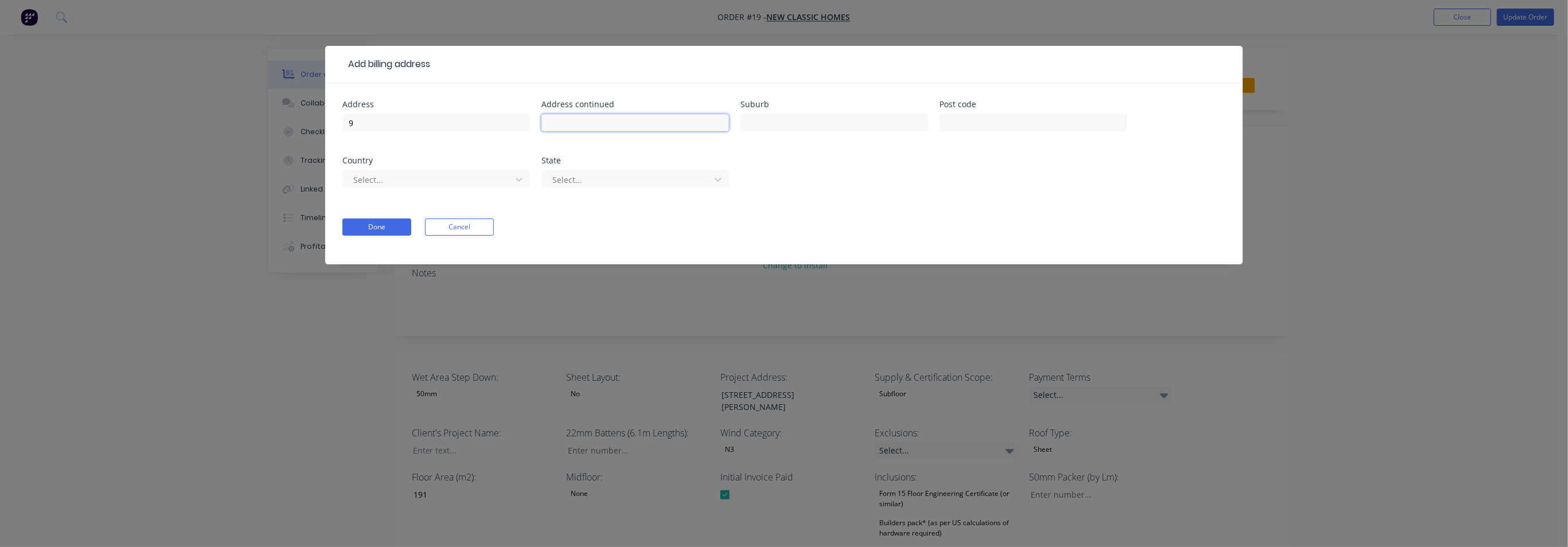
click at [644, 123] on input "text" at bounding box center [635, 123] width 187 height 17
paste input "[PERSON_NAME] Drive,"
click at [549, 124] on input "[PERSON_NAME] Drive," at bounding box center [635, 123] width 187 height 17
click at [630, 127] on input "[PERSON_NAME] Drive," at bounding box center [635, 123] width 187 height 17
type input "[PERSON_NAME] Drive"
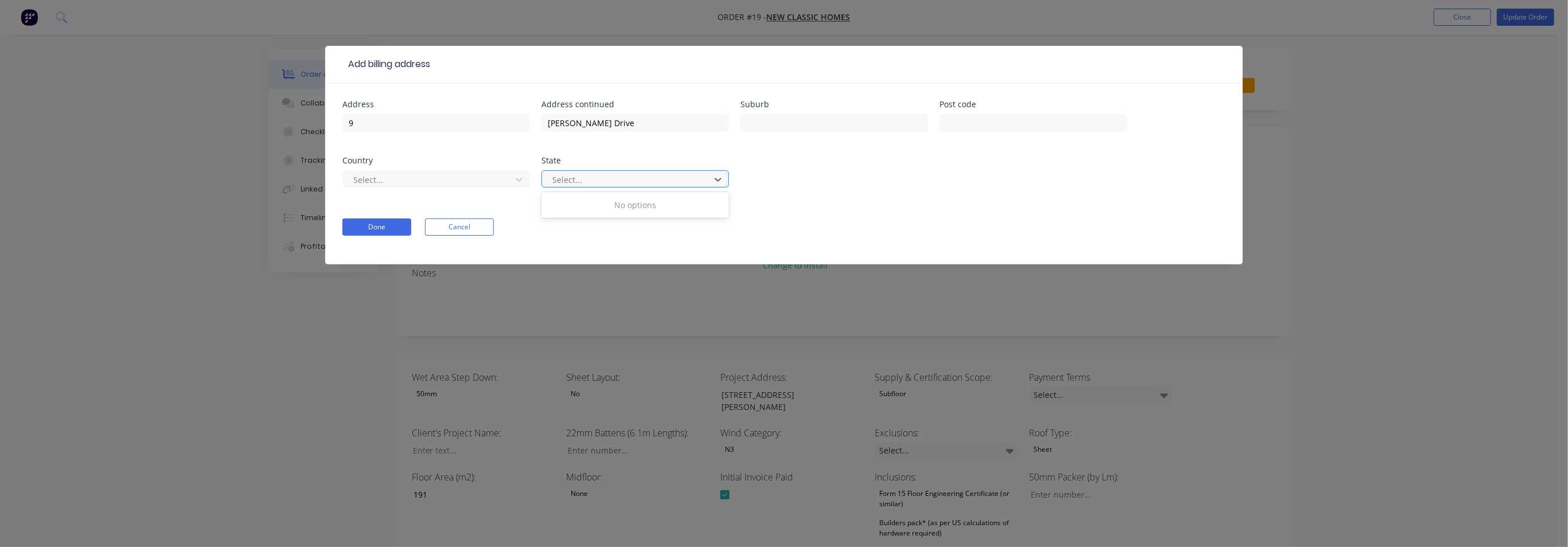
click at [626, 180] on div at bounding box center [628, 180] width 153 height 14
click at [685, 175] on div at bounding box center [628, 180] width 153 height 14
click at [723, 175] on icon at bounding box center [718, 179] width 11 height 11
click at [474, 181] on div at bounding box center [428, 180] width 153 height 14
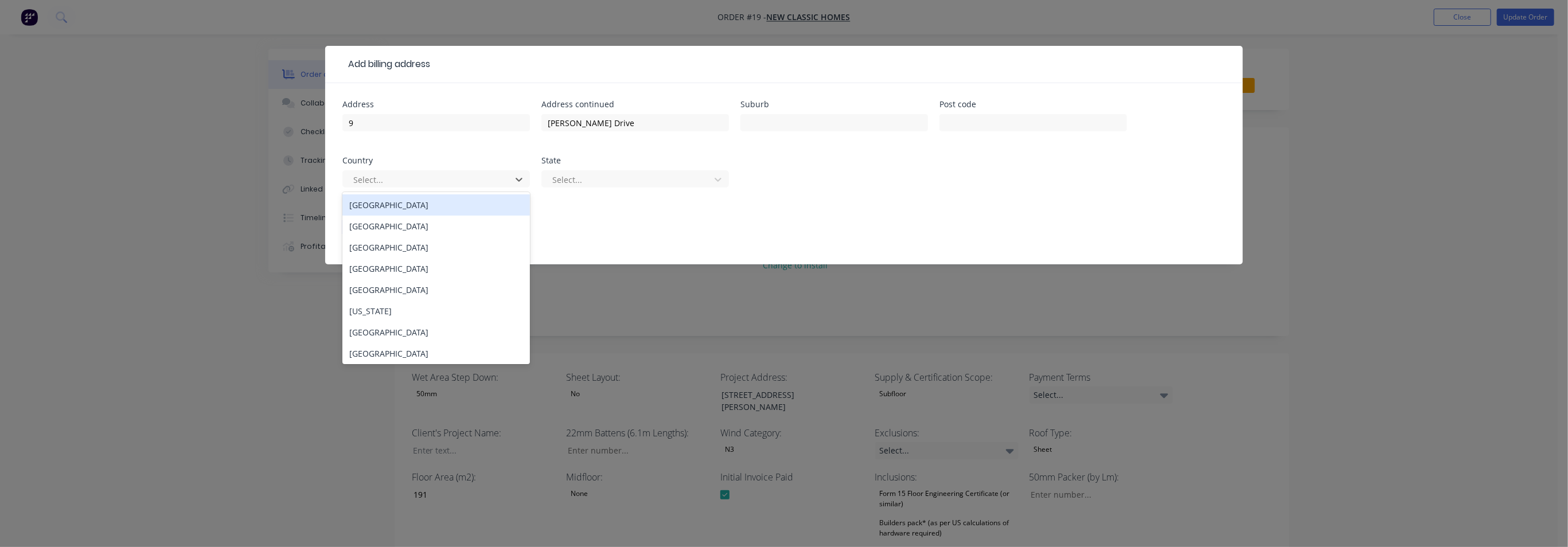
click at [431, 206] on div "[GEOGRAPHIC_DATA]" at bounding box center [436, 205] width 187 height 21
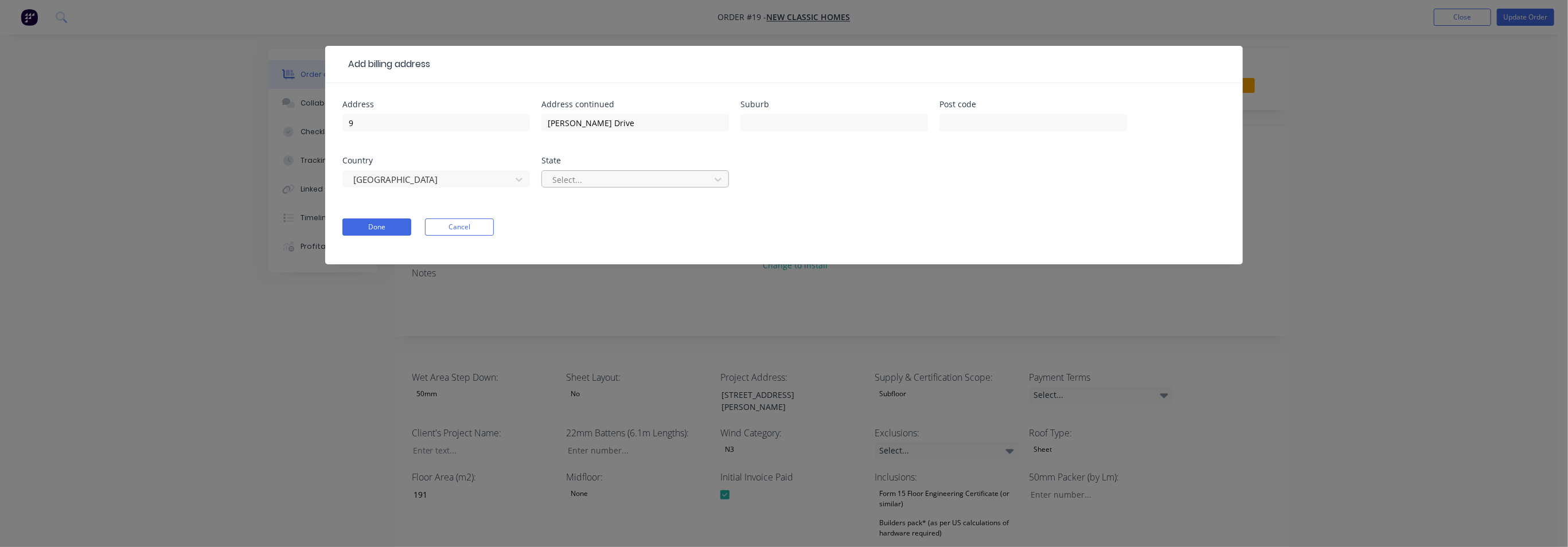
click at [627, 178] on div at bounding box center [628, 180] width 153 height 14
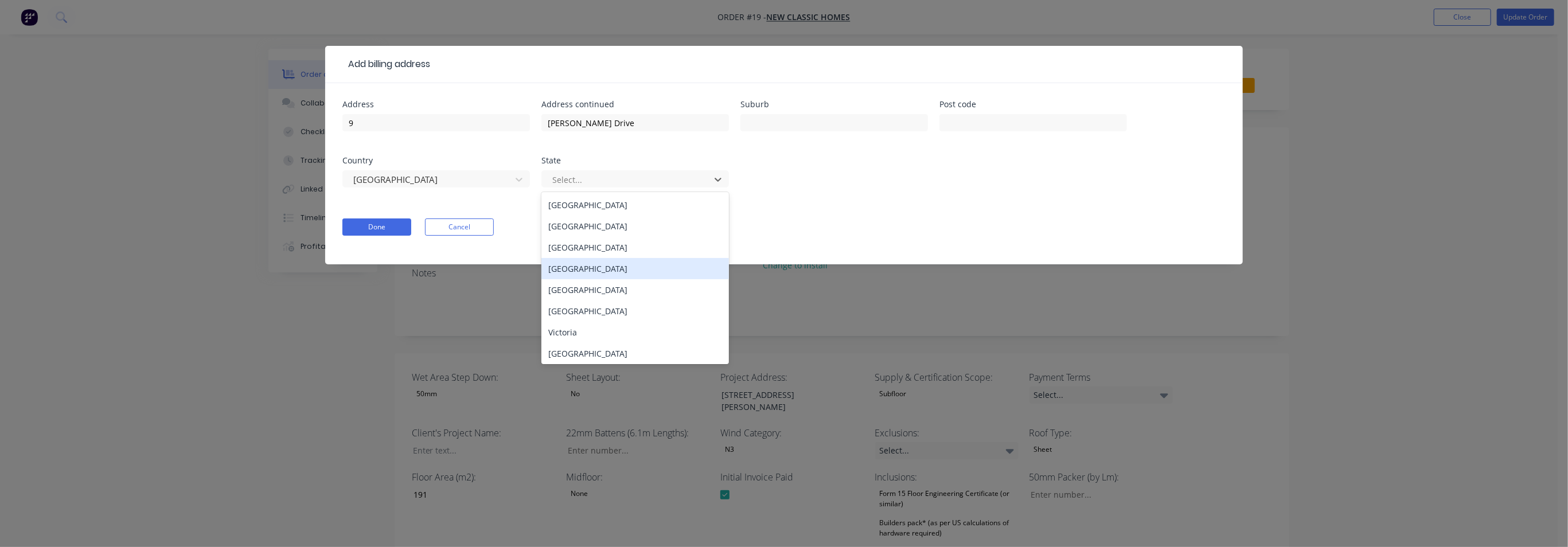
click at [617, 264] on div "[GEOGRAPHIC_DATA]" at bounding box center [635, 268] width 187 height 21
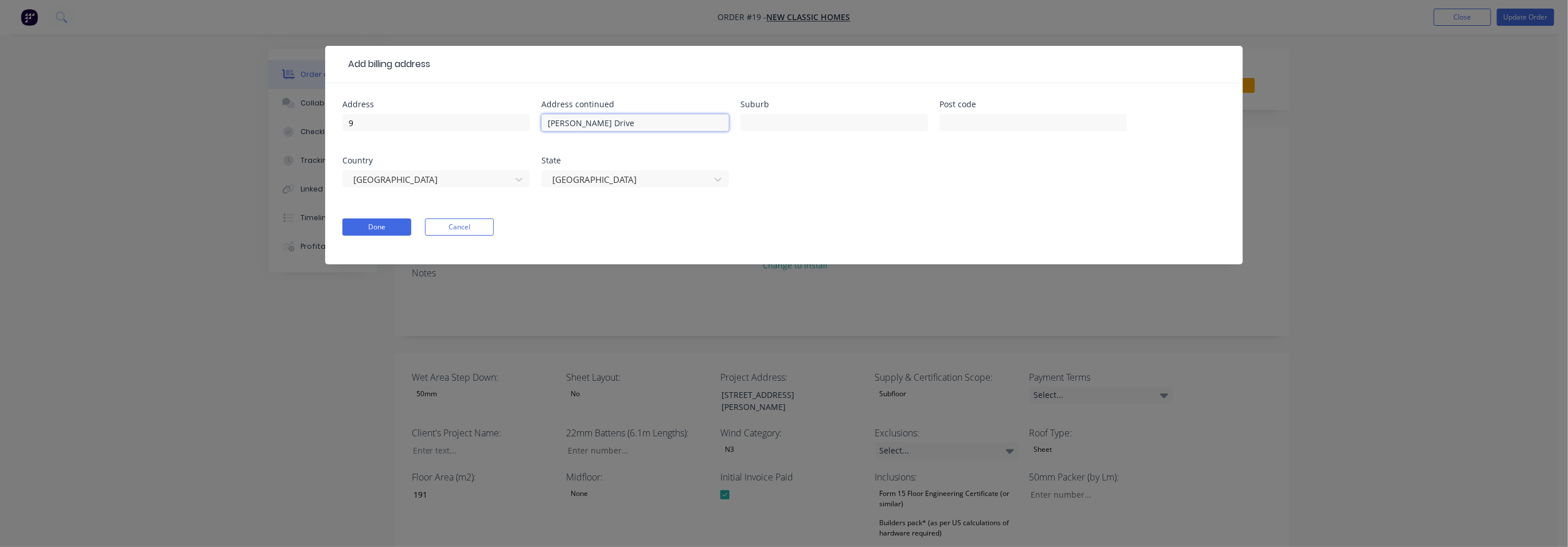
drag, startPoint x: 634, startPoint y: 126, endPoint x: 534, endPoint y: 128, distance: 100.0
click at [534, 128] on div "Address 9 Address [GEOGRAPHIC_DATA][PERSON_NAME] Suburb Post code Country [GEOG…" at bounding box center [784, 150] width 883 height 101
click at [782, 120] on input "text" at bounding box center [834, 123] width 187 height 17
paste input "[GEOGRAPHIC_DATA] 4212"
click at [822, 123] on input "[GEOGRAPHIC_DATA] 4212" at bounding box center [834, 123] width 187 height 17
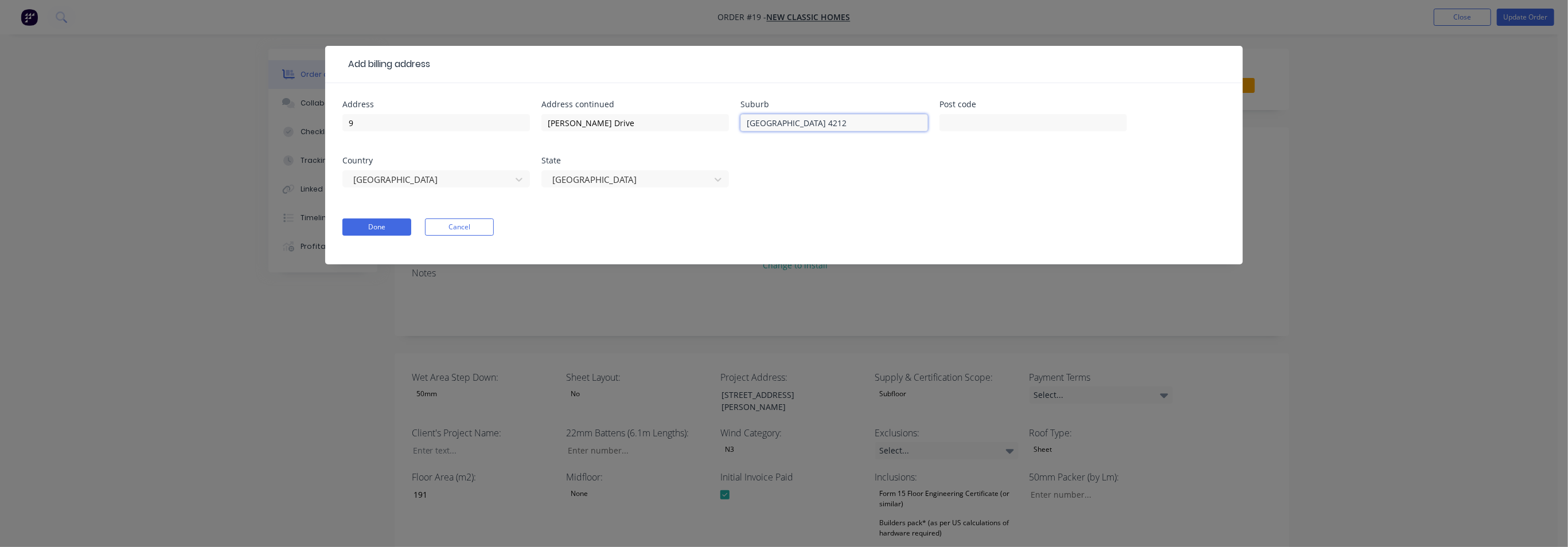
click at [822, 123] on input "[GEOGRAPHIC_DATA] 4212" at bounding box center [834, 123] width 187 height 17
type input "[GEOGRAPHIC_DATA] QLD"
click at [993, 119] on input "text" at bounding box center [1033, 123] width 187 height 17
paste input "4212"
type input "4212"
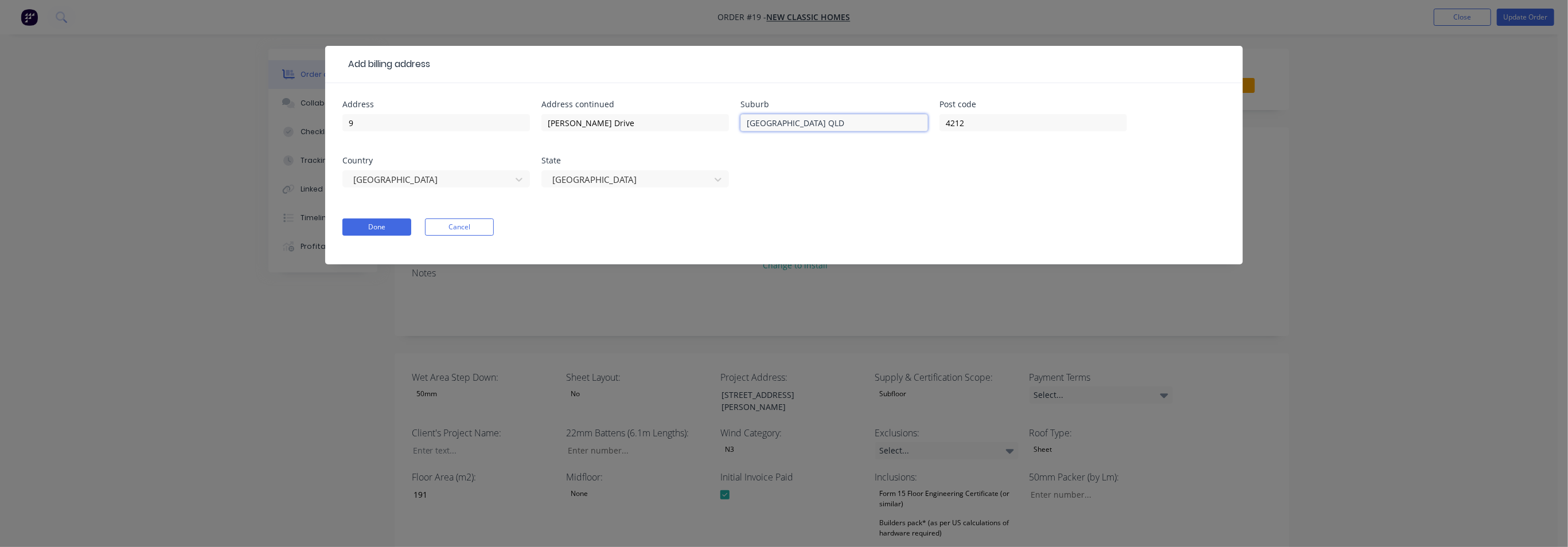
click at [818, 125] on input "[GEOGRAPHIC_DATA] QLD" at bounding box center [834, 123] width 187 height 17
type input "[GEOGRAPHIC_DATA]"
click at [370, 227] on button "Done" at bounding box center [377, 227] width 69 height 17
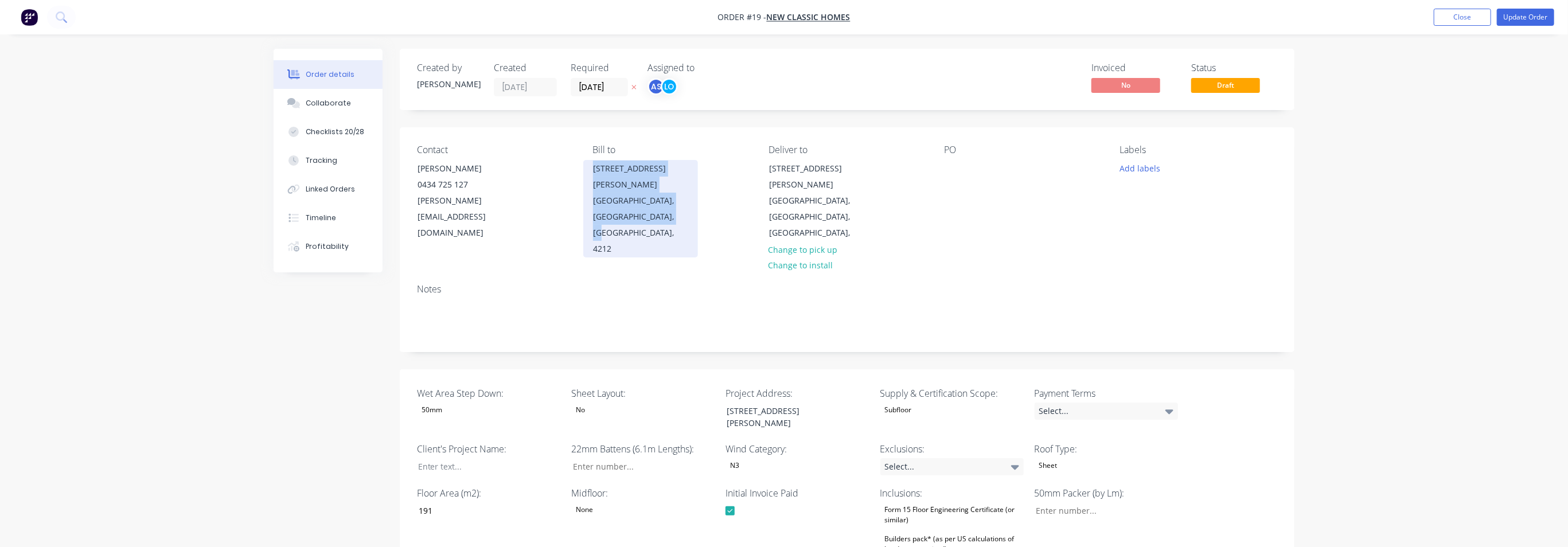
drag, startPoint x: 621, startPoint y: 217, endPoint x: 588, endPoint y: 171, distance: 56.6
click at [588, 171] on div "[STREET_ADDRESS][PERSON_NAME]" at bounding box center [640, 208] width 114 height 98
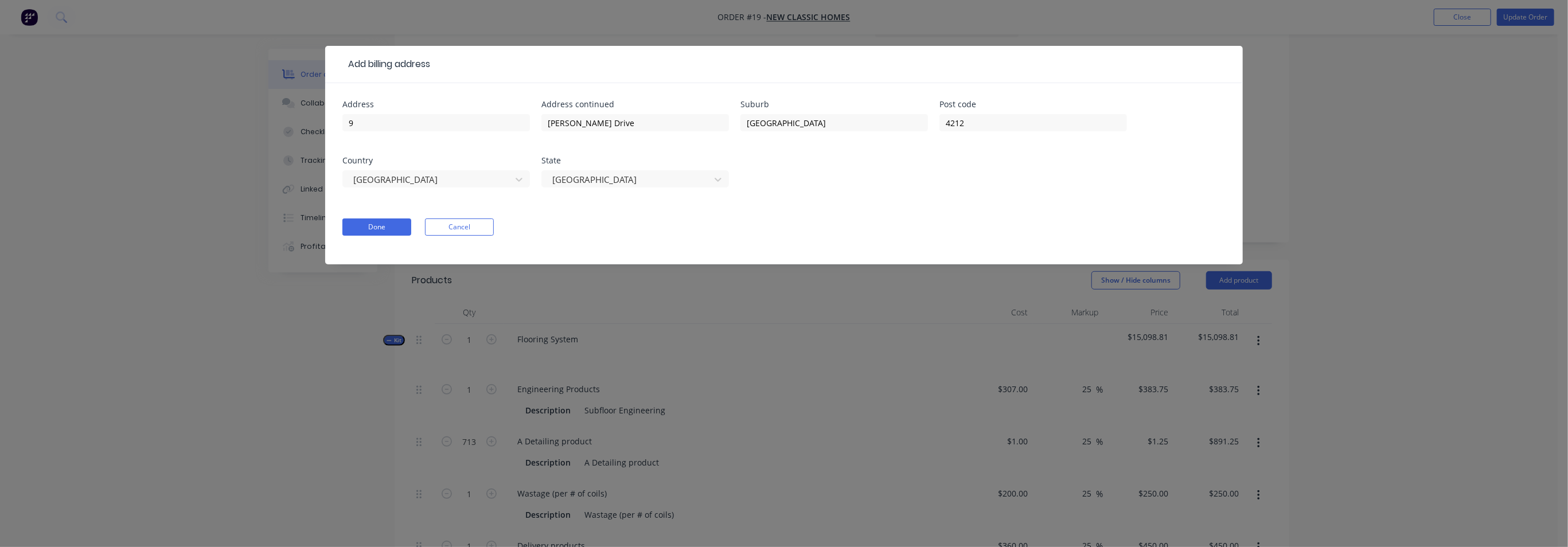
scroll to position [478, 0]
click at [469, 227] on button "Cancel" at bounding box center [459, 227] width 69 height 17
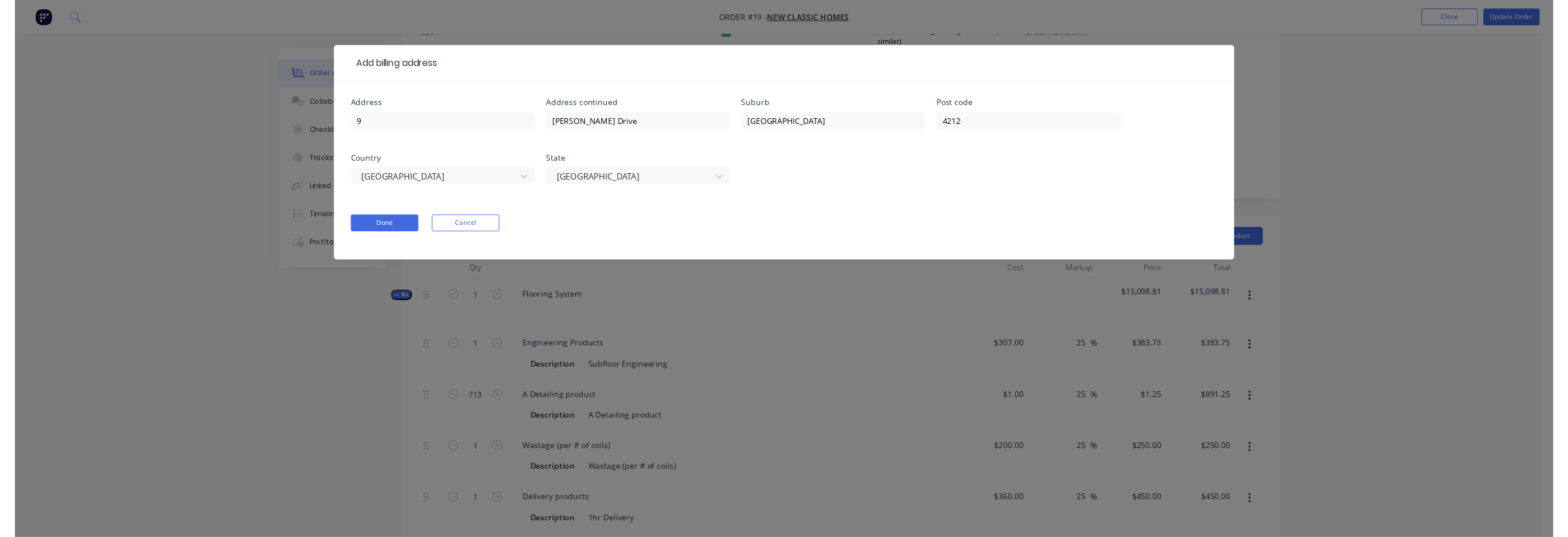
scroll to position [0, 0]
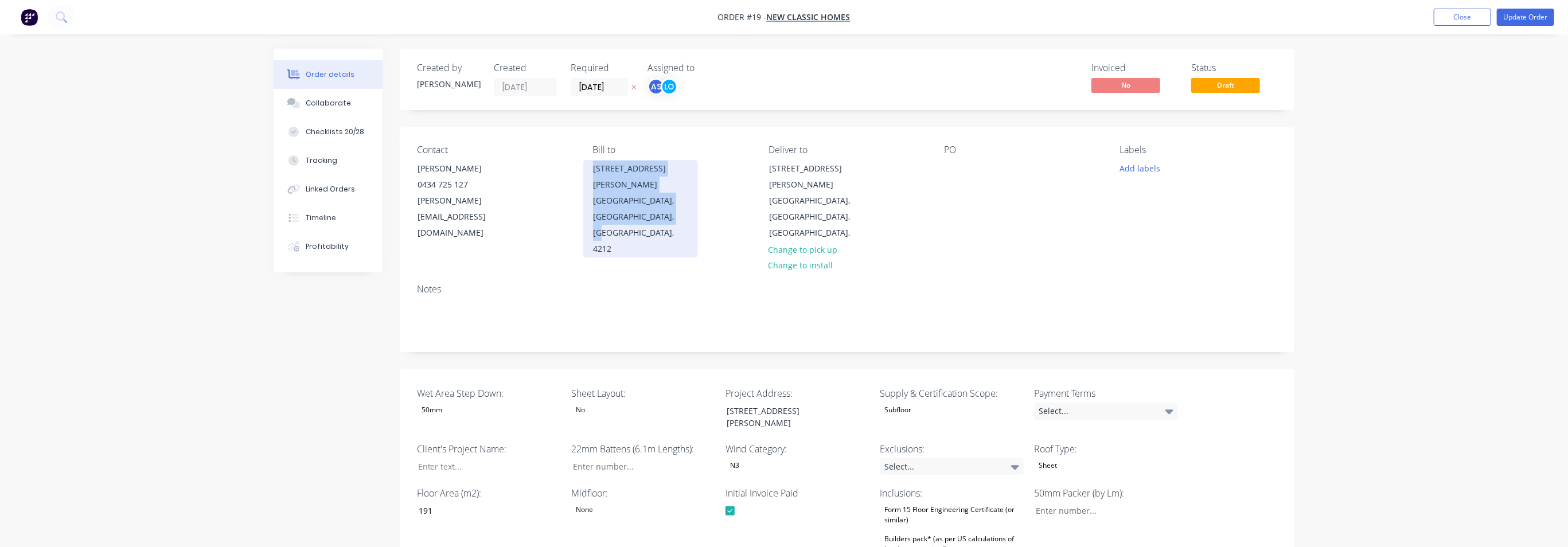
click at [609, 197] on div "[GEOGRAPHIC_DATA], [GEOGRAPHIC_DATA], [GEOGRAPHIC_DATA], 4212" at bounding box center [641, 224] width 96 height 64
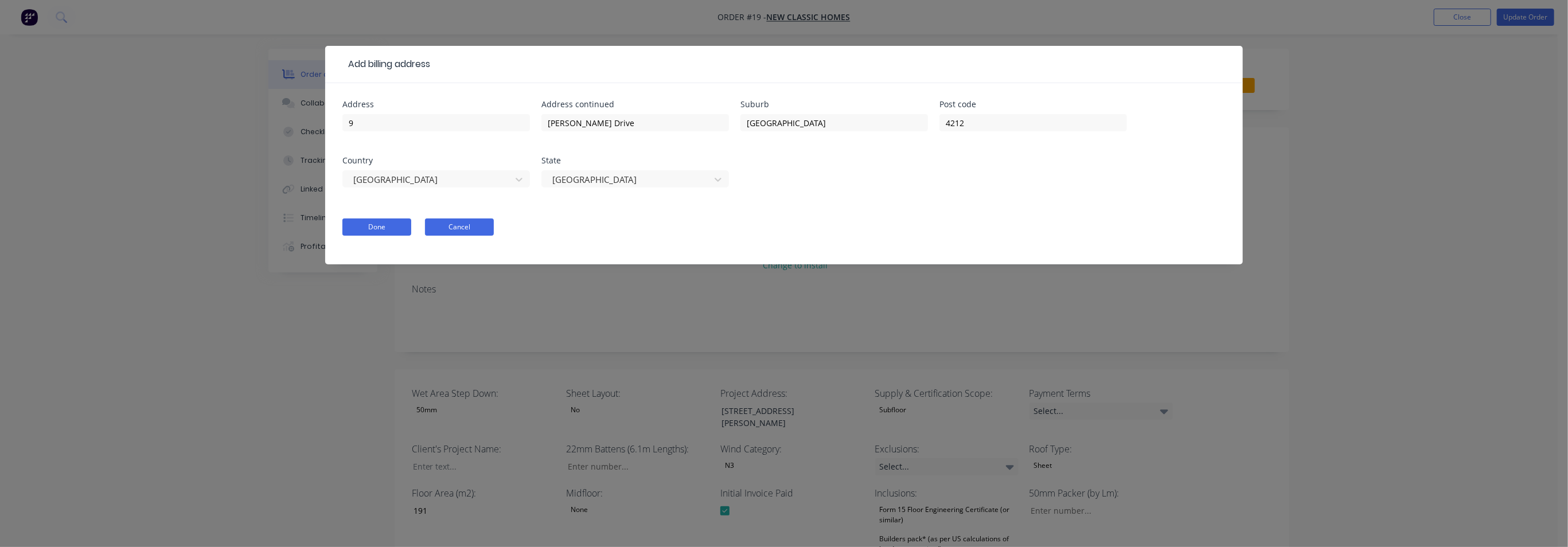
click at [459, 224] on button "Cancel" at bounding box center [459, 227] width 69 height 17
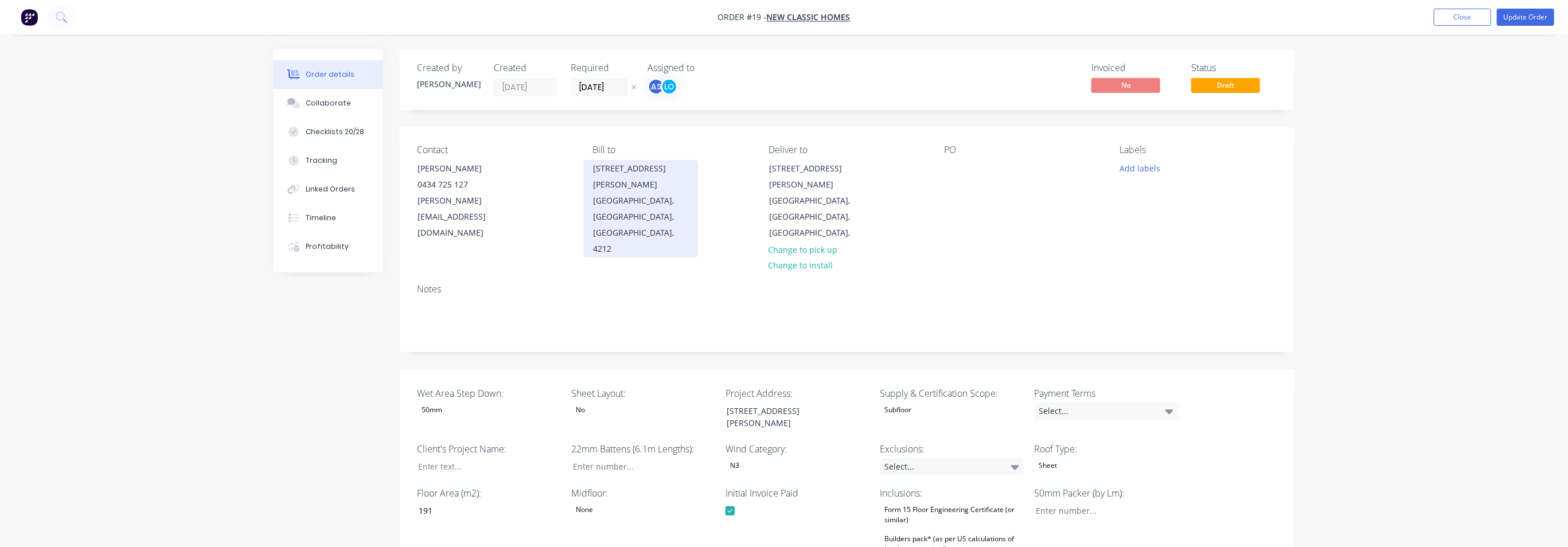
click at [642, 197] on div "[GEOGRAPHIC_DATA], [GEOGRAPHIC_DATA], [GEOGRAPHIC_DATA], 4212" at bounding box center [641, 224] width 96 height 64
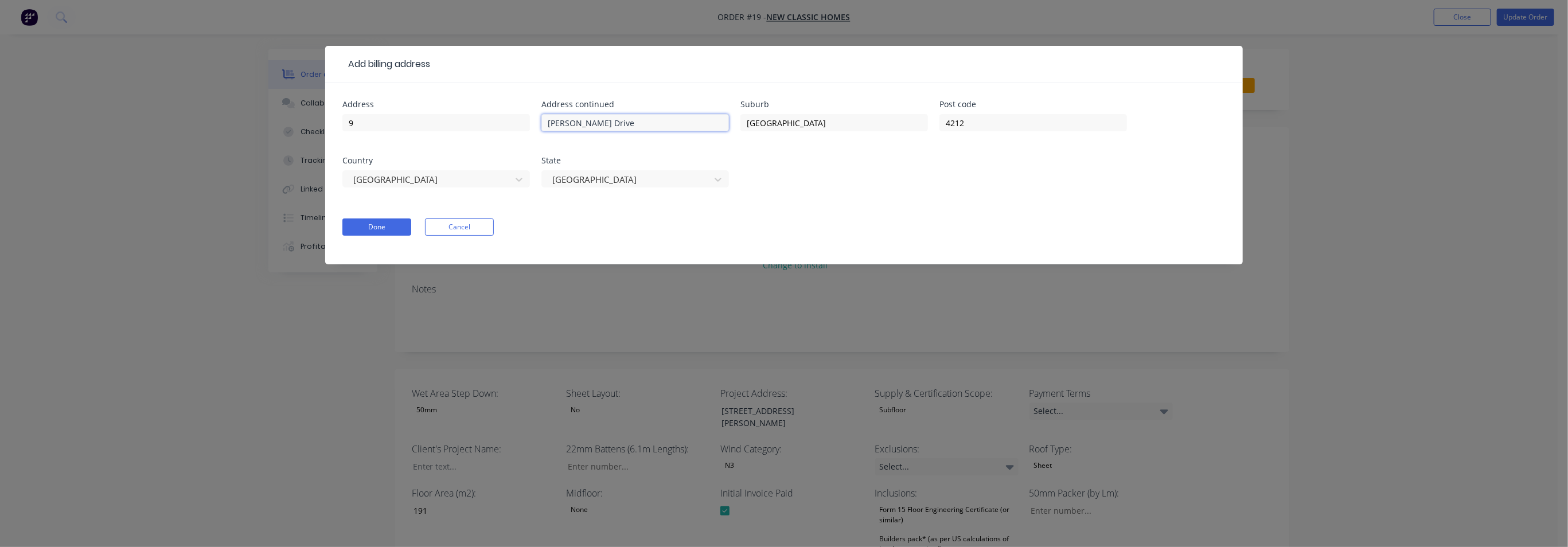
click at [628, 121] on input "[PERSON_NAME] Drive" at bounding box center [635, 123] width 187 height 17
drag, startPoint x: 621, startPoint y: 127, endPoint x: 500, endPoint y: 139, distance: 121.6
click at [500, 139] on div "Address 9 Address [GEOGRAPHIC_DATA][PERSON_NAME] Post code 4212 Country [GEOGRA…" at bounding box center [784, 150] width 883 height 101
drag, startPoint x: 816, startPoint y: 119, endPoint x: 713, endPoint y: 125, distance: 103.2
click at [713, 125] on div "Address 9 Address continued Suburb [GEOGRAPHIC_DATA] Post code 4212 Country [GE…" at bounding box center [784, 150] width 883 height 101
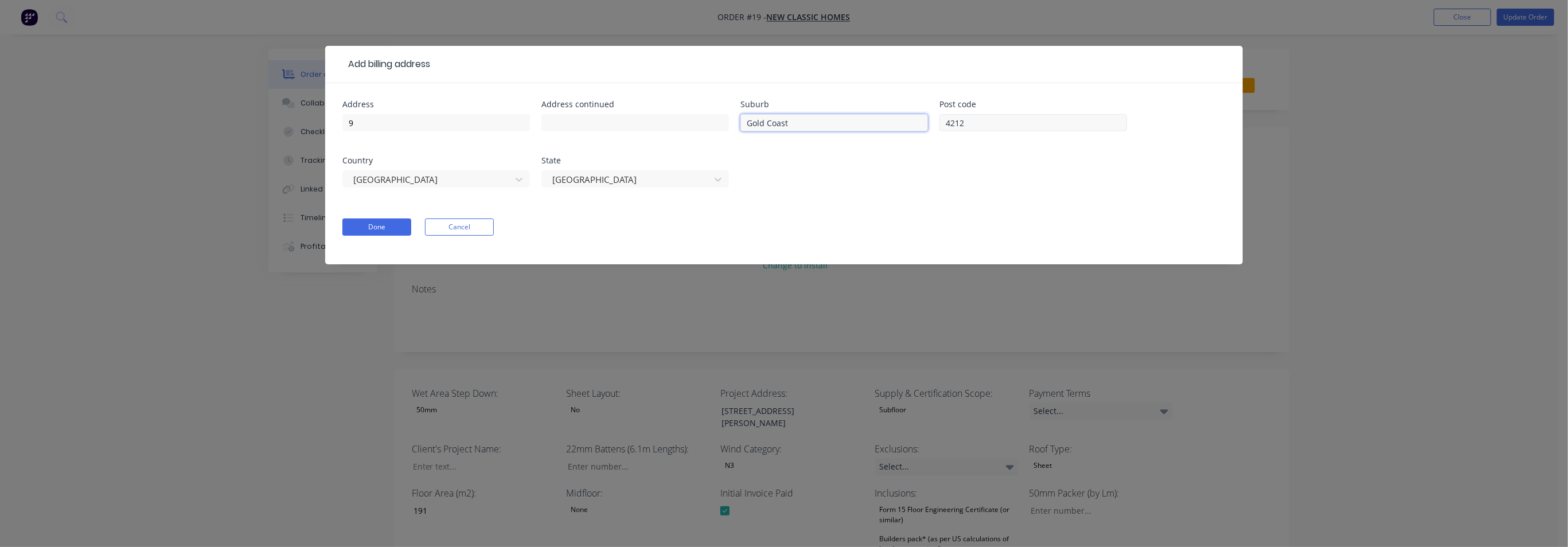
type input "Gold Coast"
click at [982, 123] on input "4212" at bounding box center [1033, 123] width 187 height 17
type input "4"
click at [347, 121] on input "9" at bounding box center [436, 123] width 187 height 17
click at [368, 123] on input "9" at bounding box center [436, 123] width 187 height 17
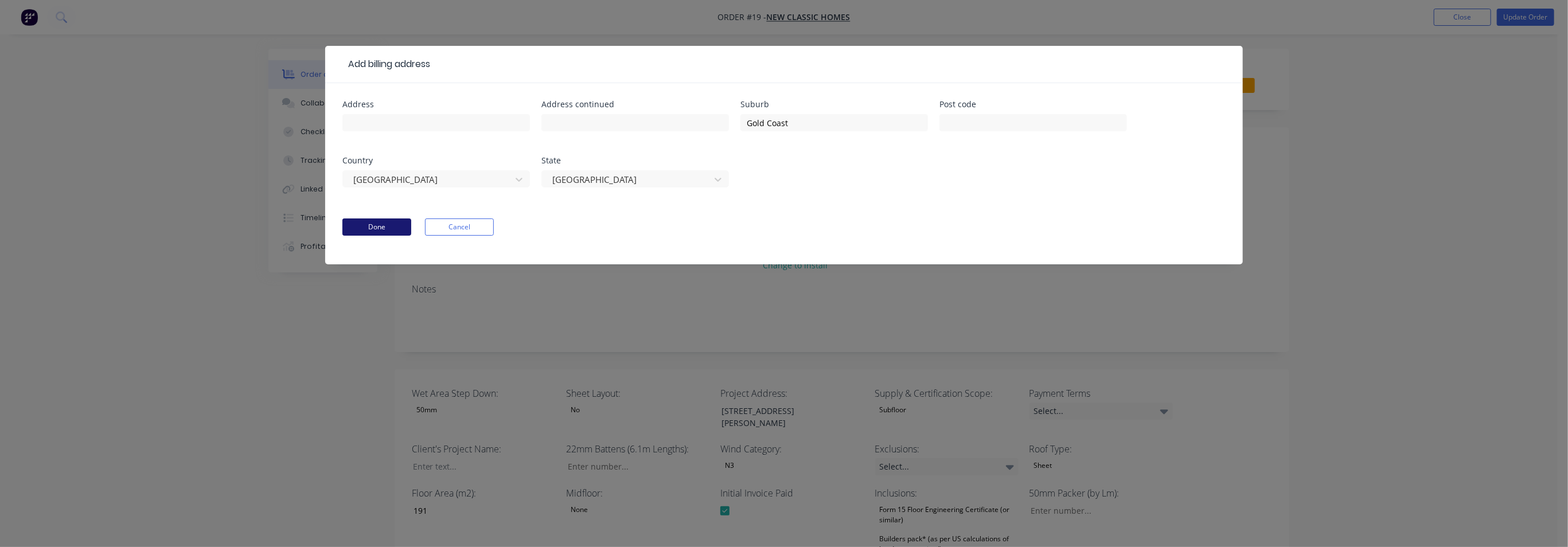
click at [382, 225] on button "Done" at bounding box center [377, 227] width 69 height 17
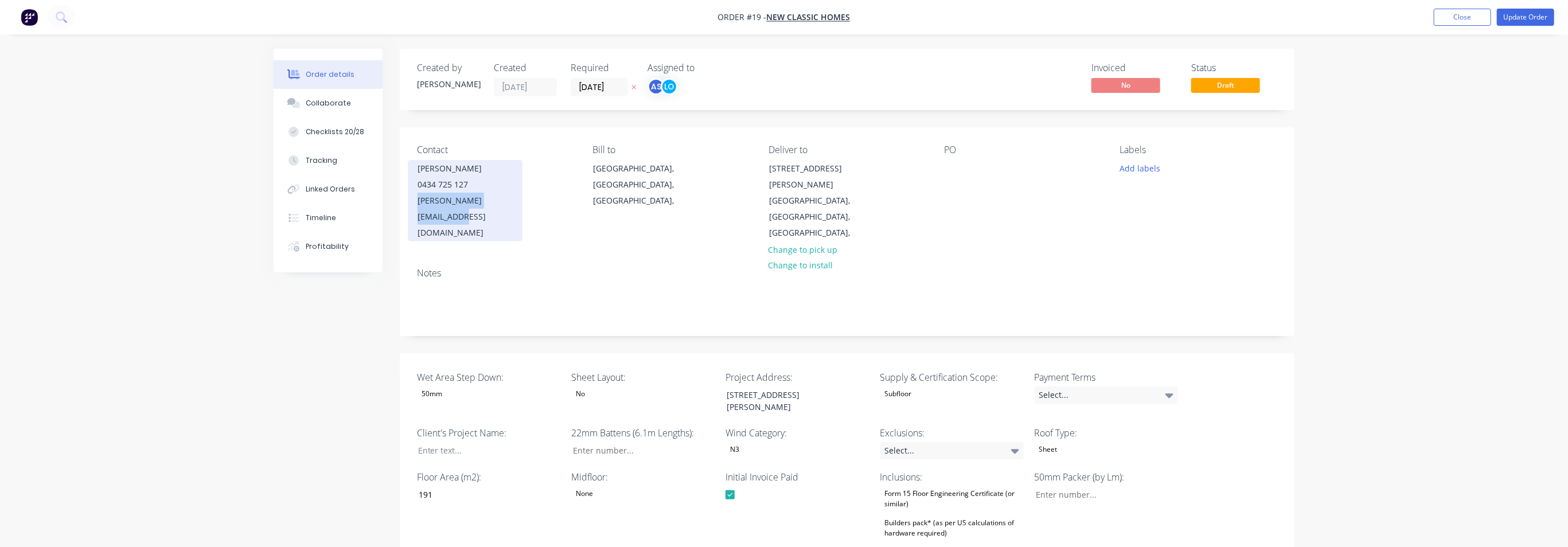
drag, startPoint x: 521, startPoint y: 202, endPoint x: 416, endPoint y: 206, distance: 105.1
click at [416, 206] on div "[PERSON_NAME] 0434 725 127 [PERSON_NAME][EMAIL_ADDRESS][DOMAIN_NAME]" at bounding box center [465, 200] width 114 height 81
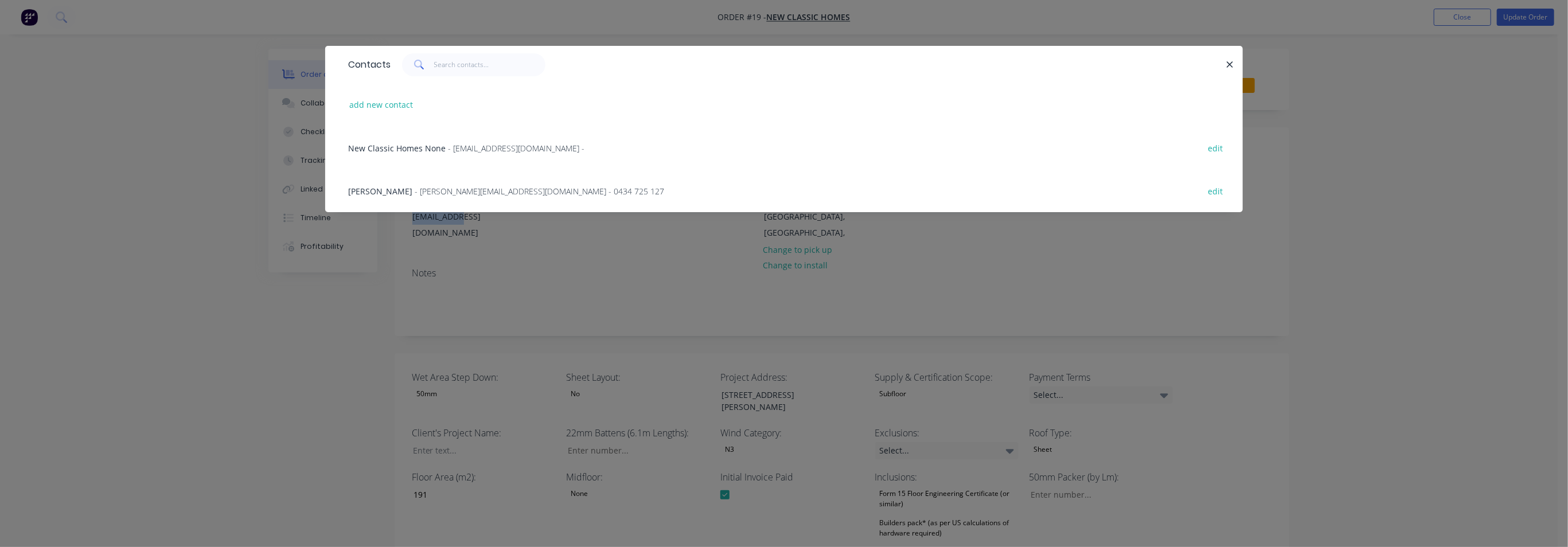
copy div "[PERSON_NAME][EMAIL_ADDRESS][DOMAIN_NAME]"
click at [1228, 67] on icon "button" at bounding box center [1230, 65] width 8 height 11
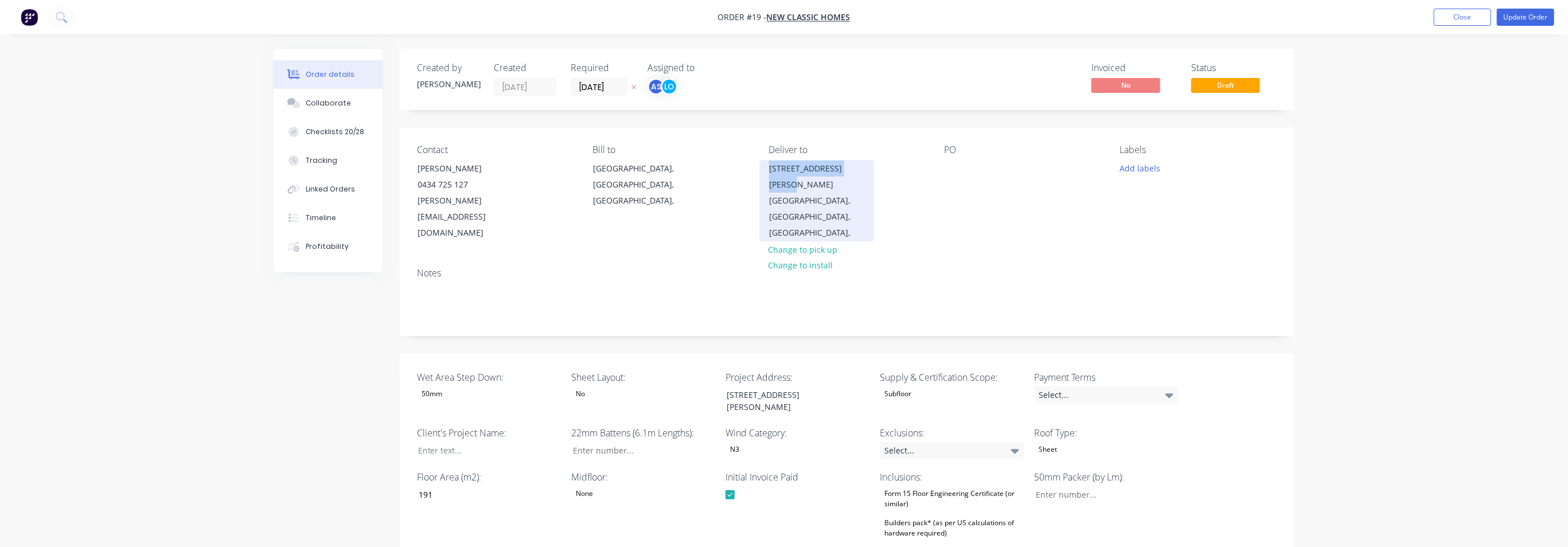
drag, startPoint x: 857, startPoint y: 170, endPoint x: 768, endPoint y: 169, distance: 89.0
click at [768, 169] on div "[STREET_ADDRESS][PERSON_NAME]," at bounding box center [817, 200] width 114 height 81
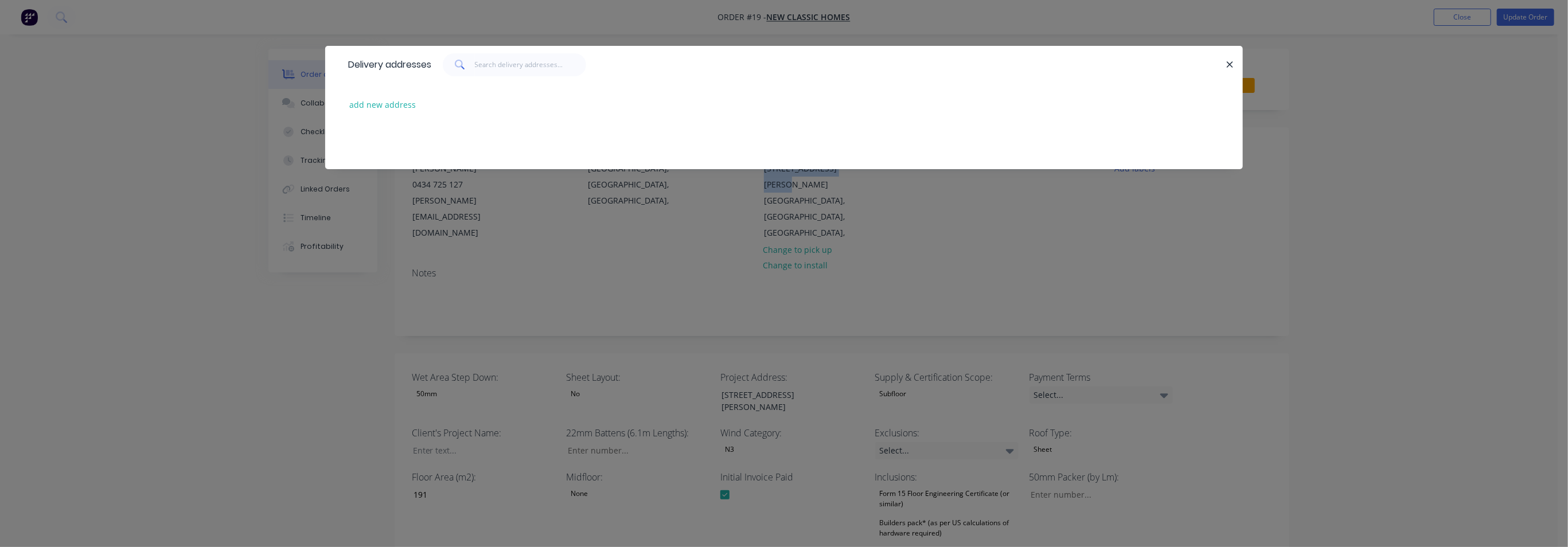
copy div "[STREET_ADDRESS][PERSON_NAME]"
click at [1231, 63] on icon "button" at bounding box center [1230, 64] width 6 height 6
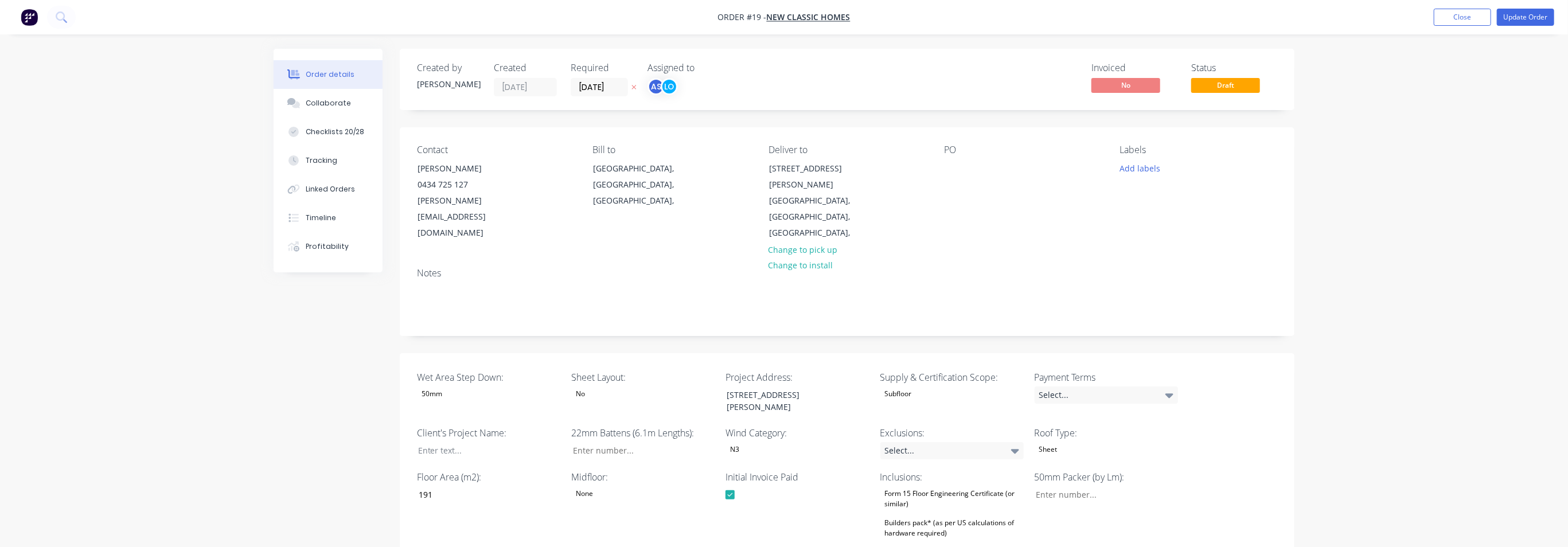
click at [951, 219] on div "Contact [PERSON_NAME] 0434 725 127 [PERSON_NAME][EMAIL_ADDRESS][DOMAIN_NAME] Bi…" at bounding box center [847, 192] width 895 height 131
click at [1445, 17] on button "Close" at bounding box center [1463, 17] width 58 height 17
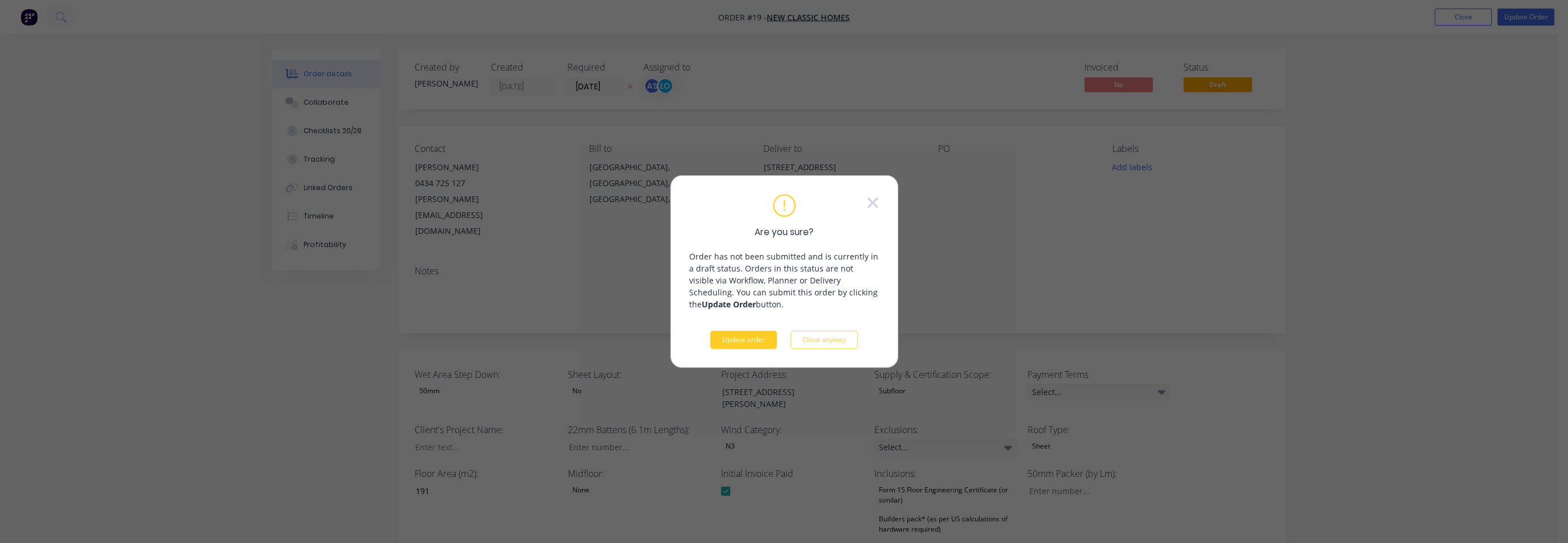
click at [729, 336] on button "Update order" at bounding box center [743, 340] width 67 height 18
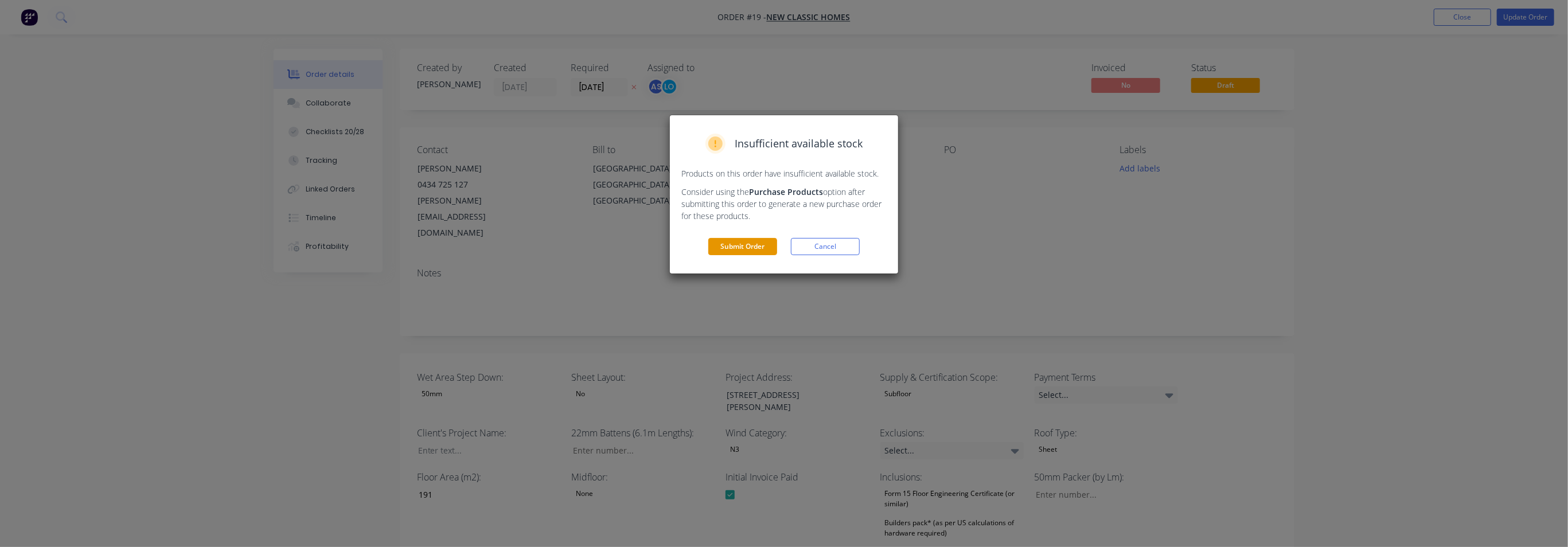
click at [741, 242] on button "Submit Order" at bounding box center [742, 246] width 69 height 17
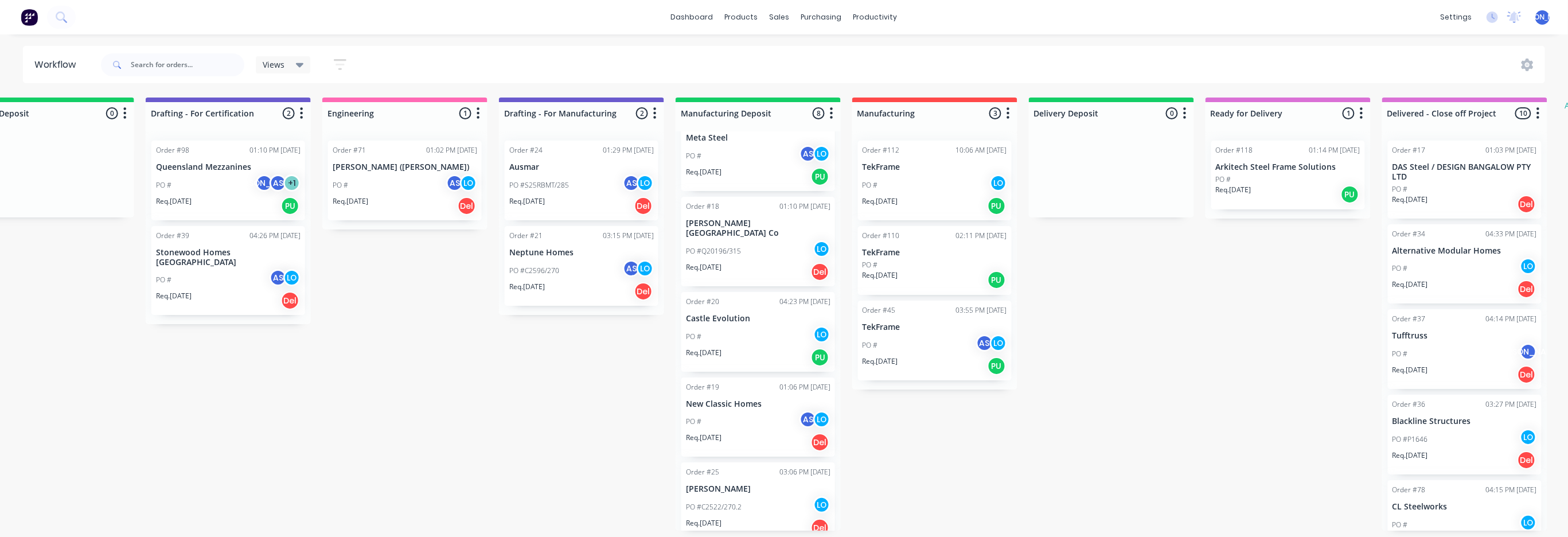
scroll to position [0, 1115]
click at [1266, 165] on p "Arkitech Steel Frame Solutions" at bounding box center [1288, 167] width 145 height 10
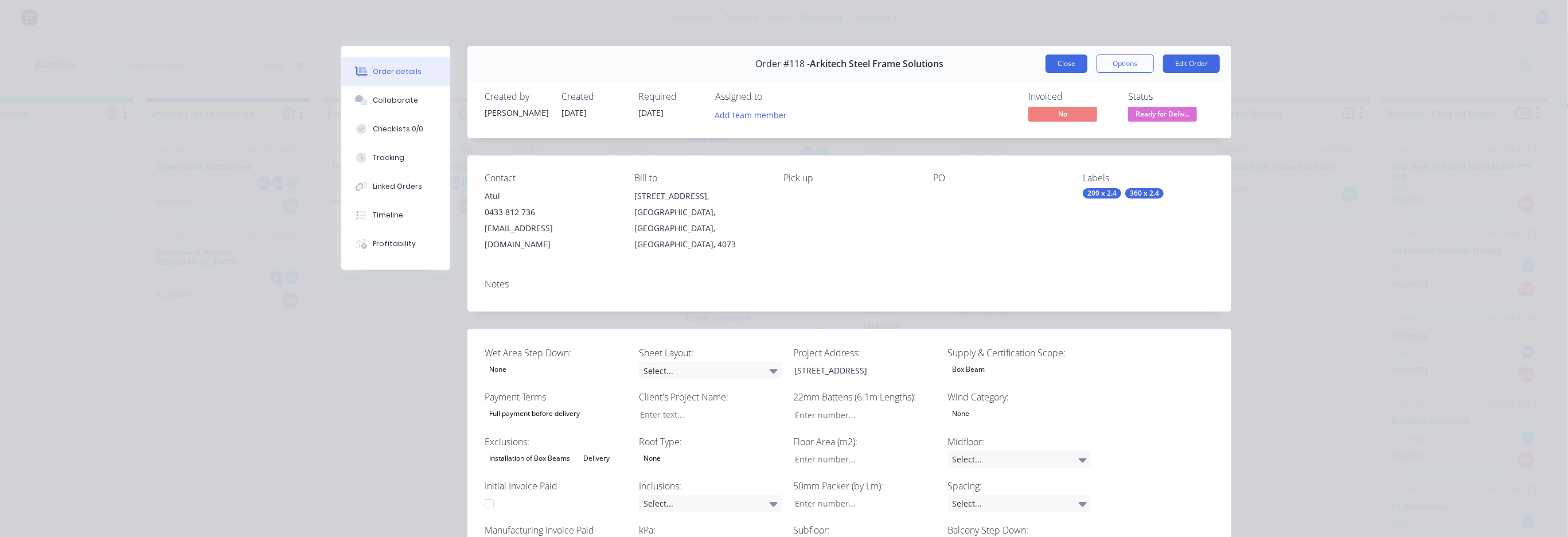
click at [1053, 60] on button "Close" at bounding box center [1066, 64] width 42 height 18
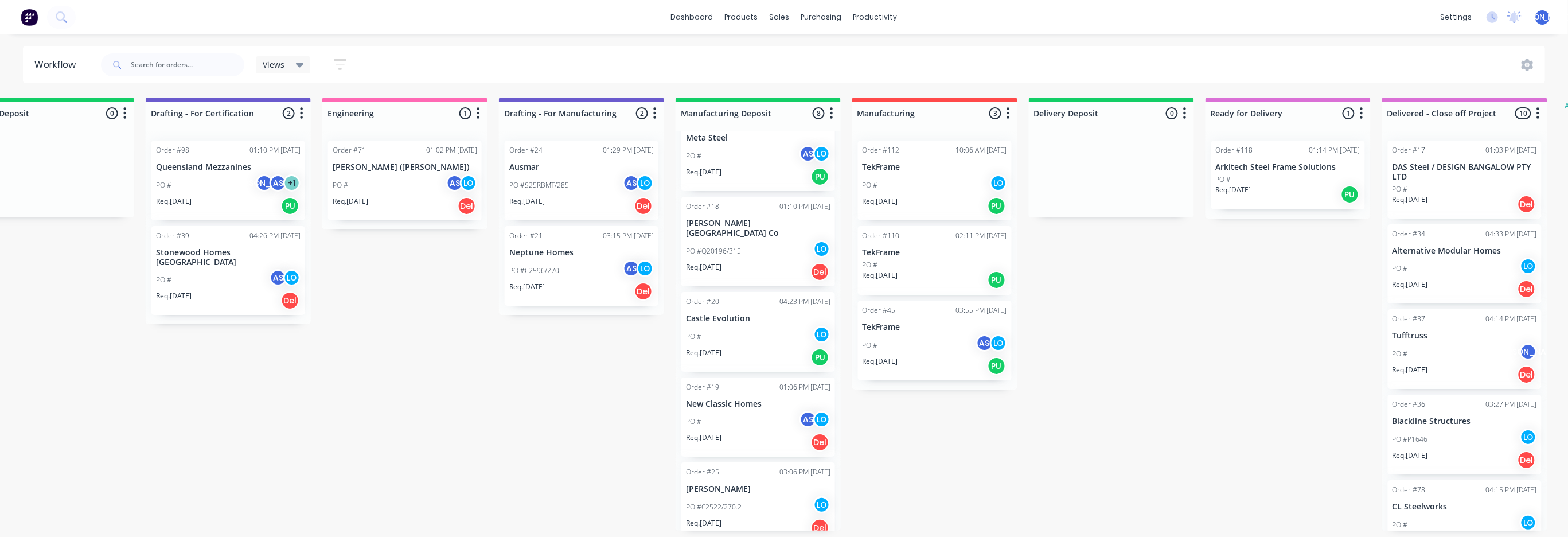
scroll to position [4, 1115]
drag, startPoint x: 1297, startPoint y: 536, endPoint x: 1405, endPoint y: 541, distance: 108.1
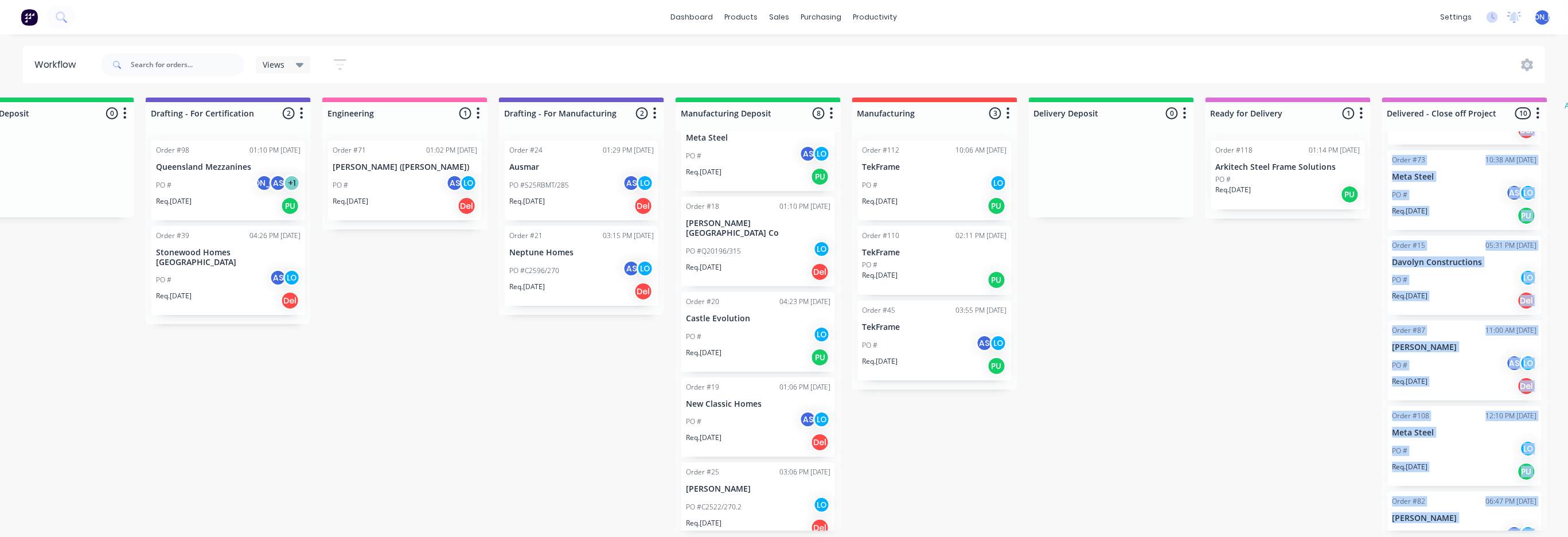
scroll to position [454, 0]
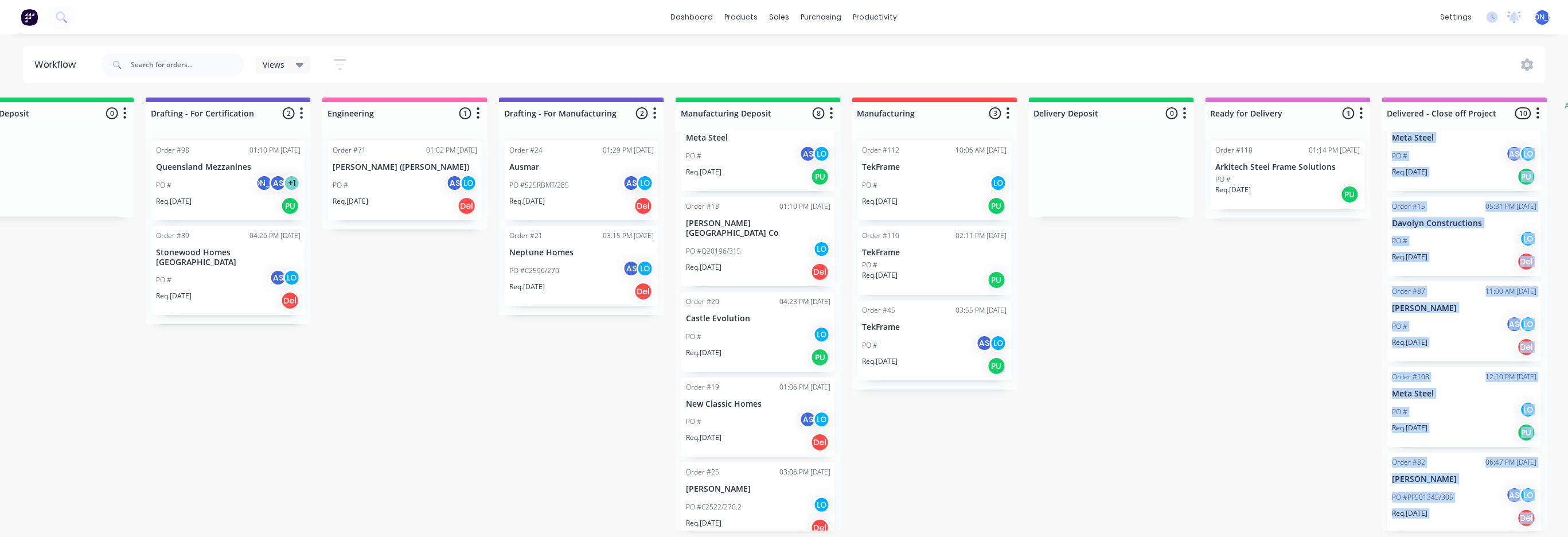
click at [1250, 400] on div "Submitted 1 Status colour #273444 hex #273444 Save Cancel Summaries Total order…" at bounding box center [331, 314] width 2911 height 433
click at [1445, 381] on div "Order #108 12:10 PM [DATE] Meta Steel PO # LO Req. [DATE] PU" at bounding box center [1465, 407] width 154 height 80
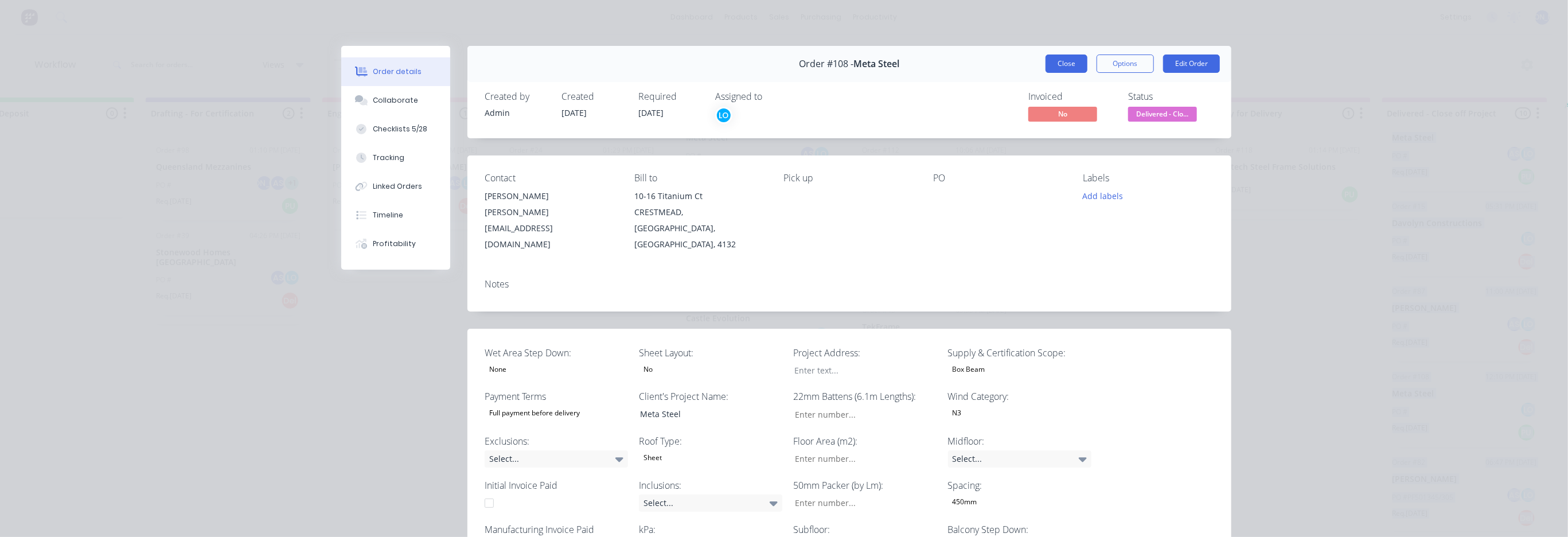
click at [1060, 64] on button "Close" at bounding box center [1066, 64] width 42 height 18
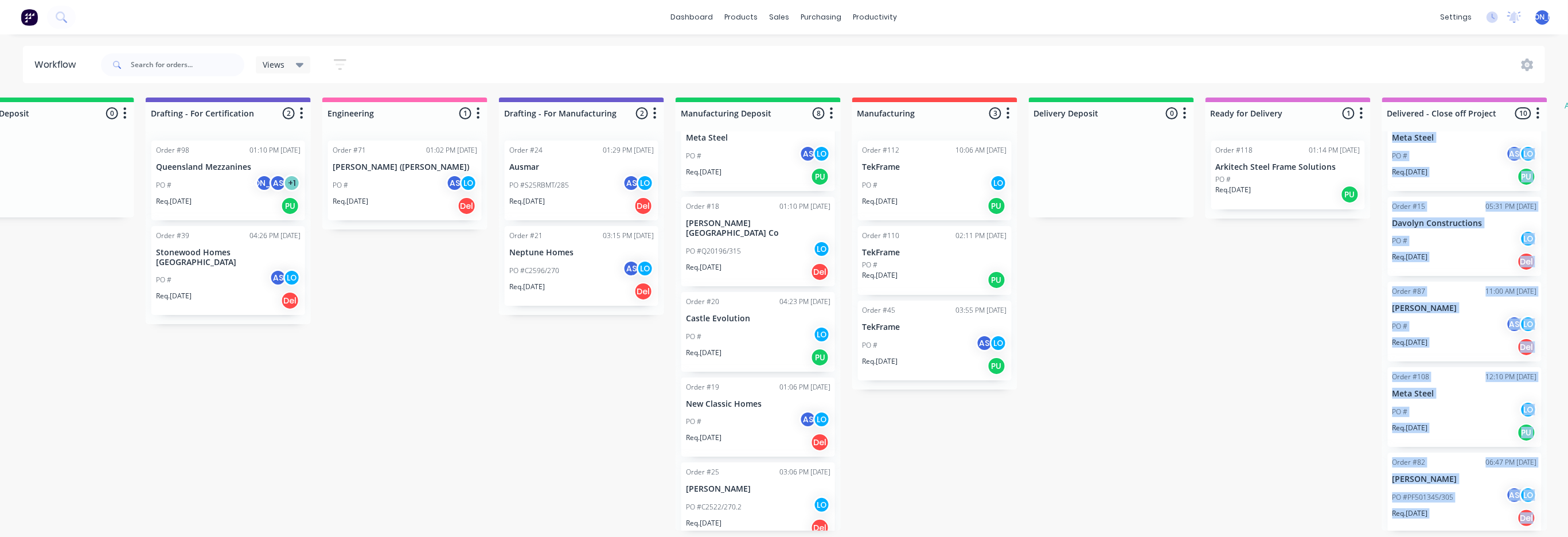
drag, startPoint x: 1349, startPoint y: 260, endPoint x: 1349, endPoint y: 251, distance: 9.0
click at [1349, 260] on div "Submitted 1 Status colour #273444 hex #273444 Save Cancel Summaries Total order…" at bounding box center [331, 314] width 2911 height 433
click at [1190, 329] on div "Submitted 1 Status colour #273444 hex #273444 Save Cancel Summaries Total order…" at bounding box center [331, 314] width 2911 height 433
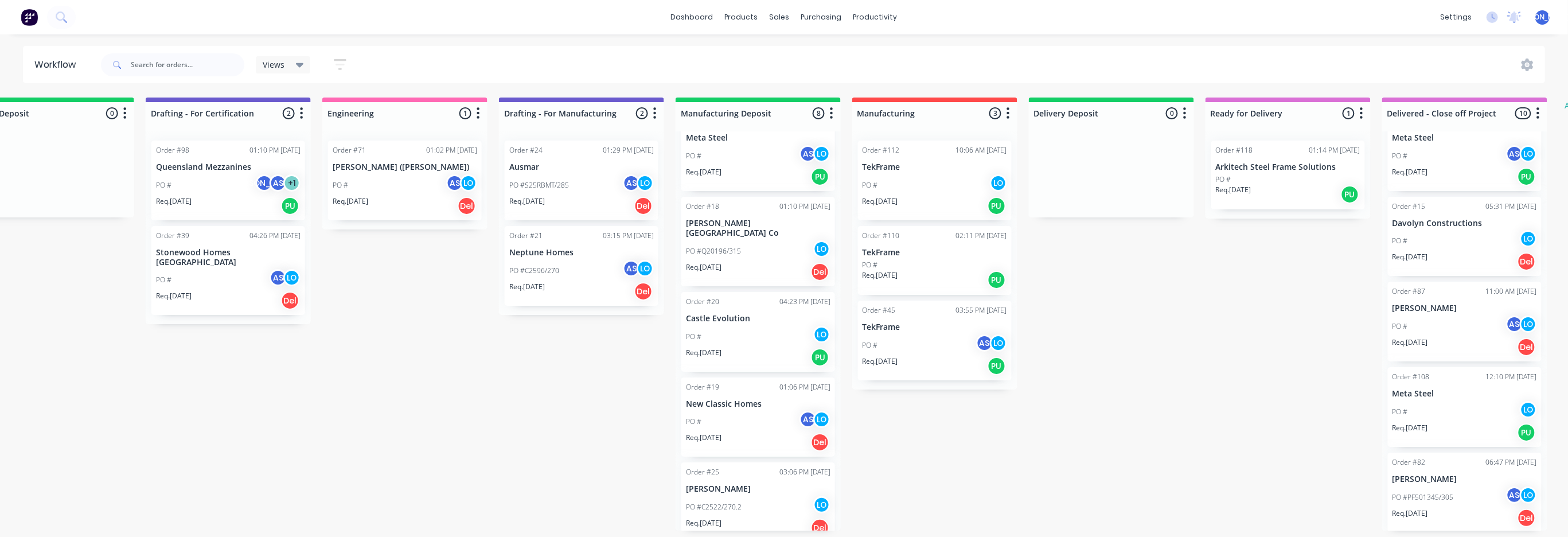
click at [1118, 347] on div "Submitted 1 Status colour #273444 hex #273444 Save Cancel Summaries Total order…" at bounding box center [331, 314] width 2911 height 433
click at [569, 360] on div "Submitted 1 Status colour #273444 hex #273444 Save Cancel Summaries Total order…" at bounding box center [331, 314] width 2911 height 433
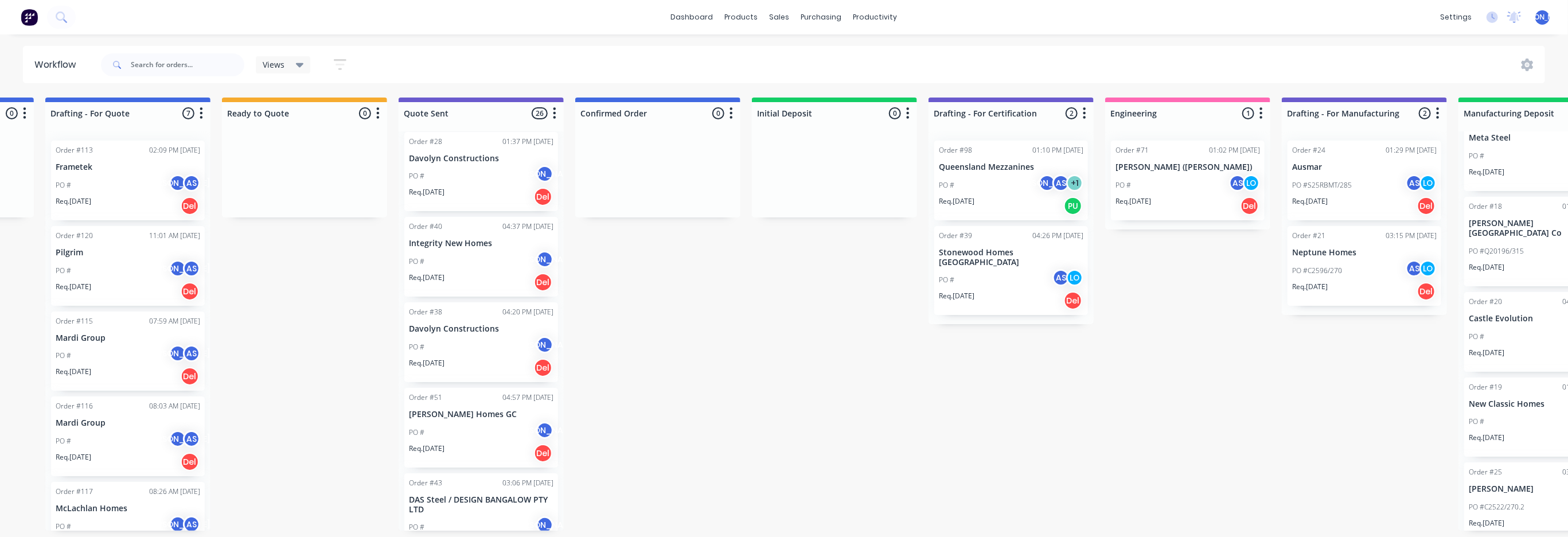
scroll to position [0, 0]
